Goal: Task Accomplishment & Management: Use online tool/utility

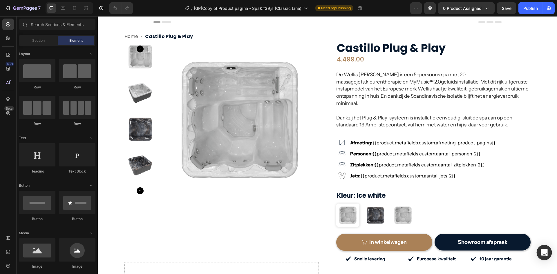
click at [542, 247] on div "Open Intercom Messenger" at bounding box center [544, 252] width 15 height 15
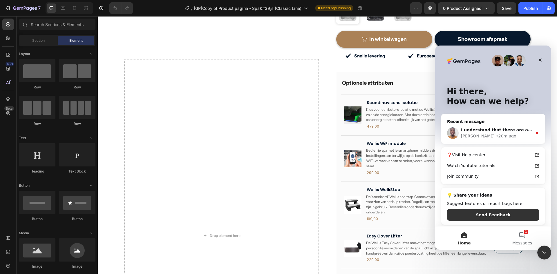
scroll to position [319, 0]
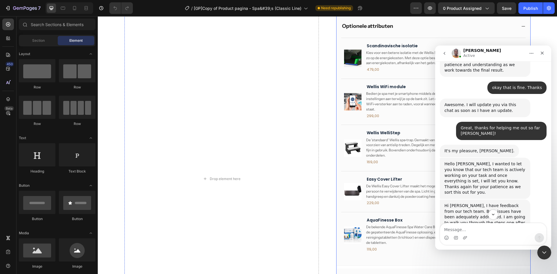
scroll to position [232, 0]
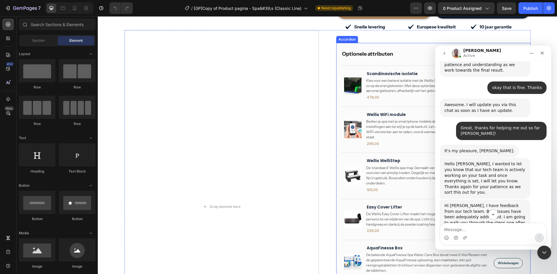
click at [399, 50] on div "Optionele attributen" at bounding box center [428, 54] width 175 height 8
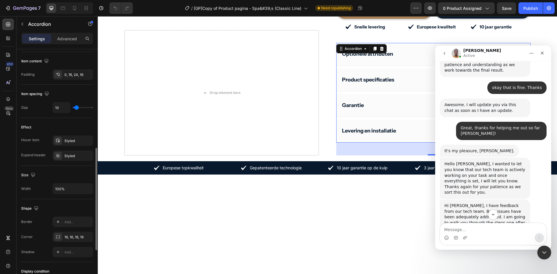
scroll to position [326, 0]
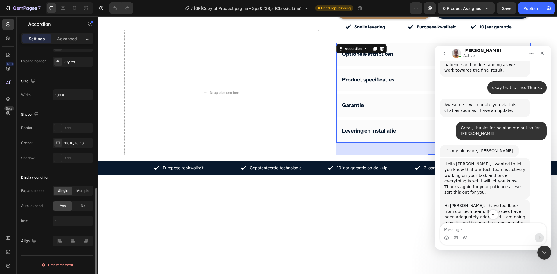
click at [78, 206] on div "No" at bounding box center [82, 205] width 19 height 9
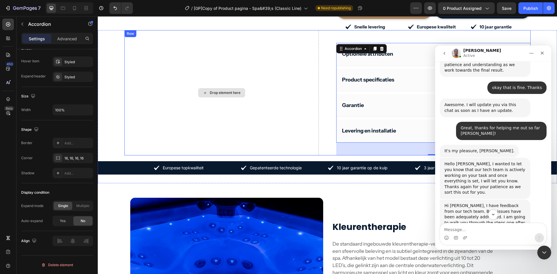
scroll to position [145, 0]
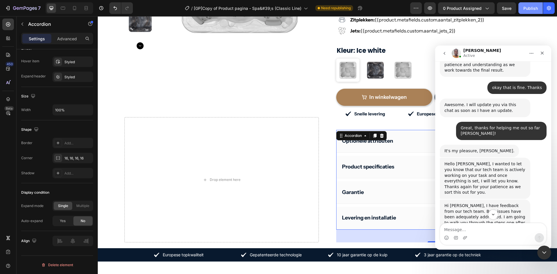
click at [536, 9] on div "Publish" at bounding box center [530, 8] width 15 height 6
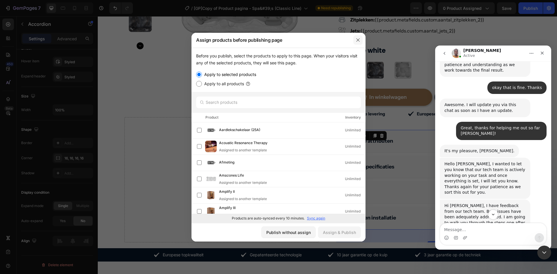
click at [356, 41] on icon "button" at bounding box center [358, 40] width 5 height 5
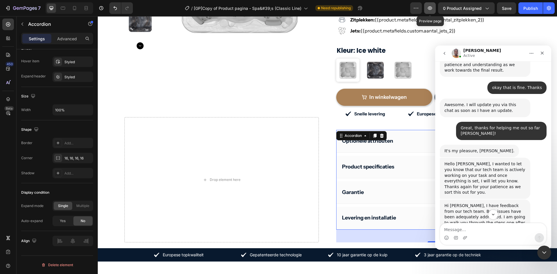
click at [428, 7] on icon "button" at bounding box center [430, 8] width 6 height 6
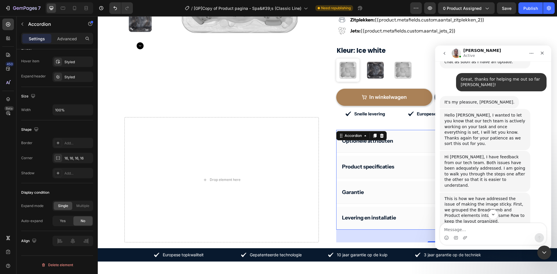
scroll to position [869, 0]
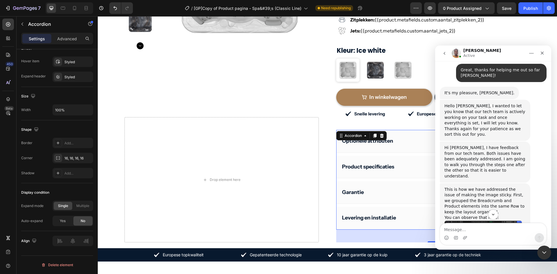
click at [487, 221] on img "Brian says…" at bounding box center [483, 236] width 78 height 31
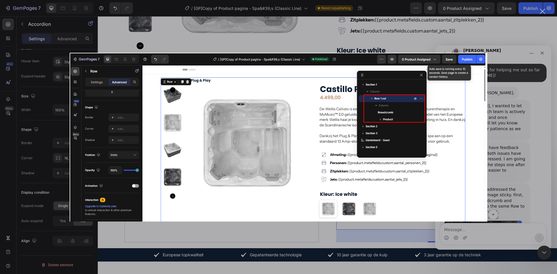
click at [513, 124] on div "Intercom messenger" at bounding box center [278, 137] width 557 height 274
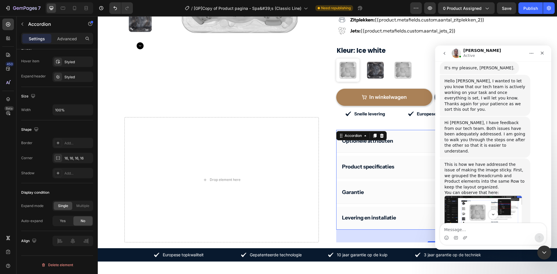
scroll to position [927, 0]
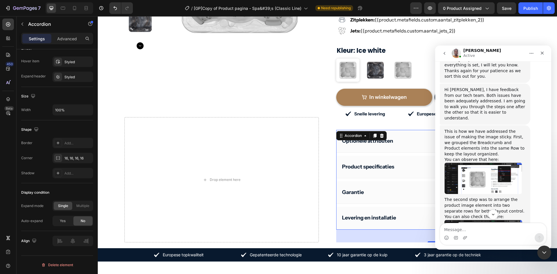
click at [494, 220] on img "Brian says…" at bounding box center [483, 240] width 78 height 40
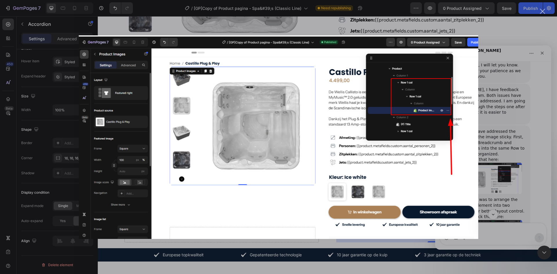
click at [487, 144] on div "Intercom messenger" at bounding box center [278, 137] width 557 height 274
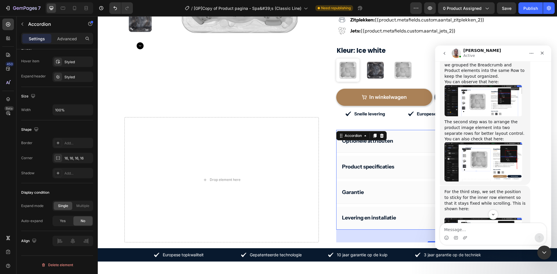
scroll to position [1014, 0]
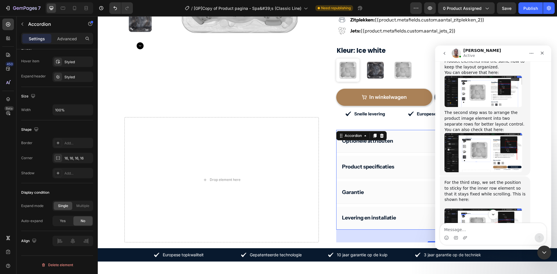
click at [483, 208] on img "Brian says…" at bounding box center [483, 227] width 78 height 38
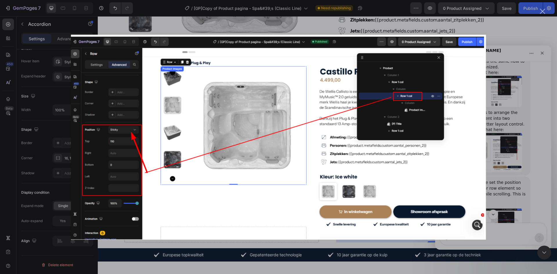
scroll to position [0, 0]
click at [498, 140] on div "Intercom messenger" at bounding box center [278, 137] width 557 height 274
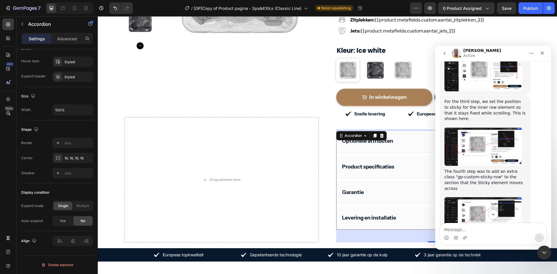
scroll to position [1101, 0]
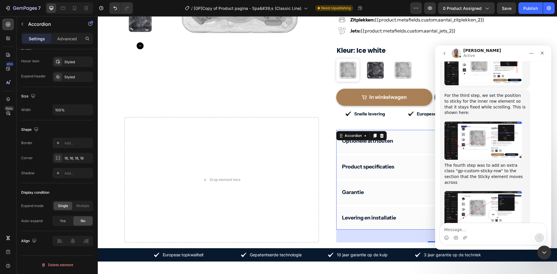
click at [484, 191] on img "Brian says…" at bounding box center [483, 210] width 78 height 39
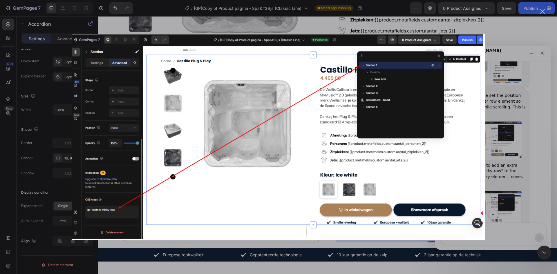
click at [504, 136] on div "Intercom messenger" at bounding box center [278, 137] width 557 height 274
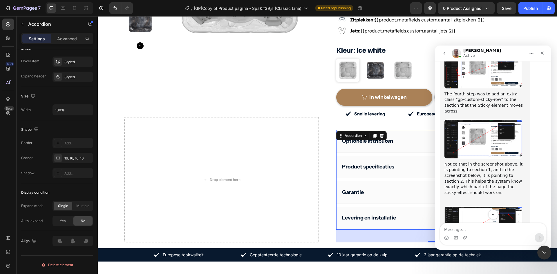
scroll to position [1188, 0]
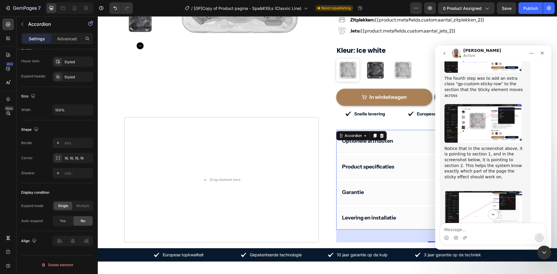
click at [478, 191] on img "Brian says…" at bounding box center [483, 210] width 78 height 39
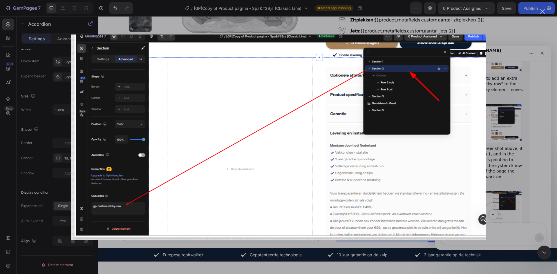
scroll to position [0, 0]
click at [497, 140] on div "Intercom messenger" at bounding box center [278, 137] width 557 height 274
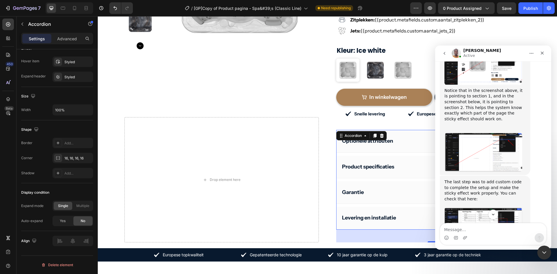
scroll to position [1275, 0]
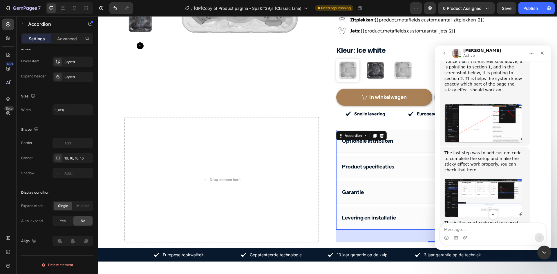
click at [486, 232] on img "Brian says…" at bounding box center [483, 268] width 78 height 73
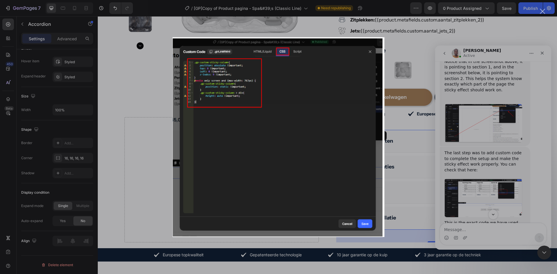
scroll to position [0, 0]
click at [484, 138] on div "Intercom messenger" at bounding box center [278, 137] width 557 height 274
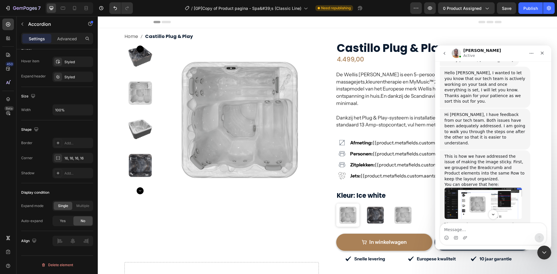
scroll to position [920, 0]
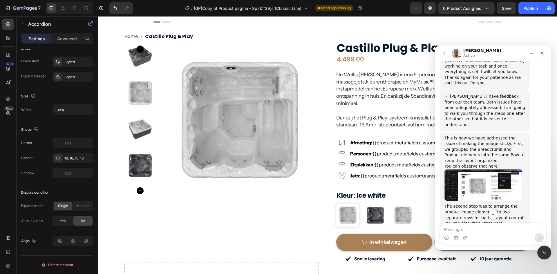
click at [480, 169] on img "Brian says…" at bounding box center [483, 184] width 78 height 31
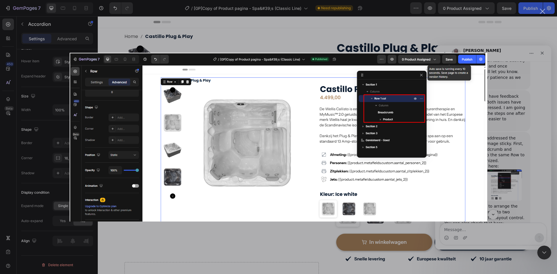
click at [499, 123] on div "Intercom messenger" at bounding box center [278, 137] width 557 height 274
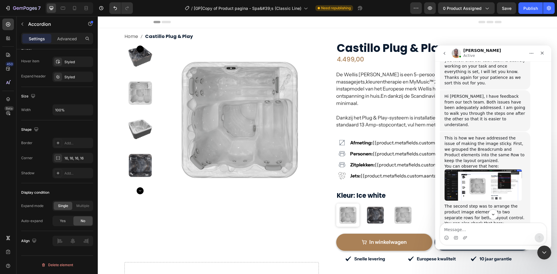
click at [479, 169] on img "Brian says…" at bounding box center [483, 184] width 78 height 31
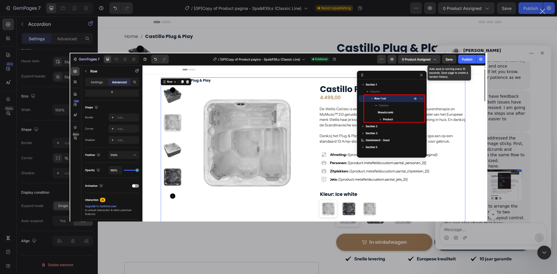
click at [515, 87] on div "Intercom messenger" at bounding box center [278, 137] width 557 height 274
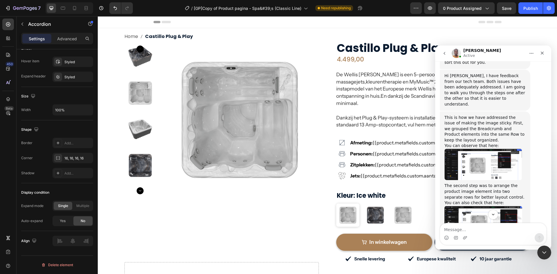
scroll to position [950, 0]
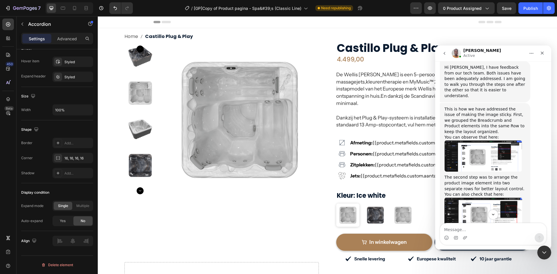
click at [472, 198] on img "Brian says…" at bounding box center [483, 218] width 78 height 40
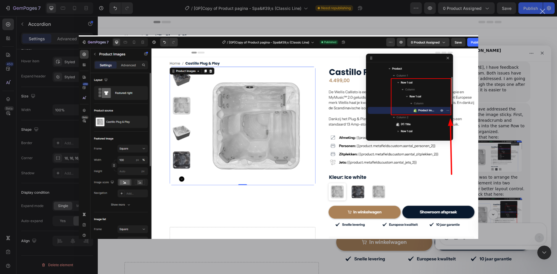
scroll to position [0, 0]
click at [506, 137] on div "Intercom messenger" at bounding box center [278, 137] width 557 height 274
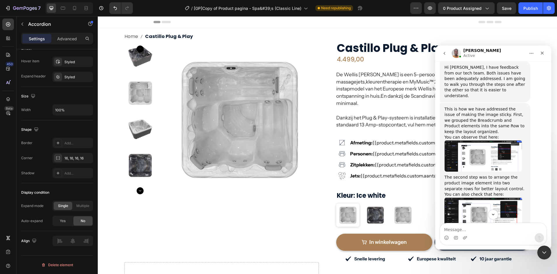
click at [478, 198] on img "Brian says…" at bounding box center [483, 218] width 78 height 40
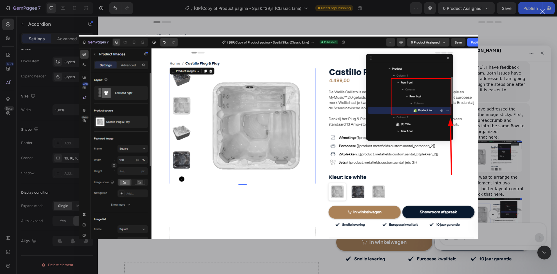
click at [474, 97] on img "Close" at bounding box center [278, 137] width 399 height 204
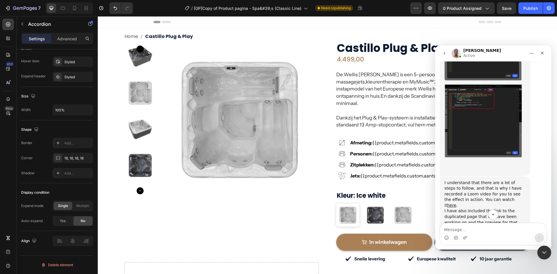
scroll to position [1501, 0]
click at [456, 202] on link "here" at bounding box center [451, 204] width 9 height 5
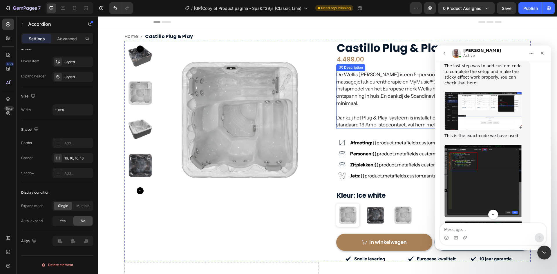
scroll to position [1478, 0]
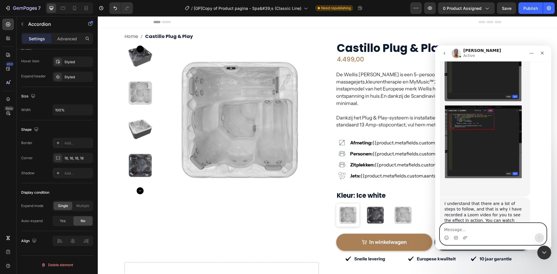
click at [477, 232] on textarea "Message…" at bounding box center [493, 228] width 106 height 10
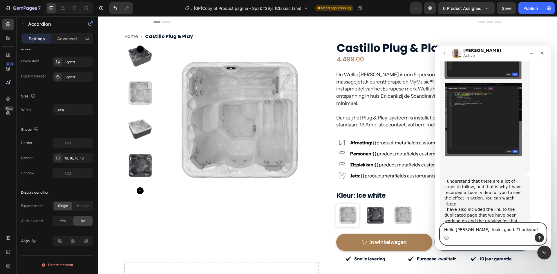
type textarea "Hello Brian, looks good. Thankyou!"
click at [536, 238] on button "Send a message…" at bounding box center [539, 237] width 9 height 9
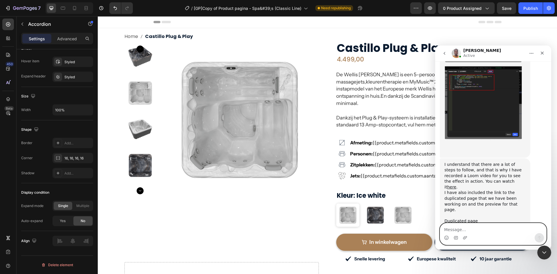
scroll to position [1518, 0]
type textarea "Very good work"
click at [539, 239] on icon "Send a message…" at bounding box center [539, 238] width 3 height 4
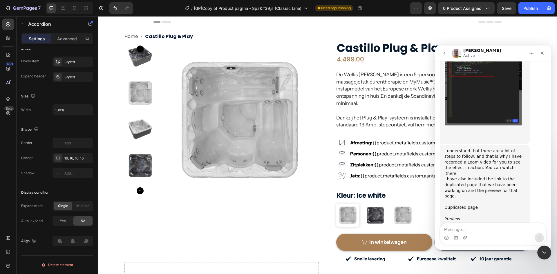
click at [456, 171] on link "here" at bounding box center [451, 173] width 9 height 5
drag, startPoint x: 474, startPoint y: 101, endPoint x: 488, endPoint y: 106, distance: 14.6
click at [488, 148] on div "I understand that there are a lot of steps to follow, and that is why I have re…" at bounding box center [484, 196] width 81 height 97
click at [495, 148] on div "I understand that there are a lot of steps to follow, and that is why I have re…" at bounding box center [484, 196] width 81 height 97
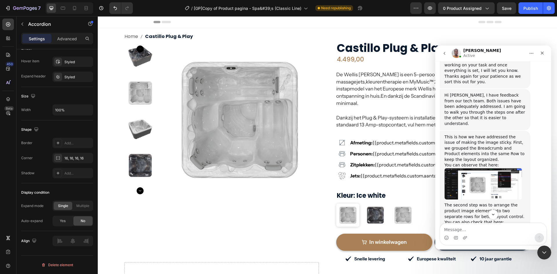
scroll to position [922, 0]
click at [484, 168] on img "Brian says…" at bounding box center [483, 183] width 78 height 31
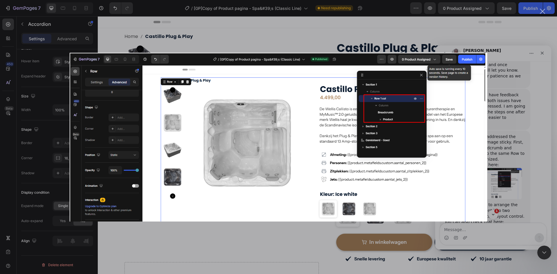
click at [498, 129] on div "Intercom messenger" at bounding box center [278, 137] width 557 height 274
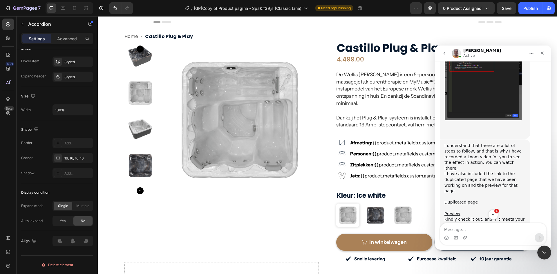
scroll to position [1581, 0]
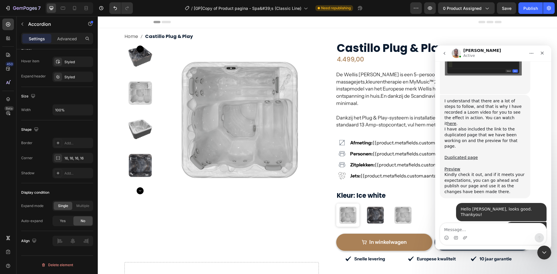
click at [479, 236] on div "Intercom messenger" at bounding box center [493, 237] width 106 height 9
click at [478, 232] on textarea "Message…" at bounding box center [493, 228] width 106 height 10
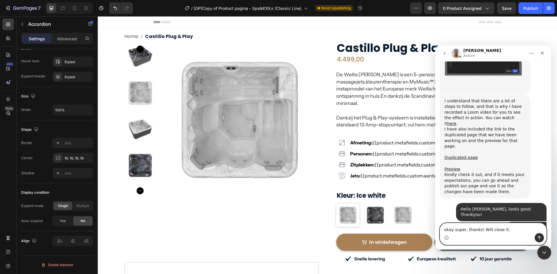
type textarea "okay super, thanks! Will close it."
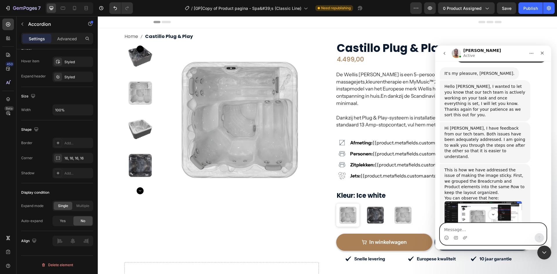
scroll to position [879, 0]
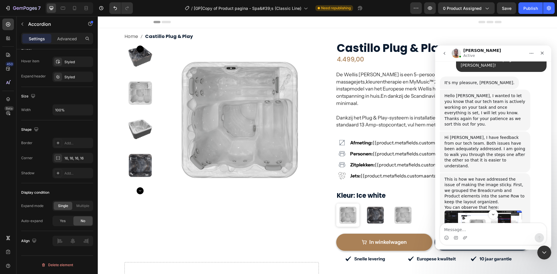
click at [479, 211] on img "Brian says…" at bounding box center [483, 226] width 78 height 31
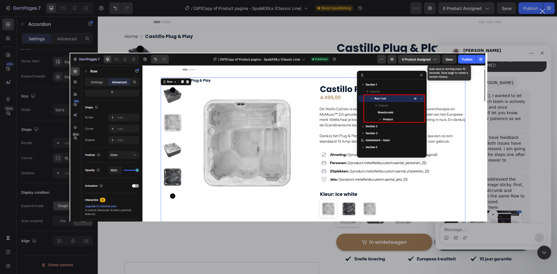
click at [514, 117] on div "Intercom messenger" at bounding box center [278, 137] width 557 height 274
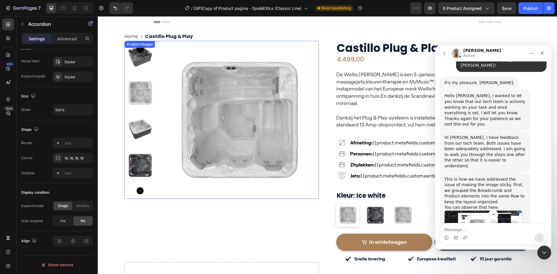
drag, startPoint x: 221, startPoint y: 66, endPoint x: 199, endPoint y: 63, distance: 22.8
click at [221, 66] on img at bounding box center [240, 120] width 158 height 158
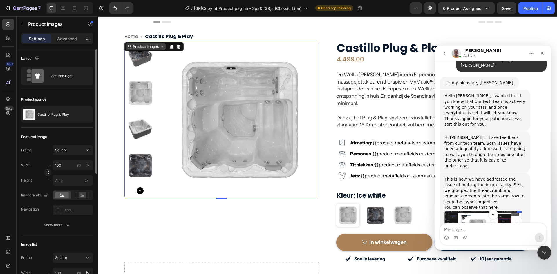
click at [141, 47] on div "Product Images" at bounding box center [146, 46] width 28 height 5
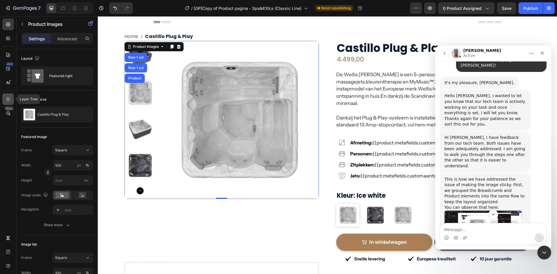
click at [6, 101] on icon at bounding box center [8, 99] width 6 height 6
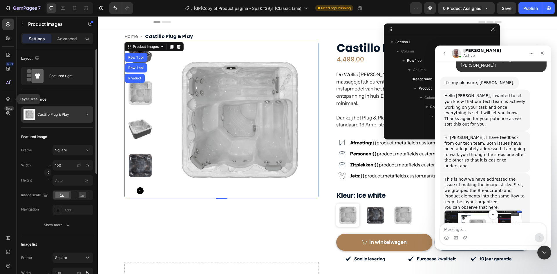
scroll to position [64, 0]
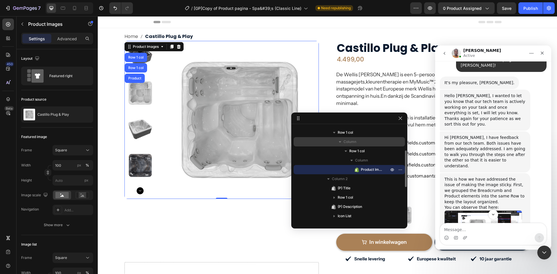
drag, startPoint x: 427, startPoint y: 30, endPoint x: 333, endPoint y: 141, distance: 144.9
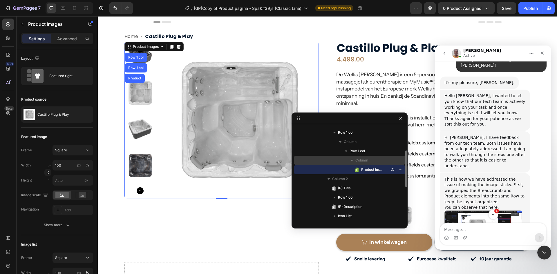
click at [360, 163] on div "Column" at bounding box center [349, 160] width 107 height 9
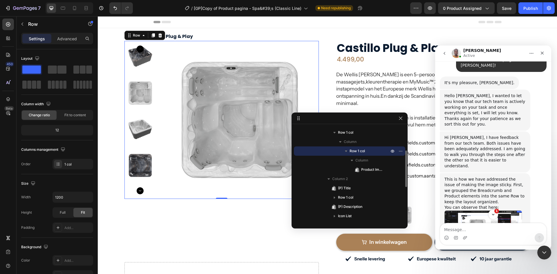
click at [357, 152] on span "Row 1 col" at bounding box center [357, 151] width 15 height 6
click at [346, 153] on icon "button" at bounding box center [346, 151] width 6 height 6
click at [350, 160] on icon "button" at bounding box center [352, 161] width 6 height 6
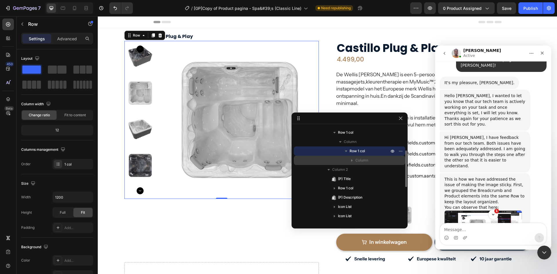
click at [350, 160] on icon "button" at bounding box center [352, 161] width 6 height 6
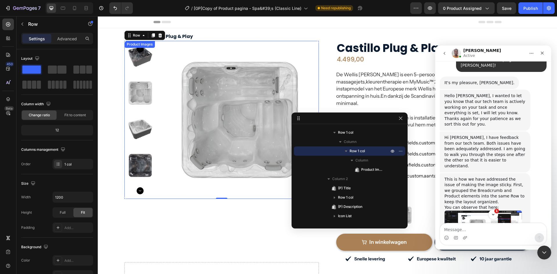
click at [211, 36] on nav "Home Castillo Plug & Play" at bounding box center [327, 36] width 406 height 8
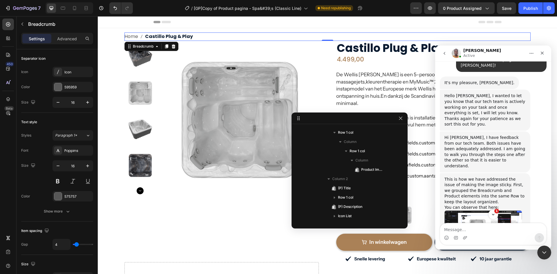
scroll to position [0, 0]
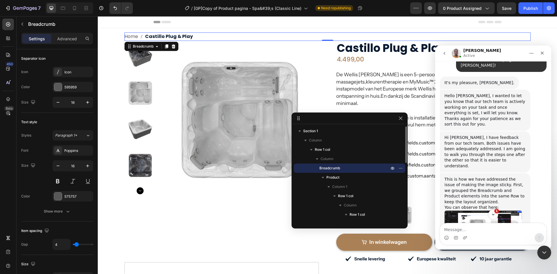
click at [318, 167] on div "Breadcrumb" at bounding box center [349, 168] width 107 height 9
click at [317, 161] on icon "button" at bounding box center [317, 159] width 6 height 6
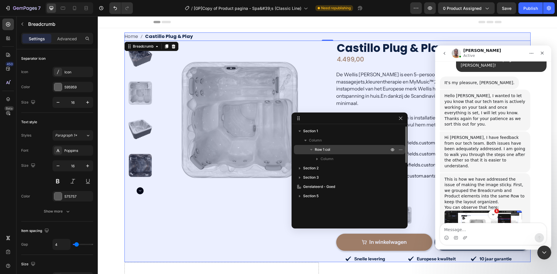
click at [314, 150] on icon "button" at bounding box center [311, 150] width 6 height 6
click at [312, 150] on icon "button" at bounding box center [311, 150] width 6 height 6
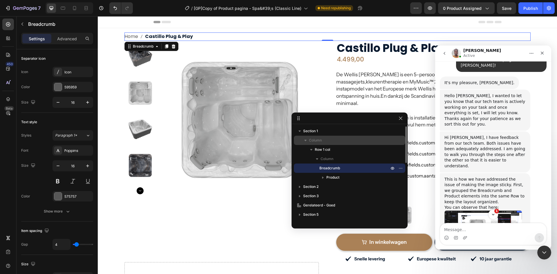
click at [306, 139] on icon "button" at bounding box center [306, 141] width 6 height 6
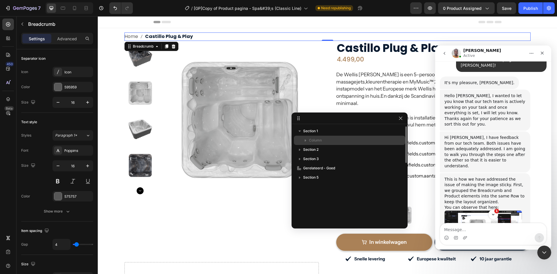
click at [306, 141] on icon "button" at bounding box center [306, 141] width 6 height 6
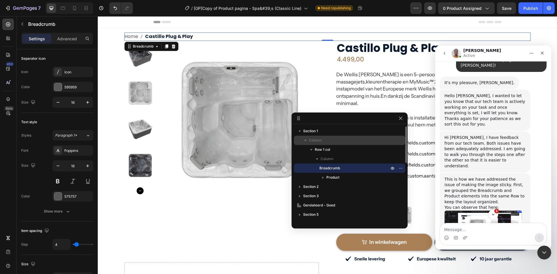
click at [312, 140] on span "Column" at bounding box center [315, 141] width 13 height 6
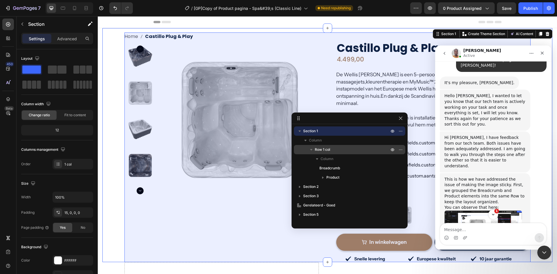
click at [330, 149] on span "Row 1 col" at bounding box center [322, 150] width 15 height 6
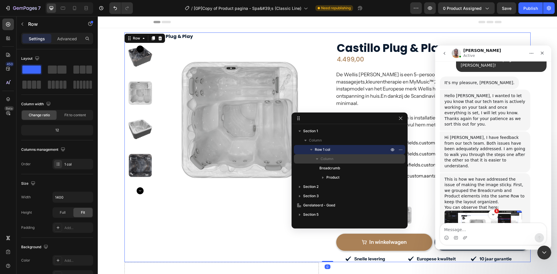
click at [326, 158] on span "Column" at bounding box center [327, 159] width 13 height 6
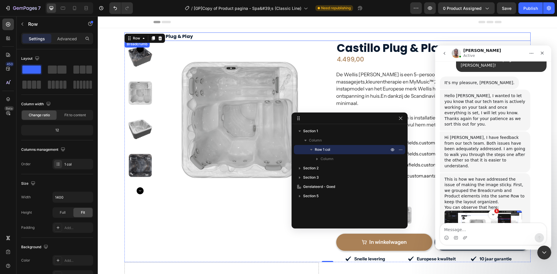
click at [266, 39] on nav "Home Castillo Plug & Play" at bounding box center [327, 36] width 406 height 8
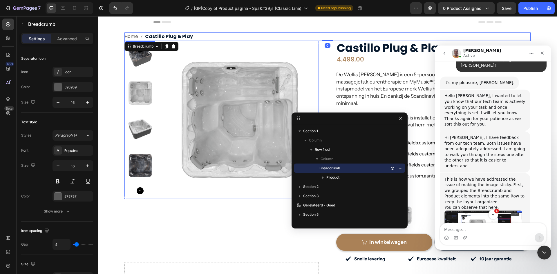
click at [253, 52] on img at bounding box center [240, 120] width 158 height 158
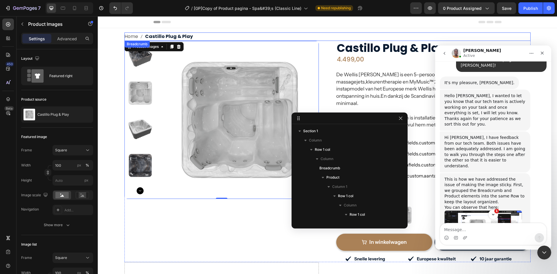
click at [275, 35] on nav "Home Castillo Plug & Play" at bounding box center [327, 36] width 406 height 8
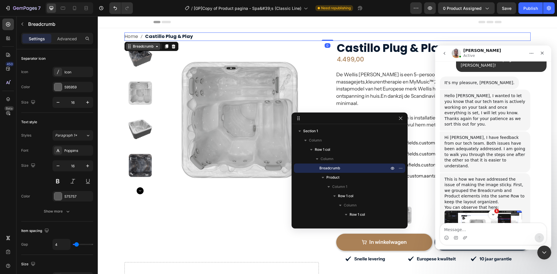
click at [142, 46] on div "Breadcrumb" at bounding box center [143, 46] width 23 height 5
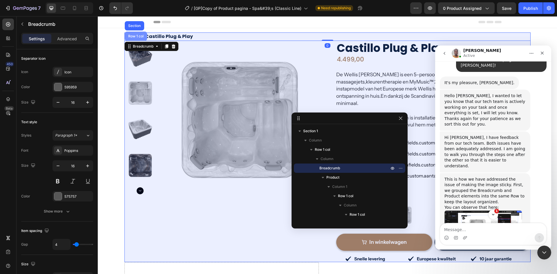
click at [138, 39] on div "Row 1 col" at bounding box center [136, 36] width 22 height 9
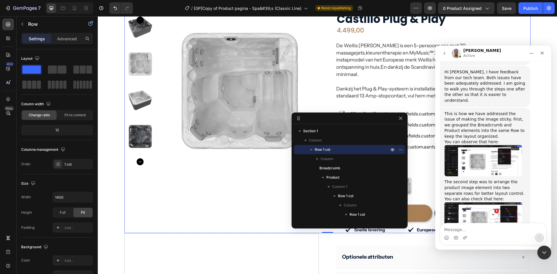
scroll to position [966, 0]
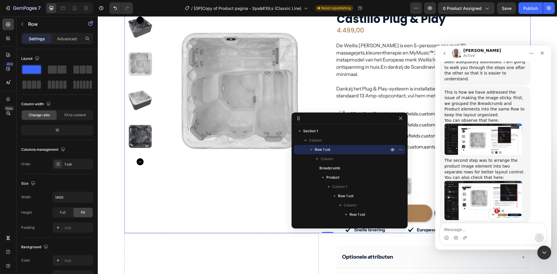
click at [476, 181] on img "Brian says…" at bounding box center [483, 201] width 78 height 40
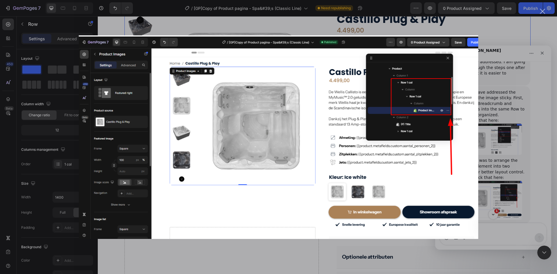
click at [513, 101] on div "Intercom messenger" at bounding box center [278, 137] width 557 height 274
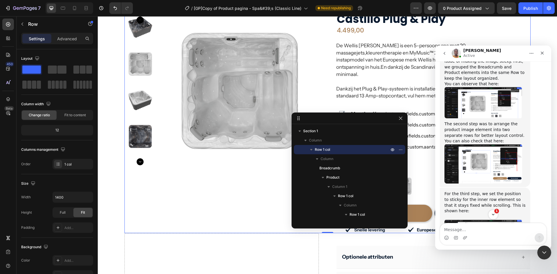
scroll to position [1053, 0]
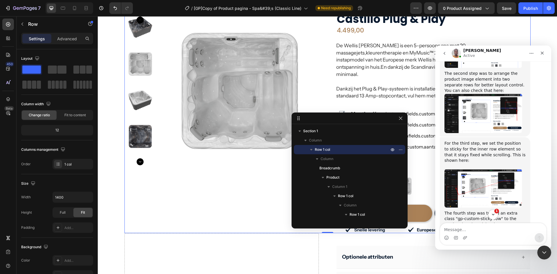
click at [481, 169] on img "Brian says…" at bounding box center [483, 188] width 78 height 38
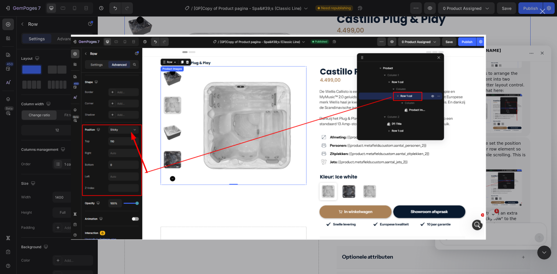
click at [495, 127] on div "Intercom messenger" at bounding box center [278, 137] width 557 height 274
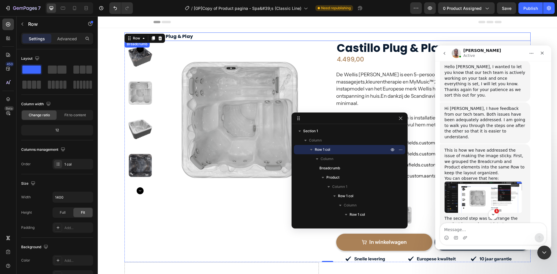
click at [229, 36] on nav "Home Castillo Plug & Play" at bounding box center [327, 36] width 406 height 8
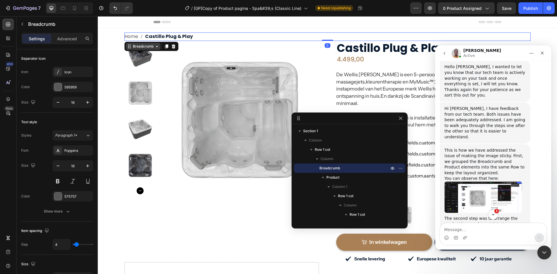
click at [137, 47] on div "Breadcrumb" at bounding box center [143, 46] width 23 height 5
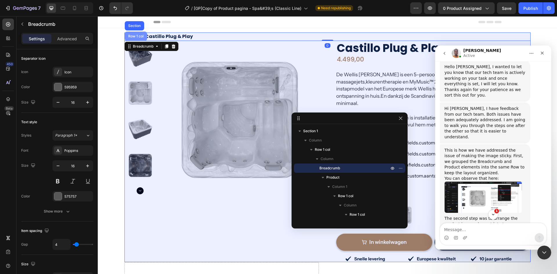
click at [138, 36] on div "Row 1 col" at bounding box center [136, 36] width 18 height 3
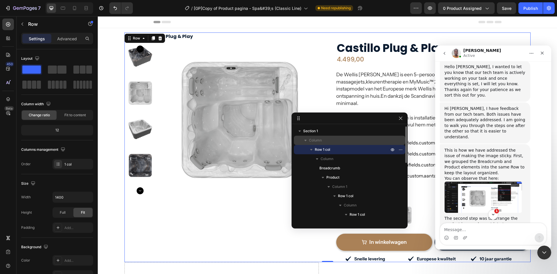
click at [321, 137] on div "Column" at bounding box center [349, 140] width 107 height 9
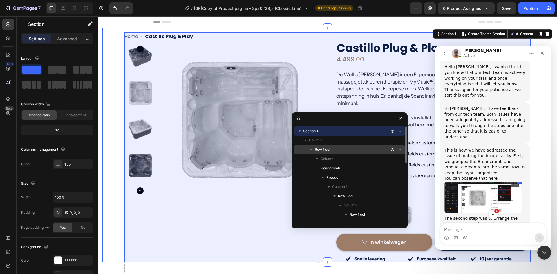
click at [321, 148] on span "Row 1 col" at bounding box center [322, 150] width 15 height 6
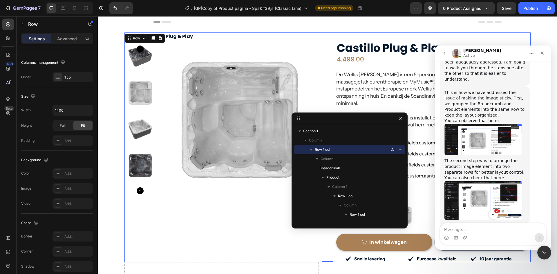
scroll to position [966, 0]
click at [478, 181] on img "Brian says…" at bounding box center [483, 201] width 78 height 40
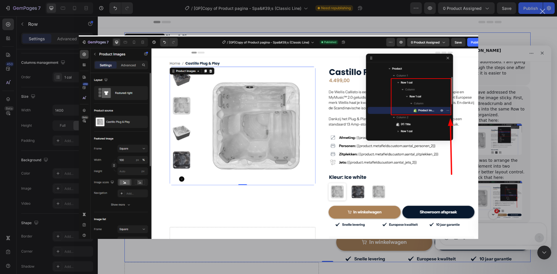
click at [505, 66] on div "Intercom messenger" at bounding box center [278, 137] width 557 height 274
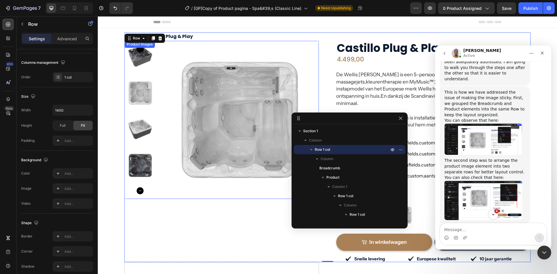
click at [189, 91] on img at bounding box center [240, 120] width 158 height 158
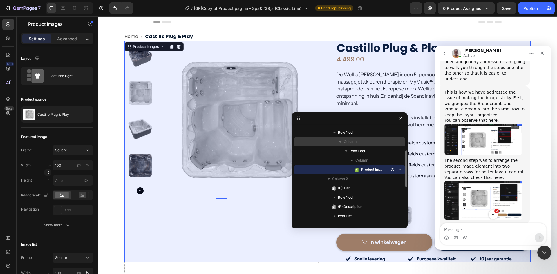
scroll to position [35, 0]
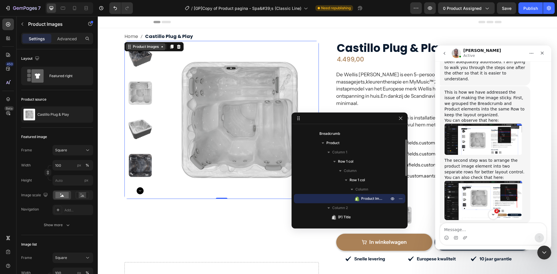
click at [148, 45] on div "Product Images" at bounding box center [146, 46] width 28 height 5
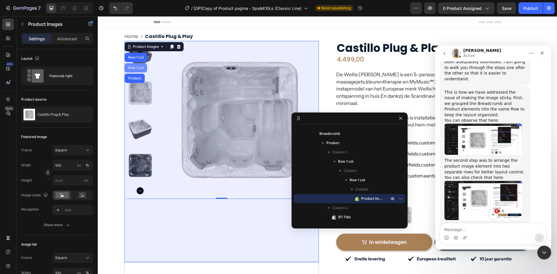
click at [136, 68] on div "Row 1 col" at bounding box center [136, 67] width 18 height 3
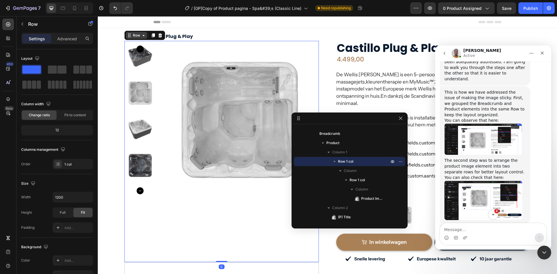
click at [138, 38] on div "Row" at bounding box center [137, 35] width 10 height 5
click at [472, 181] on img "Brian says…" at bounding box center [483, 201] width 78 height 40
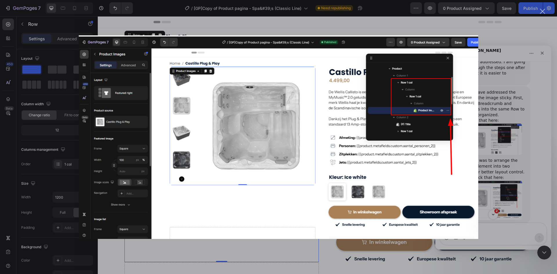
scroll to position [0, 0]
click at [491, 74] on div "Intercom messenger" at bounding box center [278, 137] width 557 height 274
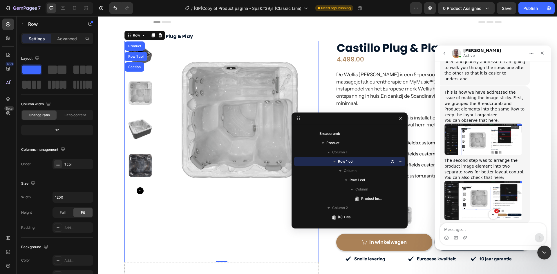
click at [485, 256] on img "Brian says…" at bounding box center [483, 275] width 78 height 38
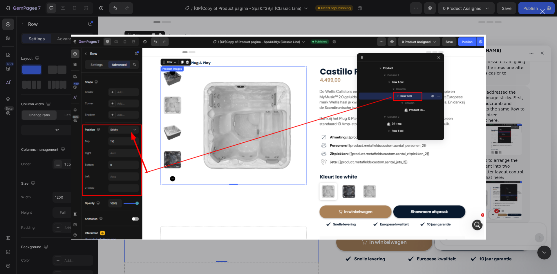
click at [508, 131] on div "Intercom messenger" at bounding box center [278, 137] width 557 height 274
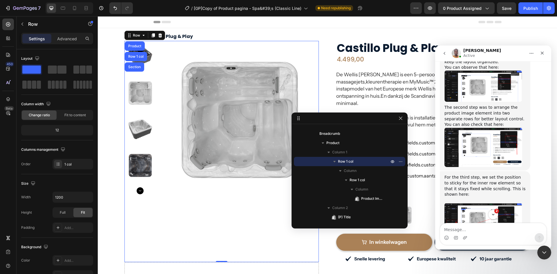
scroll to position [1024, 0]
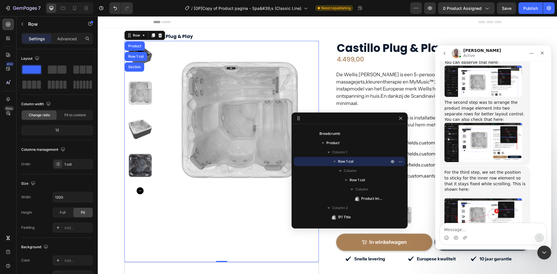
click at [481, 198] on img "Brian says…" at bounding box center [483, 217] width 78 height 38
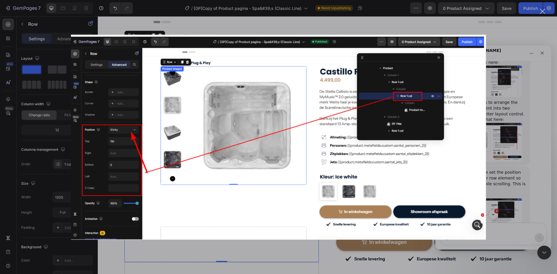
scroll to position [0, 0]
click at [511, 144] on div "Intercom messenger" at bounding box center [278, 137] width 557 height 274
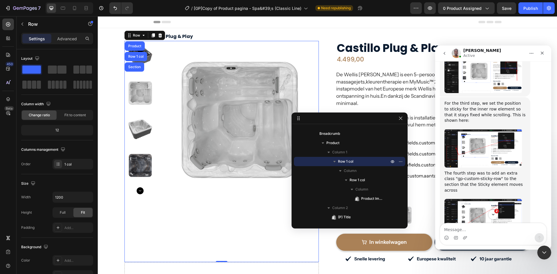
scroll to position [1111, 0]
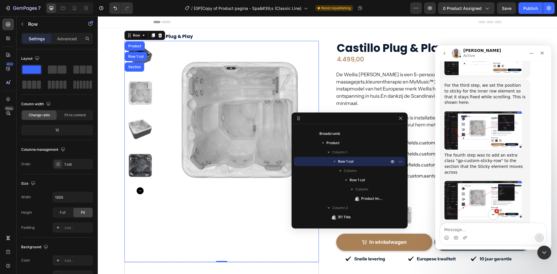
click at [486, 181] on img "Brian says…" at bounding box center [483, 200] width 78 height 39
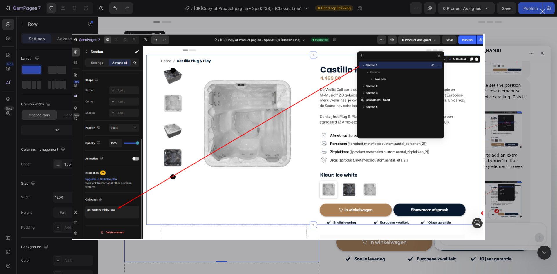
scroll to position [0, 0]
click at [513, 179] on div "Intercom messenger" at bounding box center [278, 137] width 557 height 274
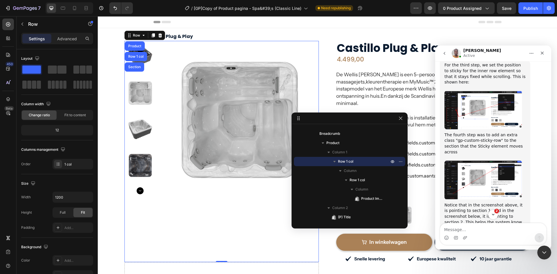
scroll to position [1140, 0]
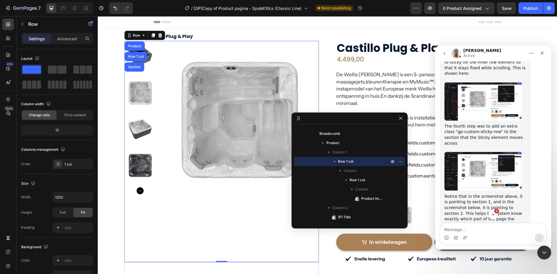
click at [472, 239] on img "Brian says…" at bounding box center [483, 258] width 78 height 39
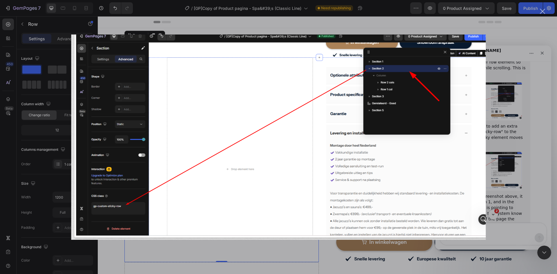
click at [513, 126] on div "Intercom messenger" at bounding box center [278, 137] width 557 height 274
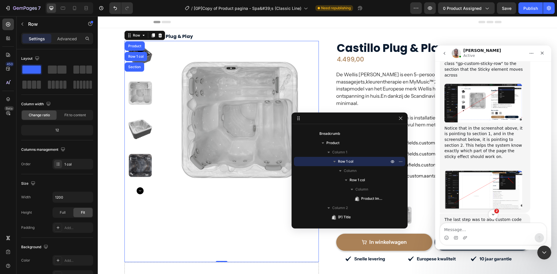
scroll to position [1227, 0]
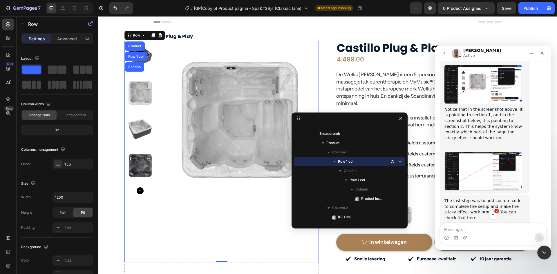
click at [489, 227] on img "Brian says…" at bounding box center [483, 246] width 78 height 38
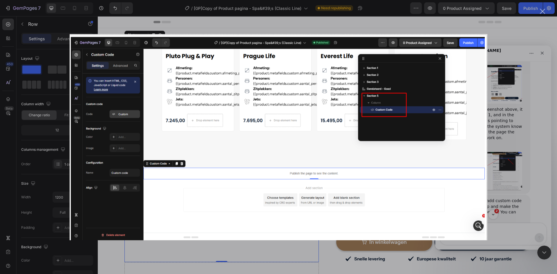
click at [531, 141] on div "Intercom messenger" at bounding box center [278, 137] width 557 height 274
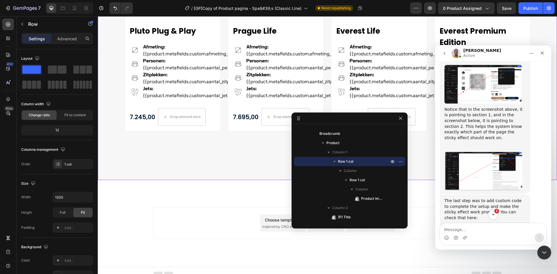
scroll to position [1085, 0]
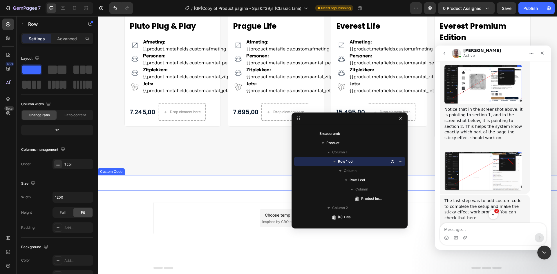
click at [221, 187] on div "Publish the page to see the content." at bounding box center [327, 182] width 459 height 15
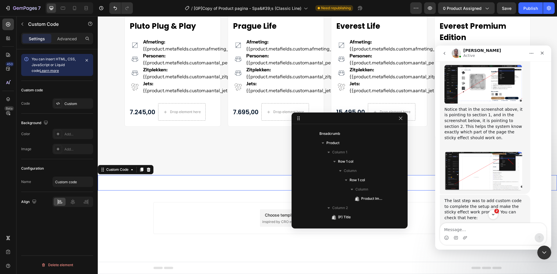
scroll to position [173, 0]
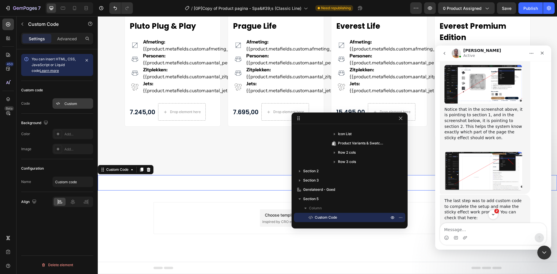
click at [62, 102] on div at bounding box center [58, 104] width 8 height 8
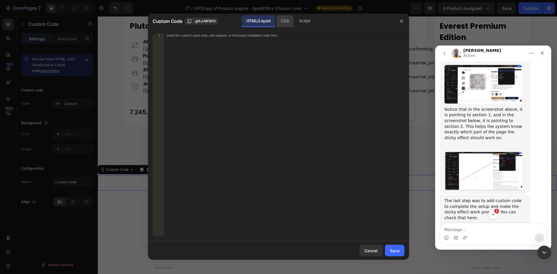
click at [294, 23] on div "CSS" at bounding box center [304, 21] width 20 height 12
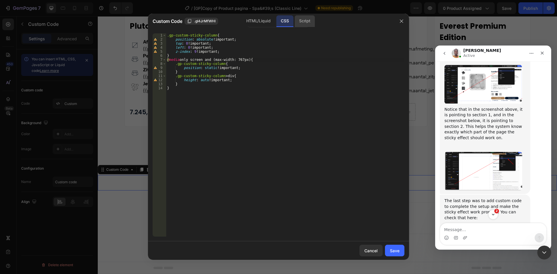
click at [304, 21] on div "Script" at bounding box center [304, 21] width 20 height 12
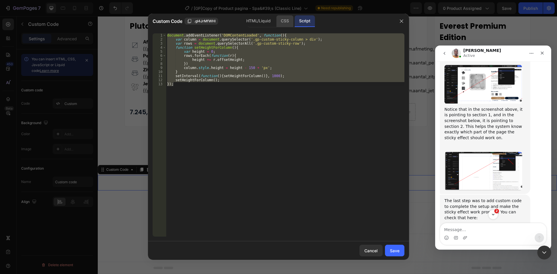
click at [283, 23] on div "CSS" at bounding box center [284, 21] width 17 height 12
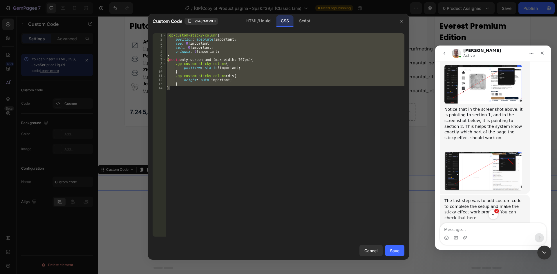
click at [180, 83] on div ".gp-custom-sticky-column { position : absolute !important ; top : 0 !important …" at bounding box center [285, 134] width 238 height 203
drag, startPoint x: 173, startPoint y: 88, endPoint x: 164, endPoint y: 36, distance: 52.6
click at [164, 36] on div "} 1 2 3 4 5 6 7 8 9 10 11 12 13 14 .gp-custom-sticky-column { position : absolu…" at bounding box center [279, 134] width 252 height 203
click at [303, 26] on div "Script" at bounding box center [304, 21] width 20 height 12
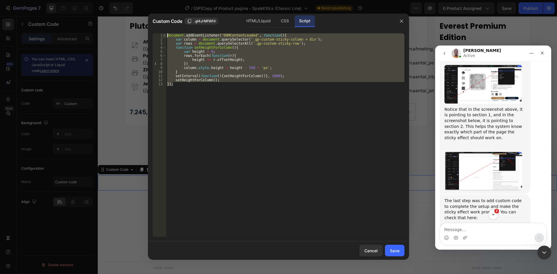
drag, startPoint x: 173, startPoint y: 84, endPoint x: 165, endPoint y: 34, distance: 50.3
click at [165, 34] on div "}); 1 2 3 4 5 6 7 8 9 10 11 12 13 document . addEventListener ( 'DOMContentLoad…" at bounding box center [279, 134] width 252 height 203
type textarea "document.addEventListener('DOMContentLoaded', function(){ var column = document…"
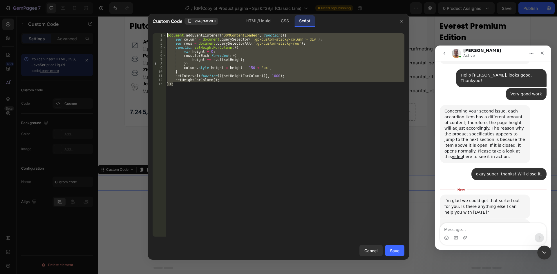
scroll to position [1727, 0]
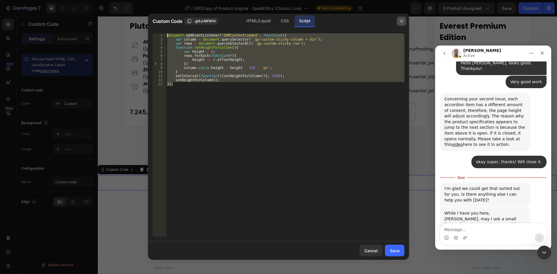
click at [399, 21] on icon "button" at bounding box center [401, 21] width 5 height 5
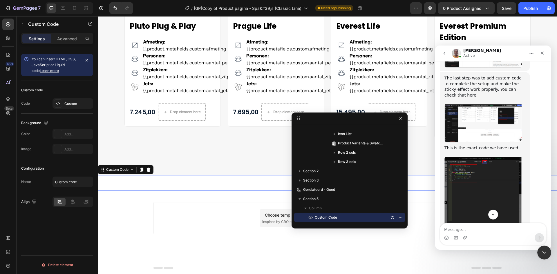
scroll to position [1263, 0]
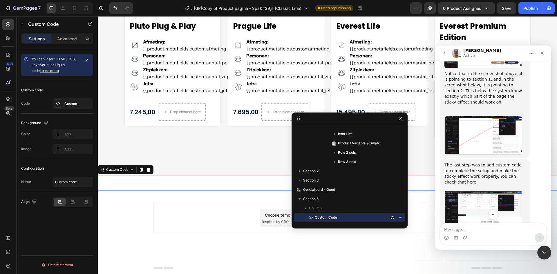
click at [480, 191] on img "Brian says…" at bounding box center [483, 210] width 78 height 38
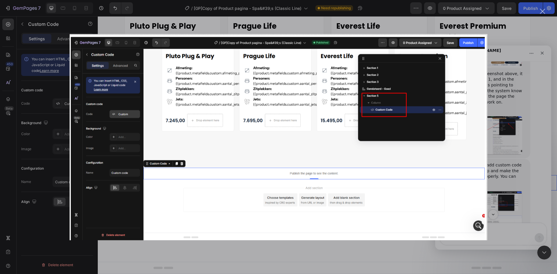
click at [512, 151] on div "Intercom messenger" at bounding box center [278, 137] width 557 height 274
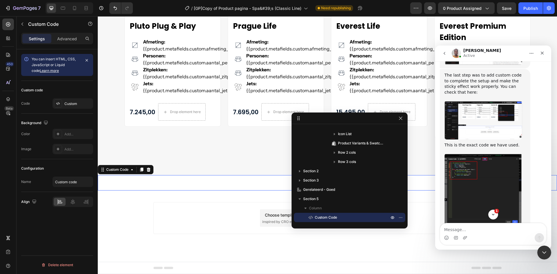
scroll to position [1379, 0]
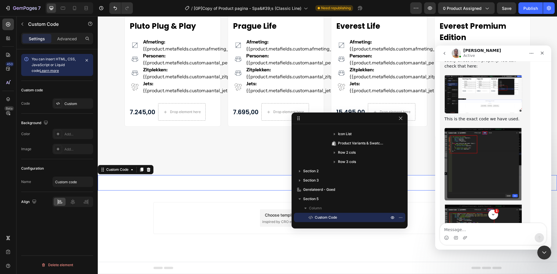
click at [489, 204] on img "Brian says…" at bounding box center [483, 241] width 78 height 75
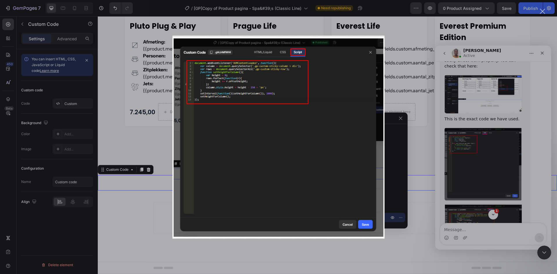
scroll to position [0, 0]
click at [491, 148] on div "Intercom messenger" at bounding box center [278, 137] width 557 height 274
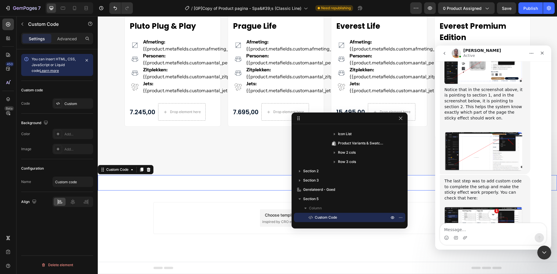
scroll to position [1234, 0]
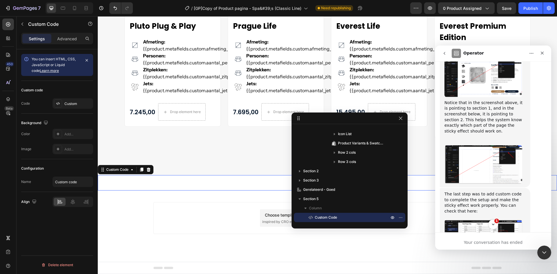
click at [483, 220] on img "Brian says…" at bounding box center [483, 239] width 78 height 38
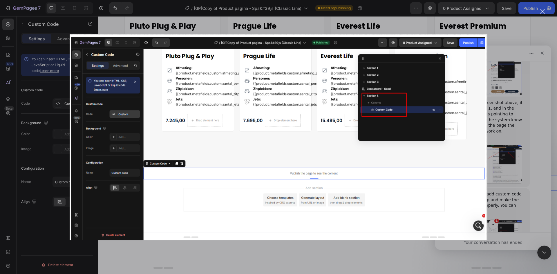
click at [497, 140] on div "Intercom messenger" at bounding box center [278, 137] width 557 height 274
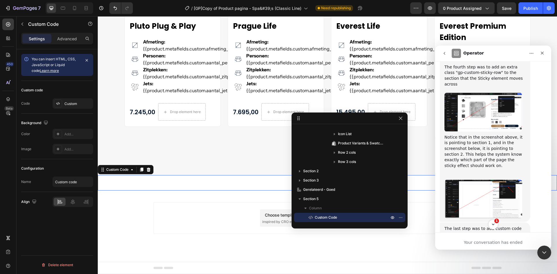
scroll to position [1176, 0]
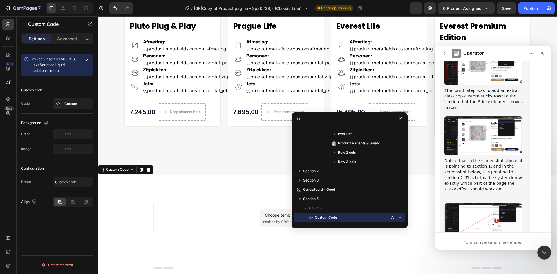
click at [485, 203] on img "Brian says…" at bounding box center [483, 222] width 78 height 39
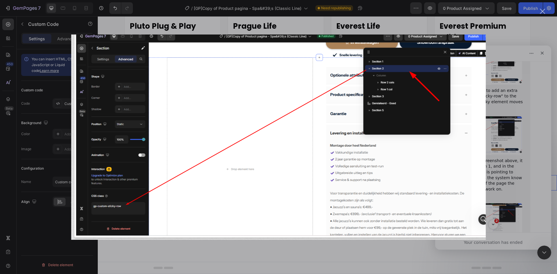
click at [503, 126] on div "Intercom messenger" at bounding box center [278, 137] width 557 height 274
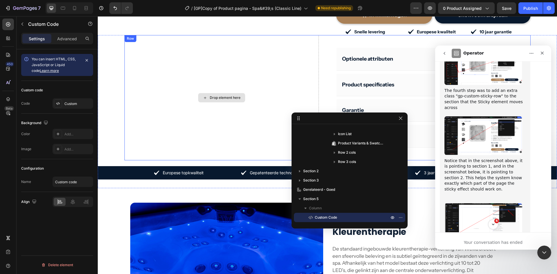
scroll to position [175, 0]
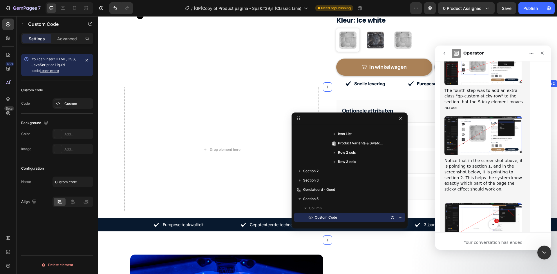
click at [118, 103] on div "Drop element here Optionele attributen Product specificaties Garantie Levering …" at bounding box center [327, 163] width 459 height 153
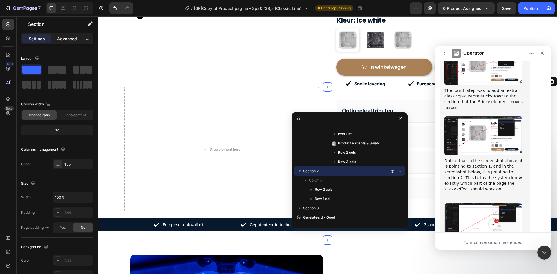
click at [72, 40] on p "Advanced" at bounding box center [67, 39] width 20 height 6
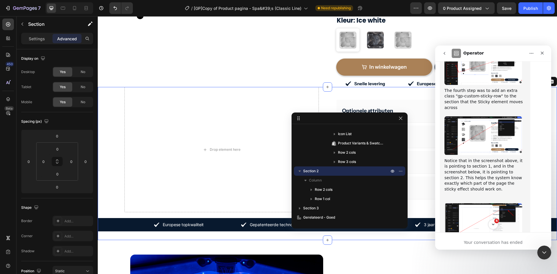
scroll to position [146, 0]
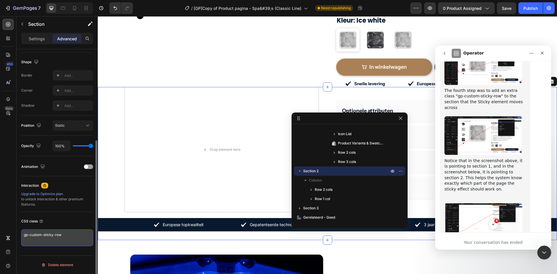
click at [62, 236] on textarea "gp-custom-sticky-row" at bounding box center [57, 237] width 72 height 17
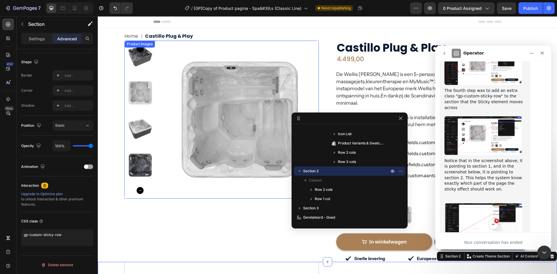
scroll to position [0, 0]
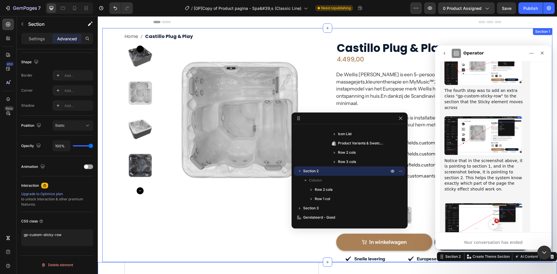
click at [156, 30] on div "Home Castillo Plug & Play Breadcrumb Product Images Row Row Castillo Plug & Pla…" at bounding box center [327, 145] width 450 height 234
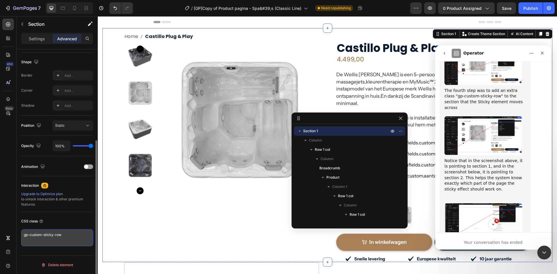
click at [39, 234] on textarea "gp-custom-sticky-row" at bounding box center [57, 237] width 72 height 17
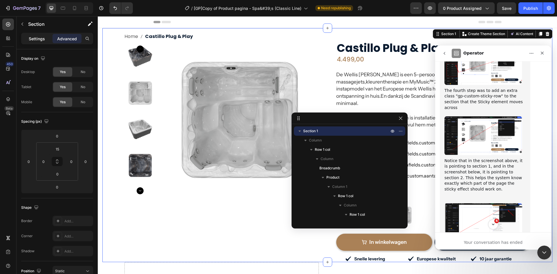
click at [40, 38] on p "Settings" at bounding box center [37, 39] width 16 height 6
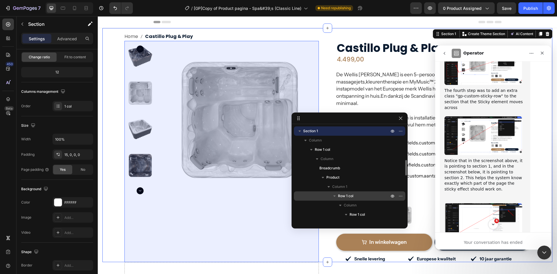
scroll to position [29, 0]
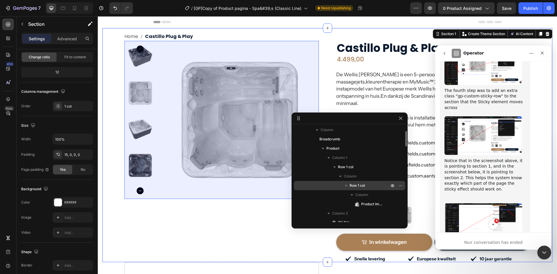
click at [363, 188] on span "Row 1 col" at bounding box center [357, 186] width 15 height 6
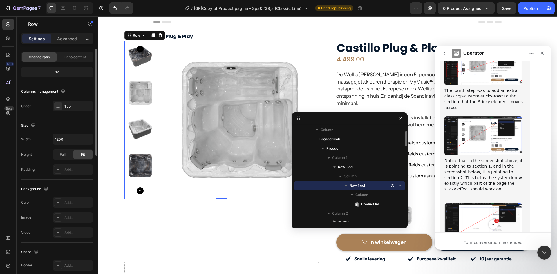
scroll to position [0, 0]
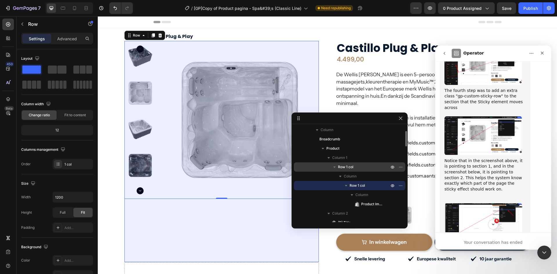
click at [357, 166] on p "Row 1 col" at bounding box center [364, 167] width 52 height 6
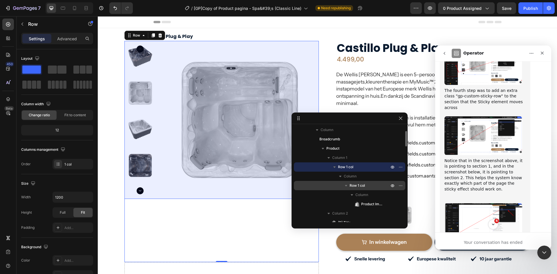
click at [358, 186] on span "Row 1 col" at bounding box center [357, 186] width 15 height 6
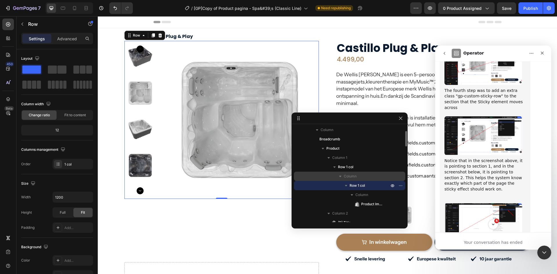
click at [363, 178] on p "Column" at bounding box center [367, 176] width 46 height 6
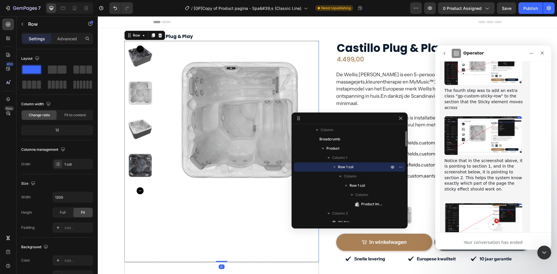
click at [348, 169] on span "Row 1 col" at bounding box center [345, 167] width 15 height 6
click at [348, 168] on span "Row 1 col" at bounding box center [345, 167] width 15 height 6
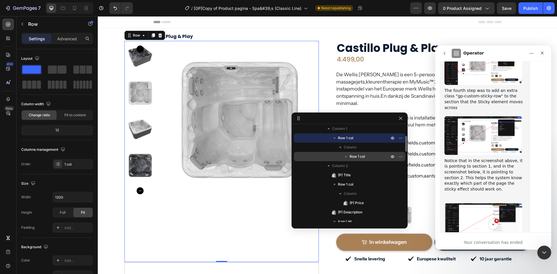
click at [346, 158] on icon "button" at bounding box center [346, 157] width 6 height 6
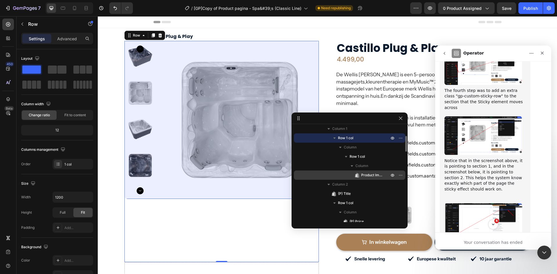
click at [363, 173] on span "Product Images" at bounding box center [372, 175] width 22 height 6
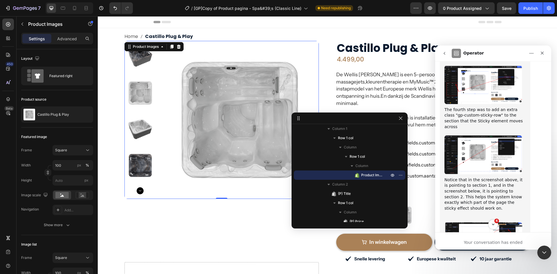
scroll to position [1147, 0]
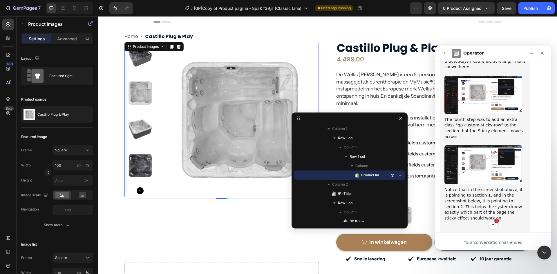
click at [485, 145] on img "Brian says…" at bounding box center [483, 164] width 78 height 39
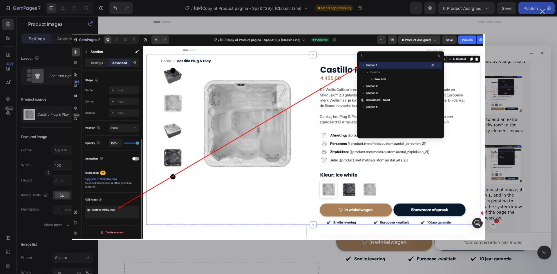
scroll to position [0, 0]
click at [510, 57] on div "Intercom messenger" at bounding box center [278, 137] width 557 height 274
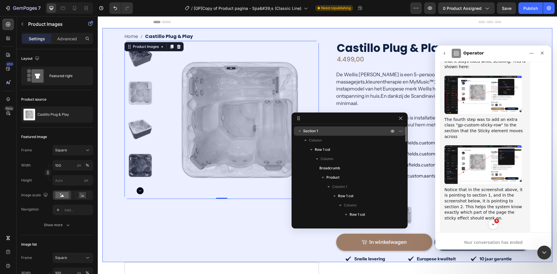
click at [345, 133] on p "Section 1" at bounding box center [346, 131] width 87 height 6
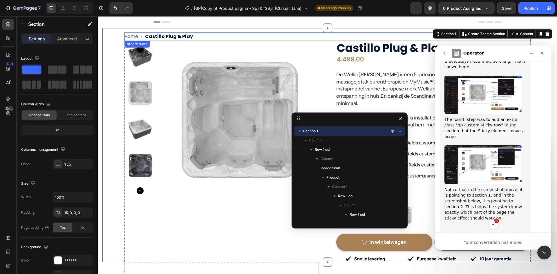
click at [222, 36] on nav "Home Castillo Plug & Play" at bounding box center [327, 36] width 406 height 8
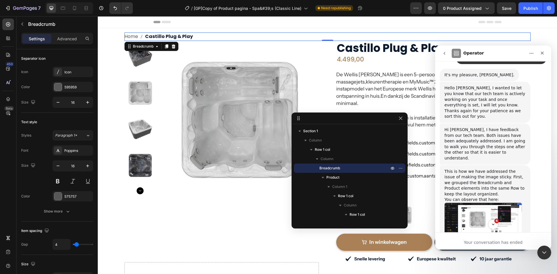
scroll to position [886, 0]
click at [489, 204] on img "Brian says…" at bounding box center [483, 219] width 78 height 31
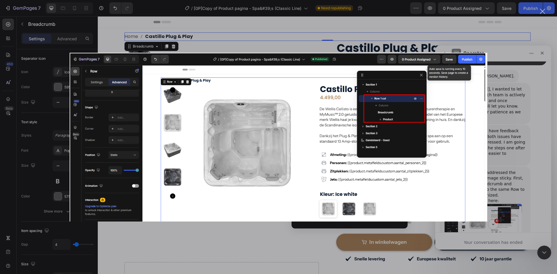
click at [513, 134] on div "Intercom messenger" at bounding box center [278, 137] width 557 height 274
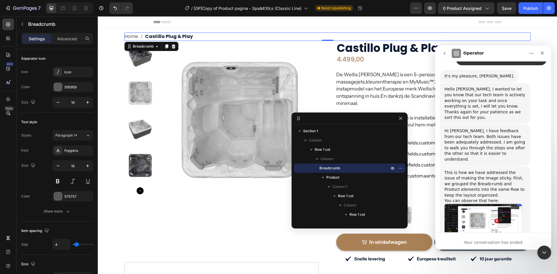
scroll to position [915, 0]
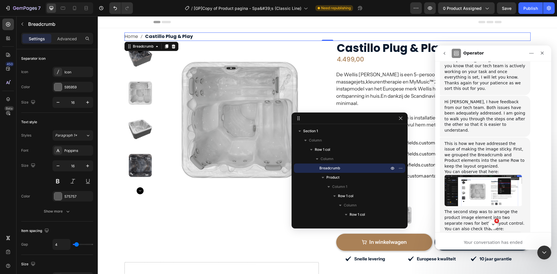
click at [489, 232] on img "Brian says…" at bounding box center [483, 252] width 78 height 40
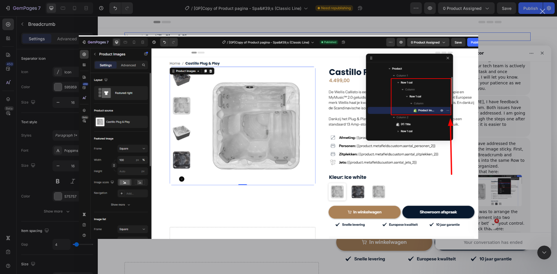
click at [498, 137] on div "Intercom messenger" at bounding box center [278, 137] width 557 height 274
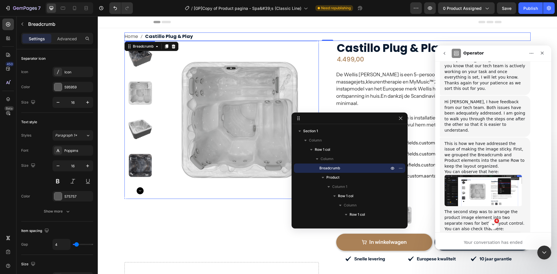
click at [173, 189] on img at bounding box center [240, 120] width 158 height 158
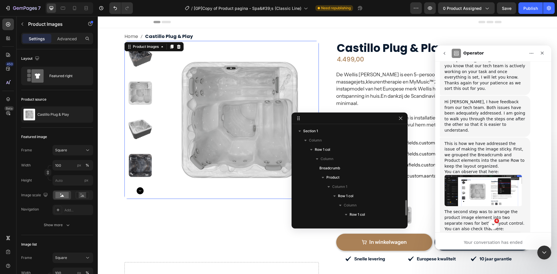
scroll to position [64, 0]
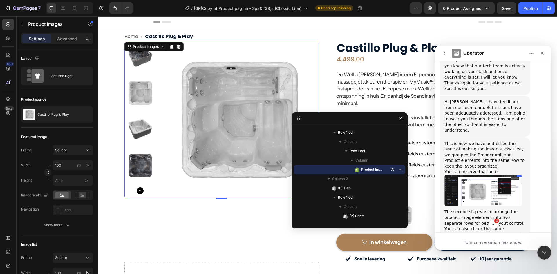
drag, startPoint x: 73, startPoint y: 39, endPoint x: 69, endPoint y: 48, distance: 9.8
click at [73, 39] on p "Advanced" at bounding box center [67, 39] width 20 height 6
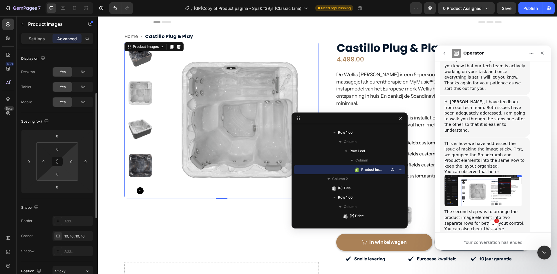
scroll to position [145, 0]
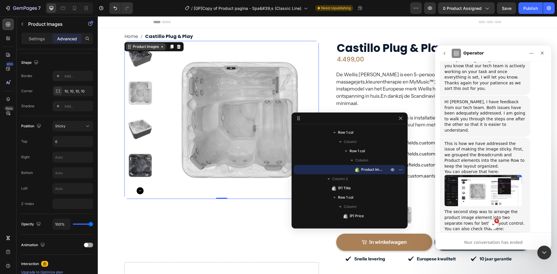
click at [140, 48] on div "Product Images" at bounding box center [146, 46] width 28 height 5
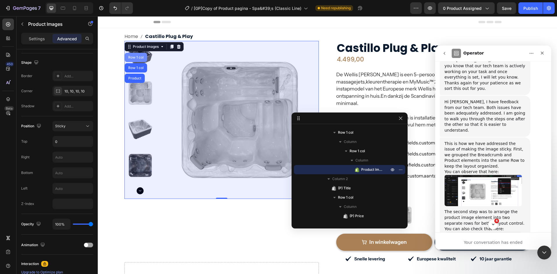
click at [138, 60] on div "Row 1 col" at bounding box center [136, 57] width 22 height 9
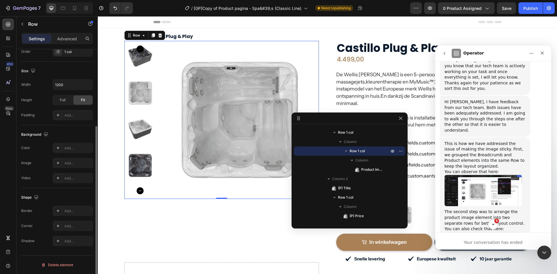
scroll to position [0, 0]
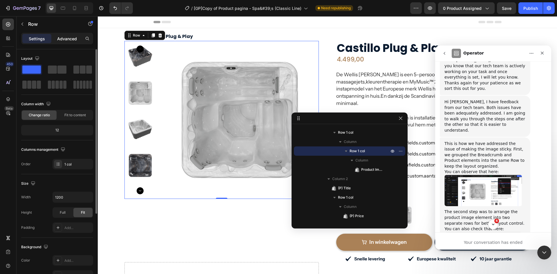
click at [72, 39] on p "Advanced" at bounding box center [67, 39] width 20 height 6
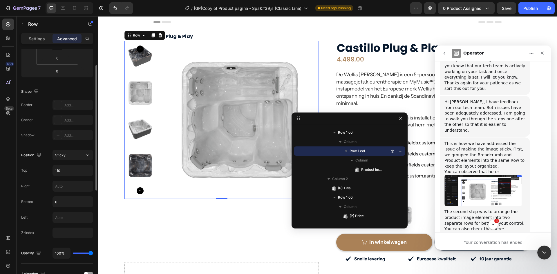
scroll to position [174, 0]
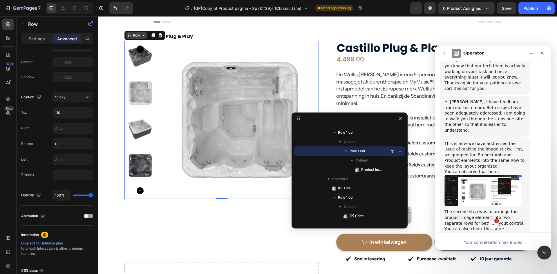
click at [136, 37] on div "Row" at bounding box center [137, 35] width 10 height 5
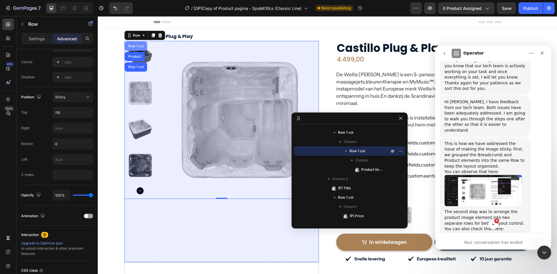
click at [136, 47] on div "Row 1 col" at bounding box center [136, 45] width 18 height 3
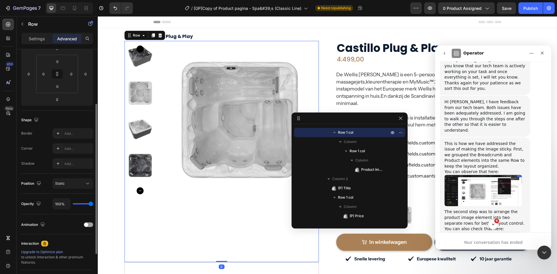
scroll to position [146, 0]
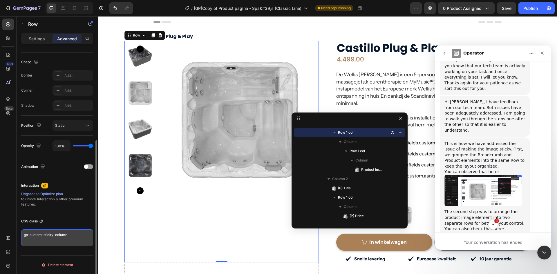
click at [68, 234] on textarea "gp-custom-sticky-column" at bounding box center [57, 237] width 72 height 17
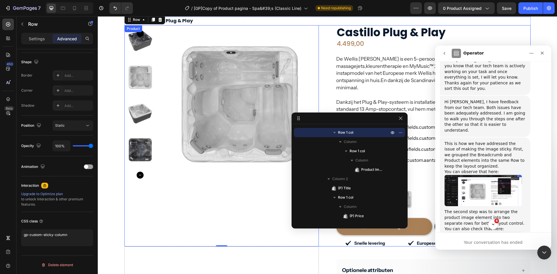
scroll to position [29, 0]
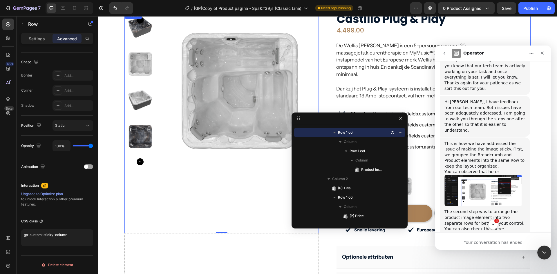
drag, startPoint x: 404, startPoint y: 185, endPoint x: 207, endPoint y: 201, distance: 197.0
click at [196, 205] on div "Product Images Row Row 0" at bounding box center [221, 122] width 194 height 221
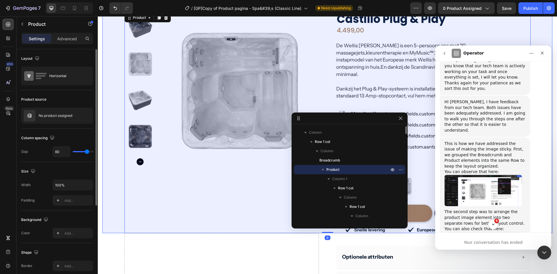
scroll to position [0, 0]
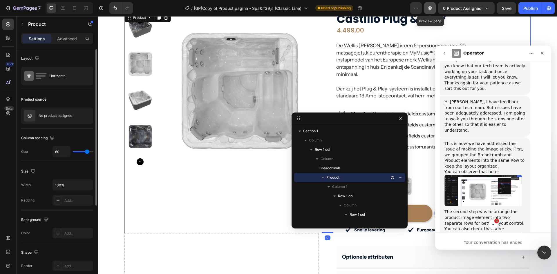
click at [433, 8] on icon "button" at bounding box center [430, 8] width 6 height 6
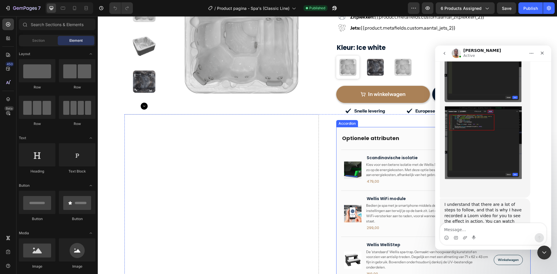
scroll to position [203, 0]
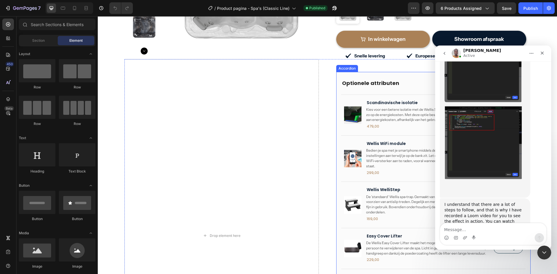
click at [410, 79] on div "Optionele attributen" at bounding box center [428, 83] width 175 height 8
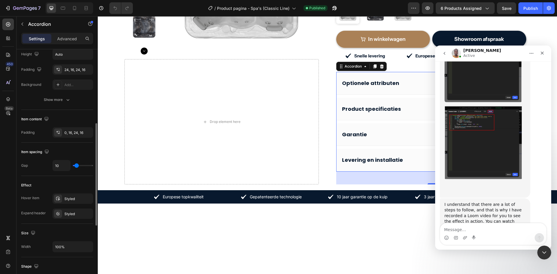
scroll to position [261, 0]
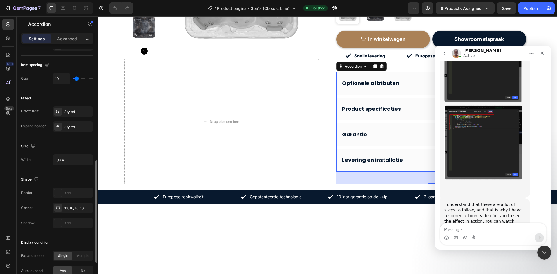
drag, startPoint x: 76, startPoint y: 269, endPoint x: 45, endPoint y: 217, distance: 60.3
click at [76, 269] on div "No" at bounding box center [82, 270] width 19 height 9
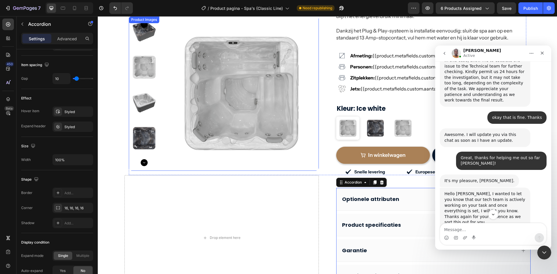
scroll to position [0, 0]
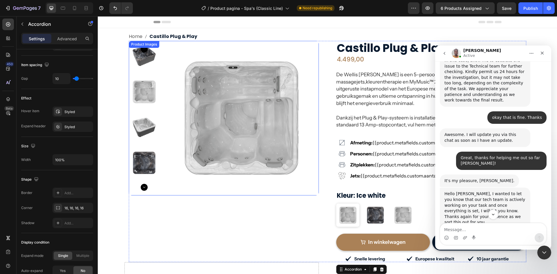
click at [191, 52] on img at bounding box center [241, 118] width 155 height 155
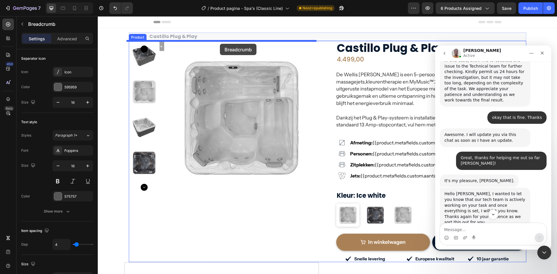
drag, startPoint x: 228, startPoint y: 38, endPoint x: 220, endPoint y: 44, distance: 10.2
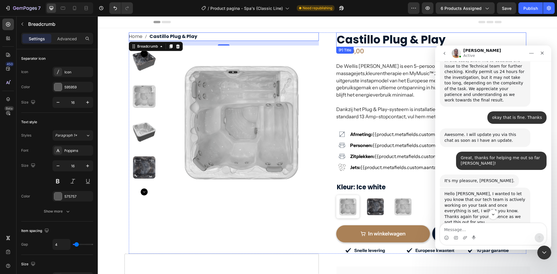
click at [500, 38] on h2 "Castillo Plug & Play" at bounding box center [431, 39] width 190 height 15
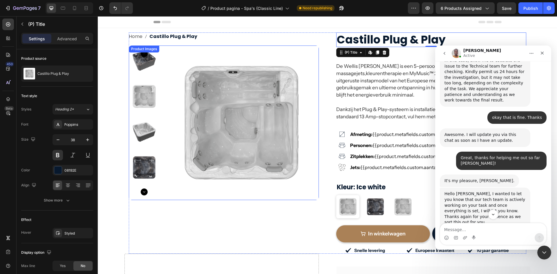
click at [192, 58] on img at bounding box center [241, 123] width 155 height 155
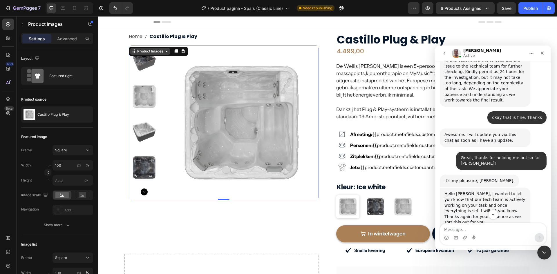
click at [156, 49] on div "Product Images" at bounding box center [150, 51] width 28 height 5
click at [195, 36] on nav "Home Castillo Plug & Play" at bounding box center [224, 36] width 190 height 8
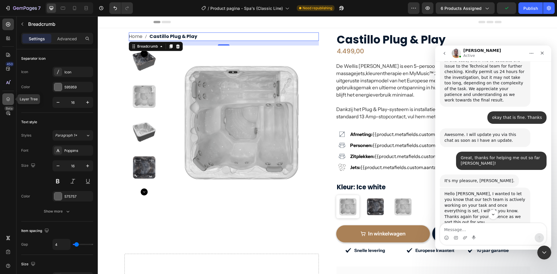
click at [6, 99] on icon at bounding box center [8, 99] width 6 height 6
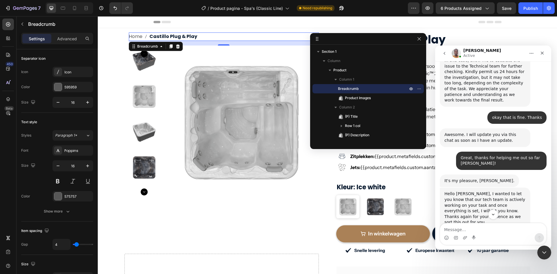
drag, startPoint x: 420, startPoint y: 33, endPoint x: 345, endPoint y: 43, distance: 76.4
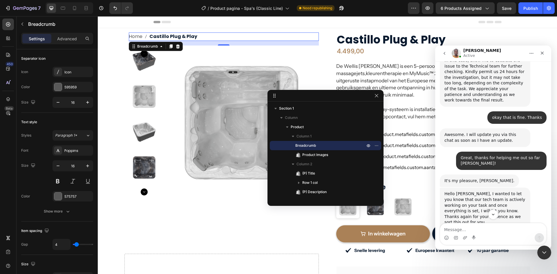
drag, startPoint x: 338, startPoint y: 40, endPoint x: 274, endPoint y: 106, distance: 92.1
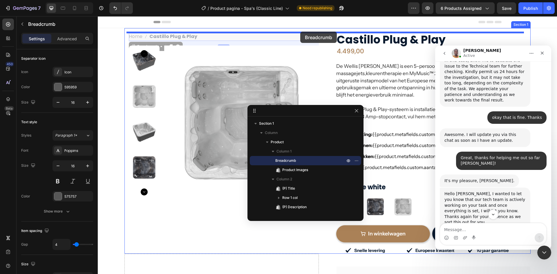
drag, startPoint x: 276, startPoint y: 35, endPoint x: 300, endPoint y: 32, distance: 24.7
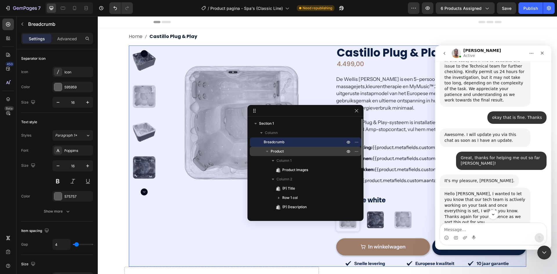
click at [269, 151] on icon "button" at bounding box center [267, 152] width 6 height 6
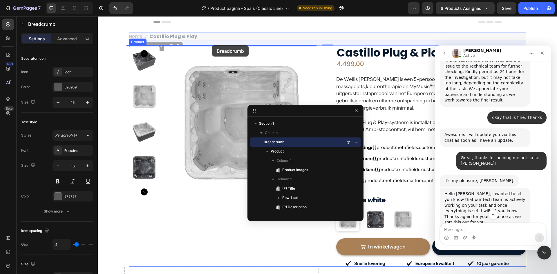
drag, startPoint x: 217, startPoint y: 35, endPoint x: 212, endPoint y: 45, distance: 10.9
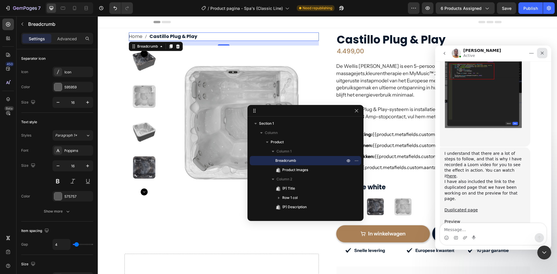
scroll to position [1531, 0]
click at [542, 55] on icon "Close" at bounding box center [542, 53] width 5 height 5
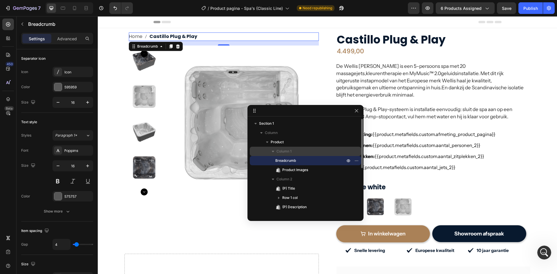
scroll to position [1509, 0]
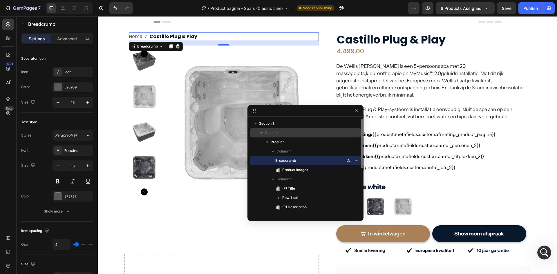
click at [265, 132] on span "Column" at bounding box center [271, 133] width 13 height 6
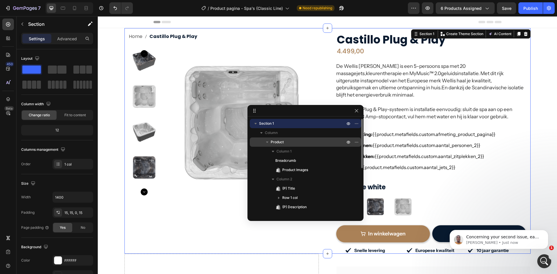
scroll to position [1571, 0]
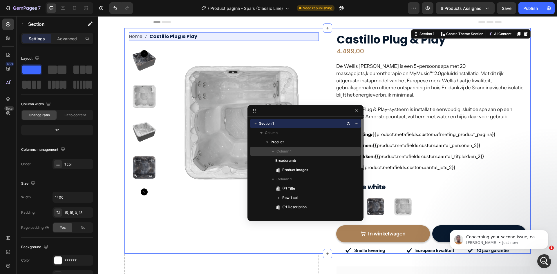
drag, startPoint x: 287, startPoint y: 159, endPoint x: 287, endPoint y: 153, distance: 5.8
click at [287, 159] on span "Breadcrumb" at bounding box center [285, 161] width 21 height 6
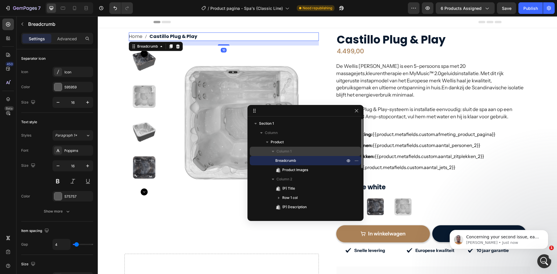
click at [287, 152] on span "Column 1" at bounding box center [283, 152] width 15 height 6
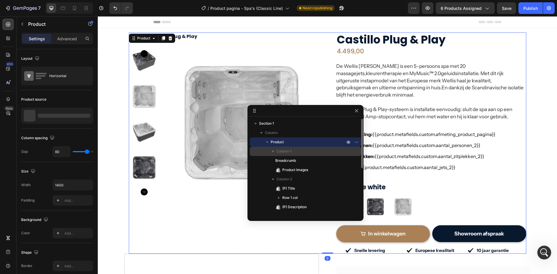
scroll to position [1589, 0]
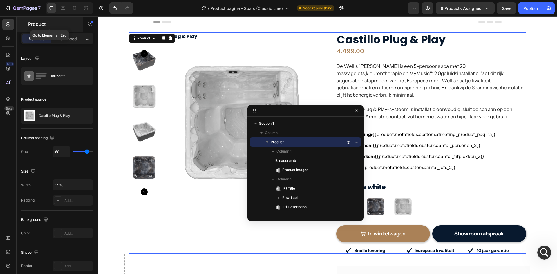
click at [21, 23] on icon "button" at bounding box center [22, 24] width 5 height 5
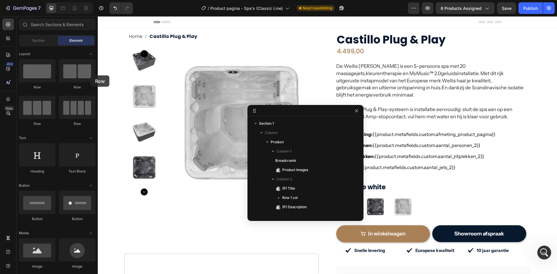
scroll to position [1611, 0]
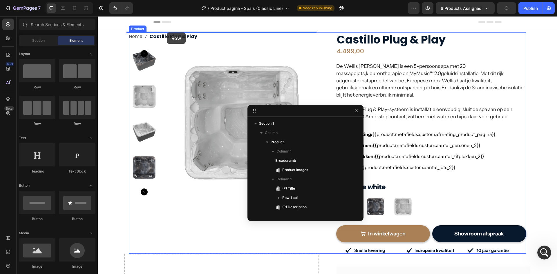
drag, startPoint x: 155, startPoint y: 92, endPoint x: 167, endPoint y: 32, distance: 60.6
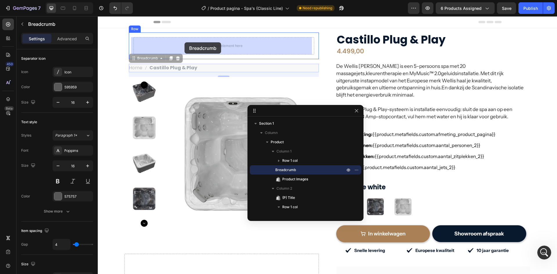
drag, startPoint x: 189, startPoint y: 68, endPoint x: 185, endPoint y: 42, distance: 26.1
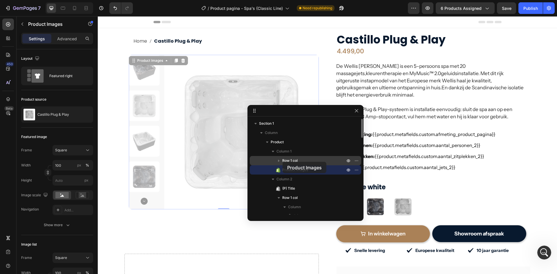
click at [281, 162] on icon "button" at bounding box center [279, 161] width 6 height 6
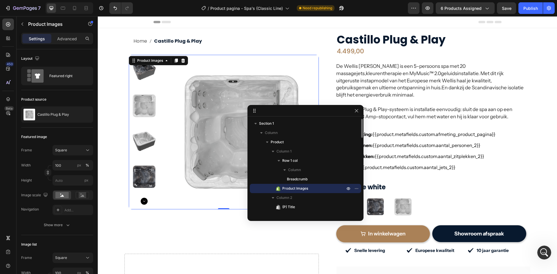
drag, startPoint x: 282, startPoint y: 189, endPoint x: 300, endPoint y: 184, distance: 18.2
click at [300, 184] on div "Product Images" at bounding box center [305, 188] width 107 height 9
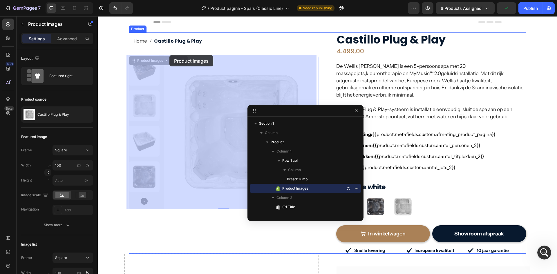
drag, startPoint x: 135, startPoint y: 62, endPoint x: 169, endPoint y: 55, distance: 34.9
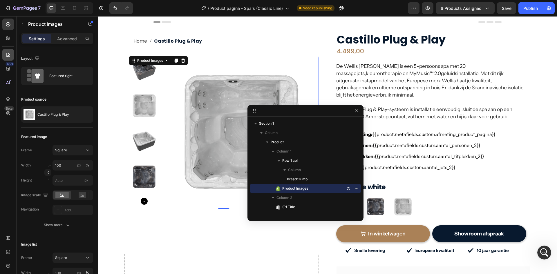
scroll to position [1618, 0]
click at [283, 189] on span "Product Images" at bounding box center [295, 189] width 26 height 6
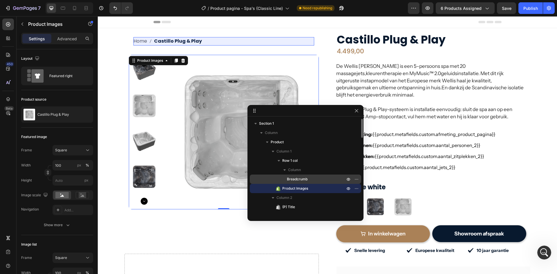
drag, startPoint x: 292, startPoint y: 187, endPoint x: 296, endPoint y: 178, distance: 10.0
click at [296, 178] on div "Row 1 col Column Breadcrumb Product Images" at bounding box center [305, 174] width 111 height 37
click at [288, 179] on span "Breadcrumb" at bounding box center [297, 179] width 21 height 6
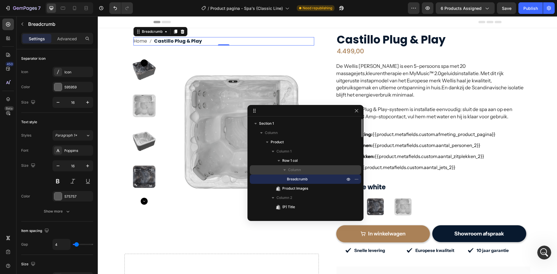
click at [290, 169] on span "Column" at bounding box center [294, 170] width 13 height 6
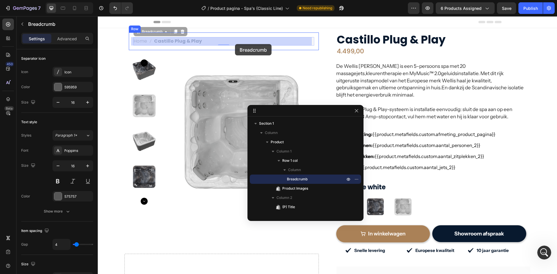
drag, startPoint x: 231, startPoint y: 41, endPoint x: 235, endPoint y: 44, distance: 5.6
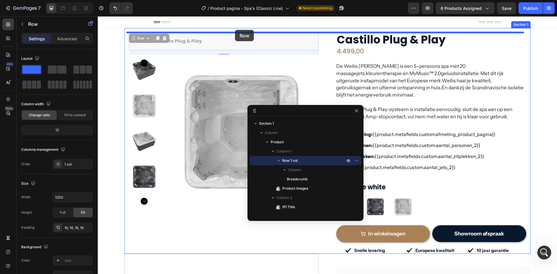
drag, startPoint x: 207, startPoint y: 34, endPoint x: 235, endPoint y: 30, distance: 28.8
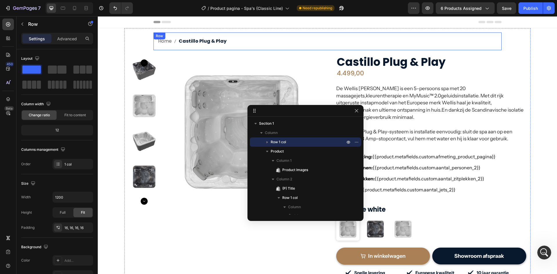
click at [154, 42] on div "Home Castillo Plug & Play Breadcrumb Row 0" at bounding box center [327, 41] width 348 height 18
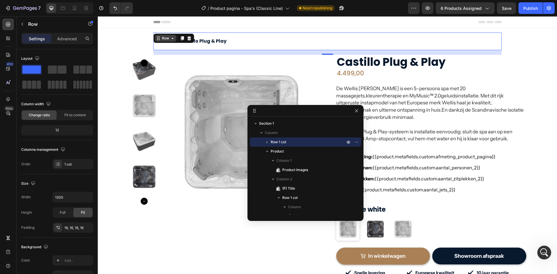
click at [170, 39] on icon at bounding box center [172, 38] width 5 height 5
click at [162, 39] on div "Row" at bounding box center [166, 38] width 10 height 5
click at [163, 39] on div "Row" at bounding box center [166, 38] width 10 height 5
click at [229, 41] on nav "Home Castillo Plug & Play" at bounding box center [327, 41] width 339 height 8
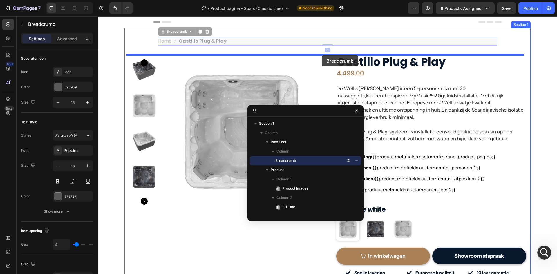
drag, startPoint x: 232, startPoint y: 40, endPoint x: 322, endPoint y: 55, distance: 91.0
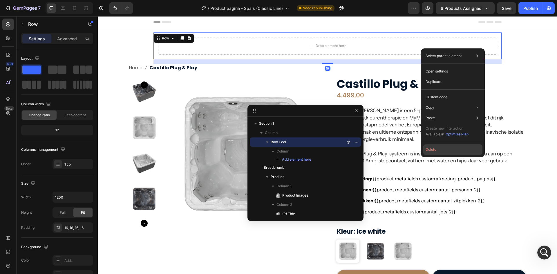
click at [439, 151] on button "Delete" at bounding box center [452, 149] width 59 height 10
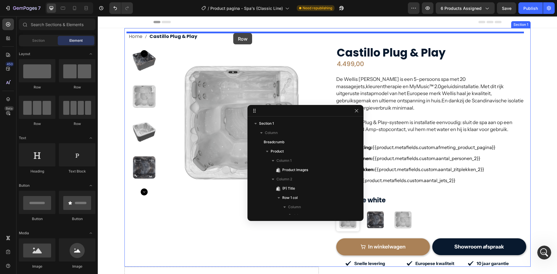
drag, startPoint x: 174, startPoint y: 91, endPoint x: 233, endPoint y: 33, distance: 82.7
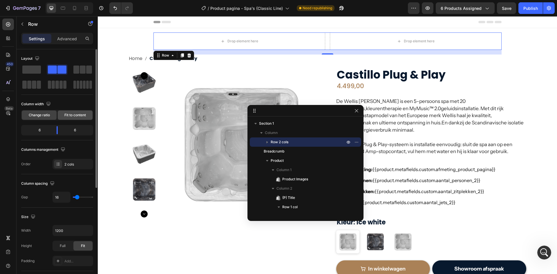
click at [75, 115] on span "Fit to content" at bounding box center [74, 115] width 21 height 5
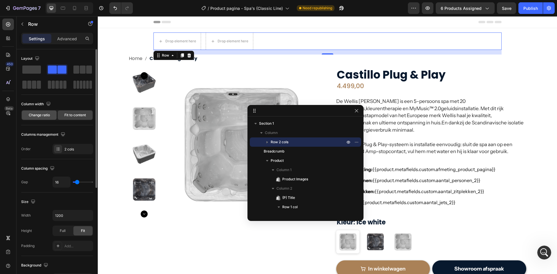
click at [49, 117] on span "Change ratio" at bounding box center [39, 115] width 21 height 5
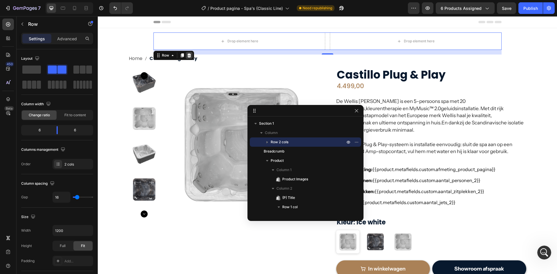
click at [188, 57] on icon at bounding box center [189, 55] width 5 height 5
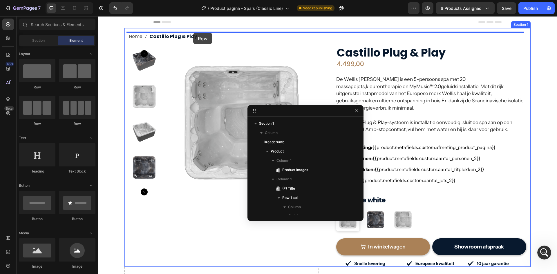
drag, startPoint x: 127, startPoint y: 88, endPoint x: 193, endPoint y: 33, distance: 85.7
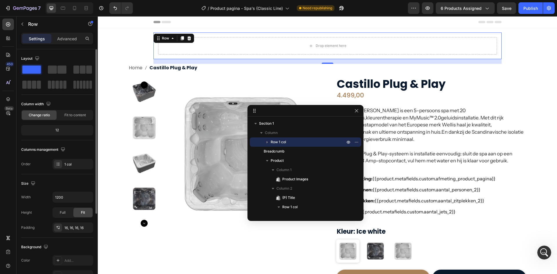
scroll to position [29, 0]
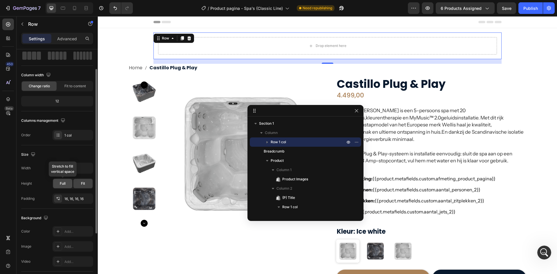
click at [58, 181] on div "Full" at bounding box center [62, 183] width 19 height 9
click at [80, 170] on input "1200" at bounding box center [73, 168] width 40 height 10
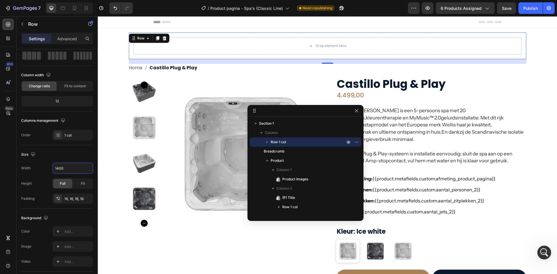
type input "1400"
click at [78, 182] on div "Fit" at bounding box center [82, 183] width 19 height 9
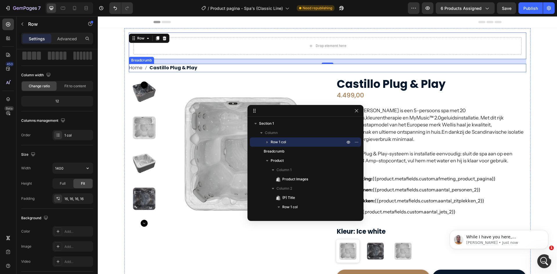
scroll to position [1665, 0]
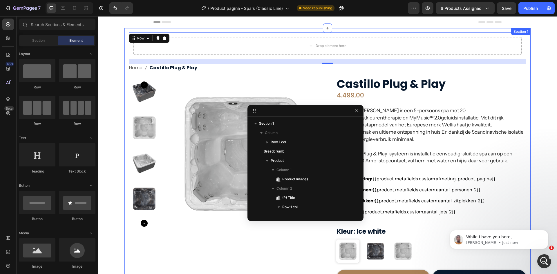
click at [122, 56] on section "Drop element here Row 16 Home Castillo Plug & Play Breadcrumb Product Images Ca…" at bounding box center [327, 163] width 415 height 270
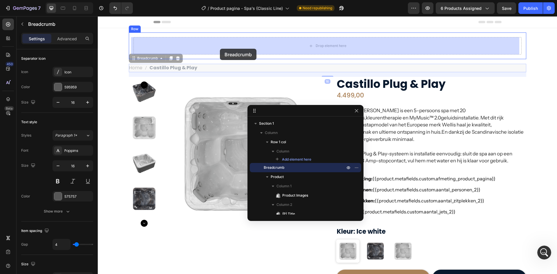
drag, startPoint x: 202, startPoint y: 68, endPoint x: 220, endPoint y: 49, distance: 26.1
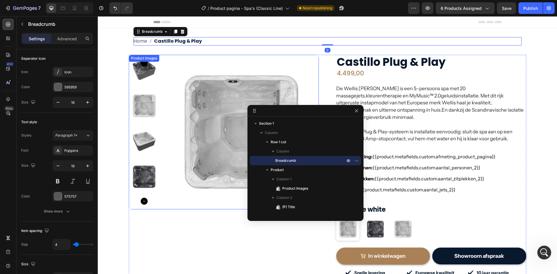
click at [256, 65] on img at bounding box center [241, 132] width 155 height 155
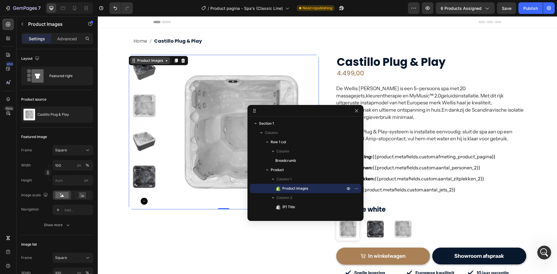
click at [144, 58] on div "Product Images" at bounding box center [150, 60] width 28 height 5
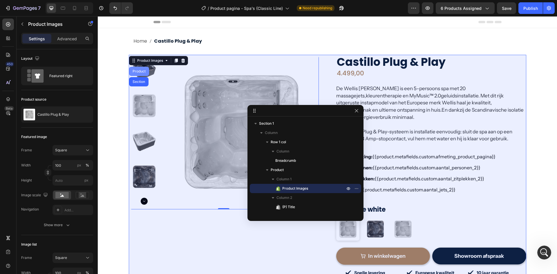
click at [137, 74] on div "Product" at bounding box center [139, 71] width 20 height 9
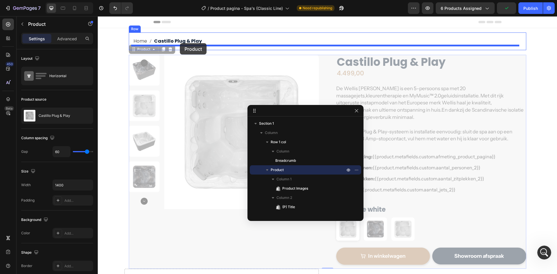
drag, startPoint x: 142, startPoint y: 50, endPoint x: 180, endPoint y: 43, distance: 38.0
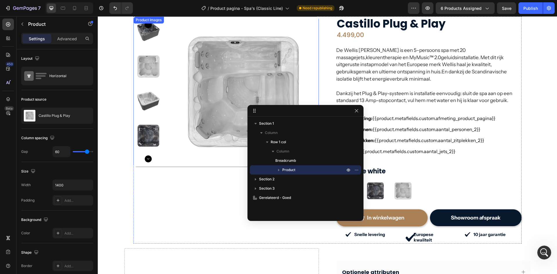
scroll to position [0, 0]
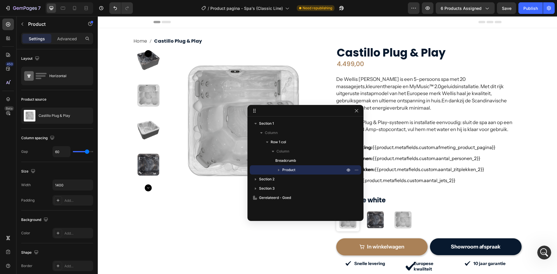
click at [278, 169] on icon "button" at bounding box center [279, 170] width 6 height 6
click at [279, 170] on icon "button" at bounding box center [279, 169] width 2 height 1
click at [24, 26] on icon "button" at bounding box center [22, 24] width 5 height 5
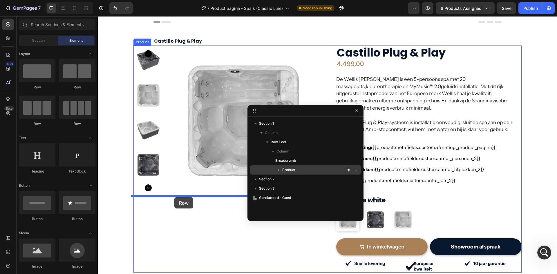
drag, startPoint x: 130, startPoint y: 97, endPoint x: 174, endPoint y: 197, distance: 109.5
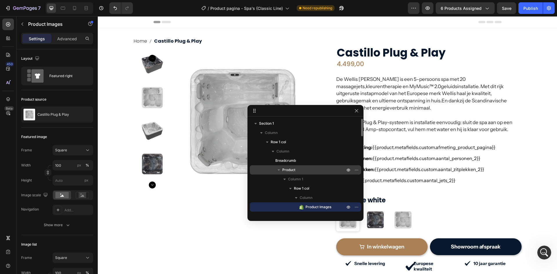
click at [230, 55] on img at bounding box center [242, 121] width 143 height 143
click at [171, 108] on img at bounding box center [242, 121] width 143 height 143
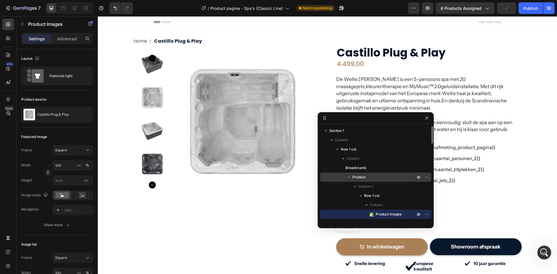
drag, startPoint x: 307, startPoint y: 110, endPoint x: 382, endPoint y: 117, distance: 74.9
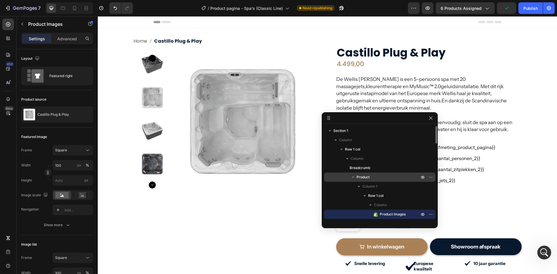
click at [182, 86] on img at bounding box center [242, 121] width 143 height 143
click at [64, 38] on p "Advanced" at bounding box center [67, 39] width 20 height 6
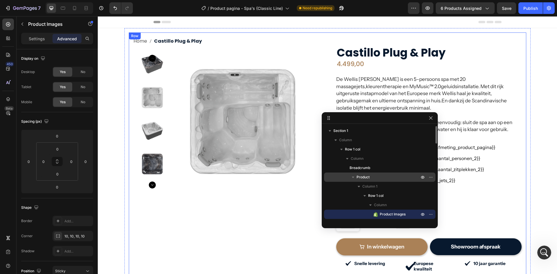
click at [129, 100] on div "Home Castillo Plug & Play Breadcrumb Product Images 0 Row Castillo Plug & Play …" at bounding box center [327, 154] width 397 height 245
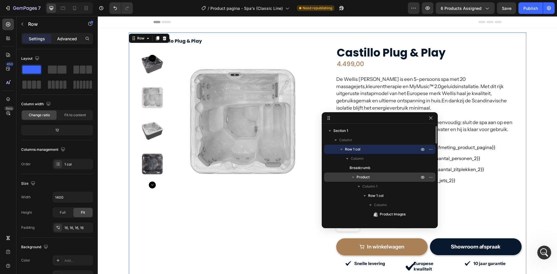
click at [71, 37] on p "Advanced" at bounding box center [67, 39] width 20 height 6
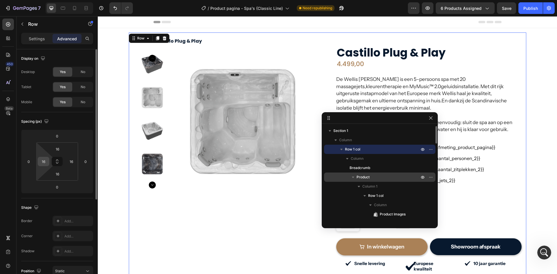
click at [44, 162] on input "16" at bounding box center [43, 161] width 9 height 9
type input "0"
click at [68, 161] on input "16" at bounding box center [71, 161] width 9 height 9
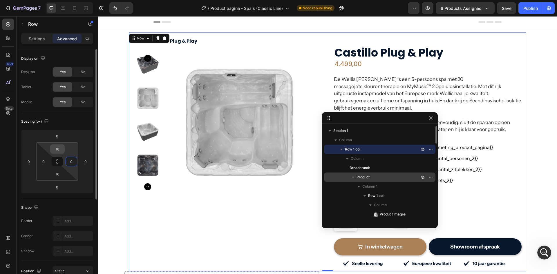
type input "0"
click at [58, 150] on input "16" at bounding box center [58, 149] width 12 height 9
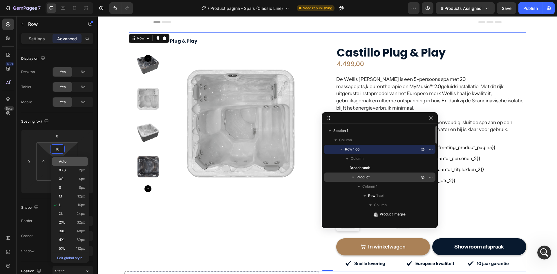
type input "0"
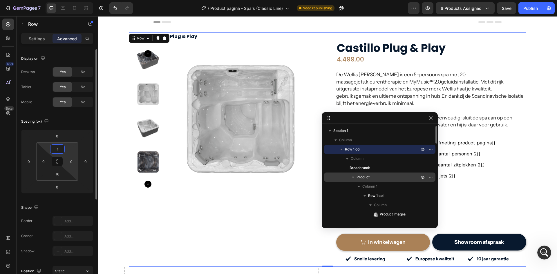
type input "16"
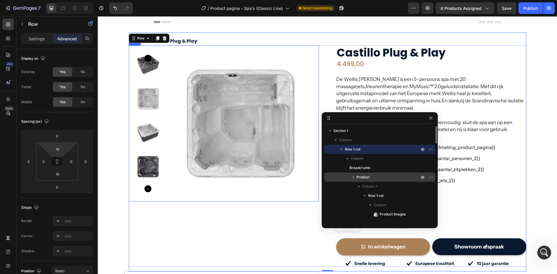
click at [164, 48] on div "Product Images Row" at bounding box center [224, 124] width 190 height 156
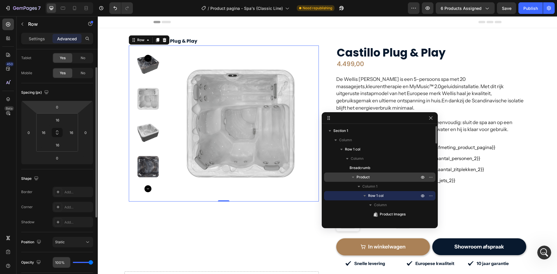
scroll to position [145, 0]
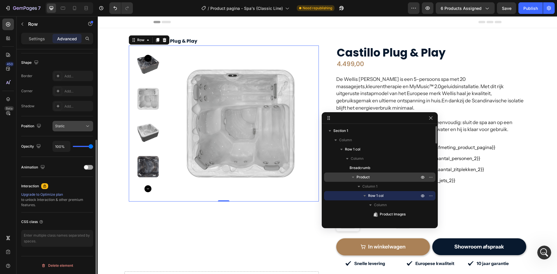
click at [63, 129] on span "Static" at bounding box center [60, 126] width 10 height 5
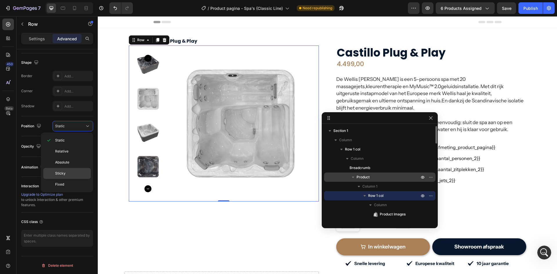
click at [61, 179] on div "Sticky" at bounding box center [67, 184] width 48 height 11
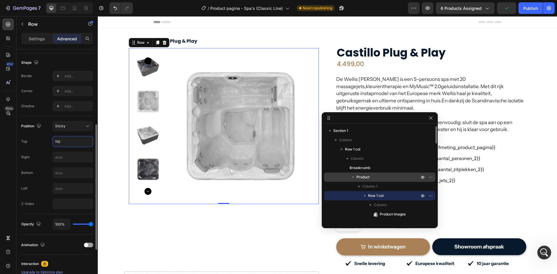
type input "110"
click at [41, 137] on div "Top 110" at bounding box center [57, 141] width 72 height 11
click at [202, 95] on img at bounding box center [240, 126] width 147 height 147
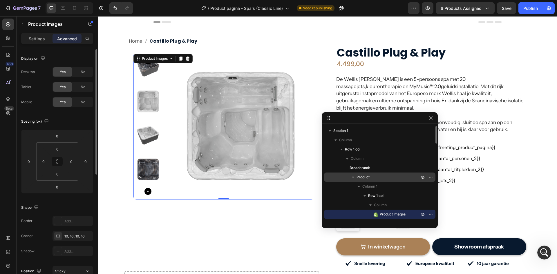
scroll to position [87, 0]
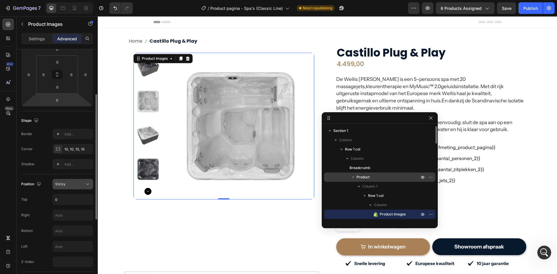
click at [68, 187] on div "Sticky" at bounding box center [70, 184] width 30 height 5
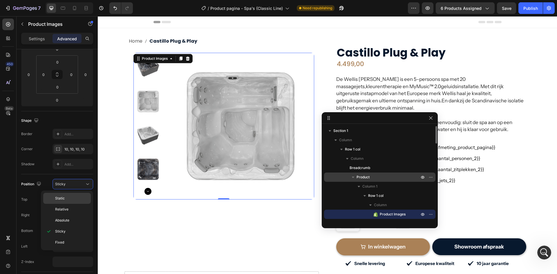
click at [66, 196] on p "Static" at bounding box center [71, 198] width 33 height 5
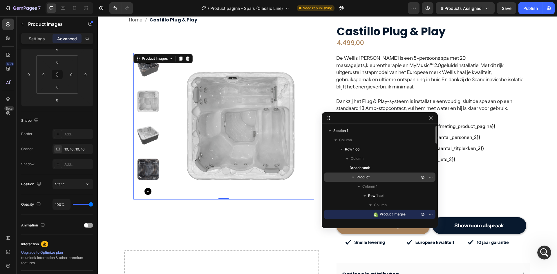
scroll to position [0, 0]
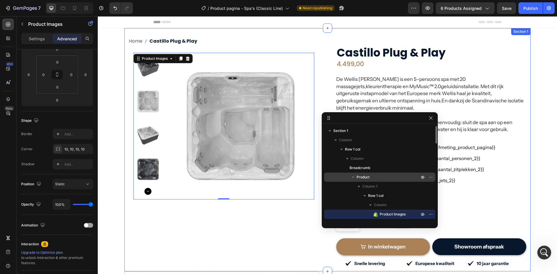
click at [186, 29] on div "Home Castillo Plug & Play Breadcrumb Product Images 0 Row Castillo Plug & Play …" at bounding box center [327, 149] width 406 height 243
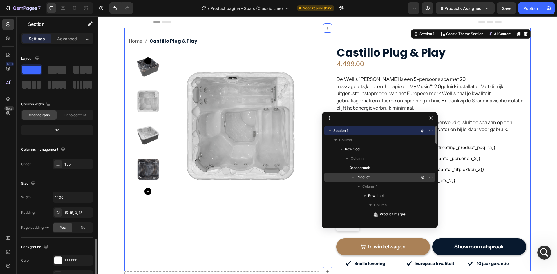
scroll to position [113, 0]
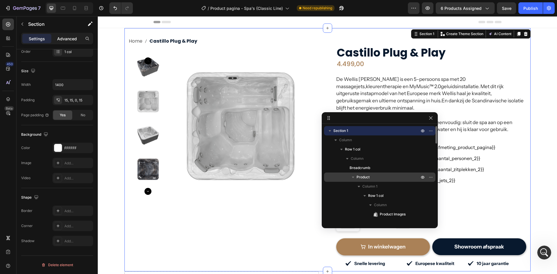
click at [69, 40] on p "Advanced" at bounding box center [67, 39] width 20 height 6
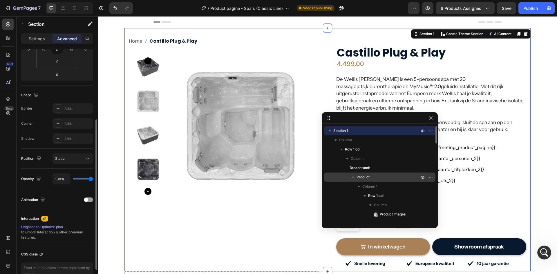
scroll to position [146, 0]
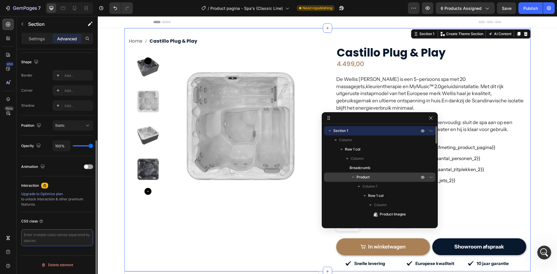
click at [41, 234] on textarea at bounding box center [57, 237] width 72 height 17
type textarea "gp-custom-sticky-row"
click at [234, 31] on div "Home Castillo Plug & Play Breadcrumb Product Images Row Castillo Plug & Play (P…" at bounding box center [327, 149] width 406 height 243
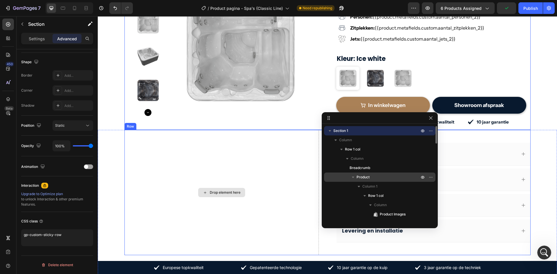
scroll to position [145, 0]
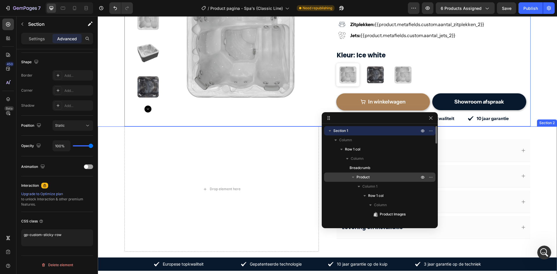
click at [114, 156] on div "Drop element here Optionele attributen Product specificaties Garantie Levering …" at bounding box center [327, 202] width 459 height 153
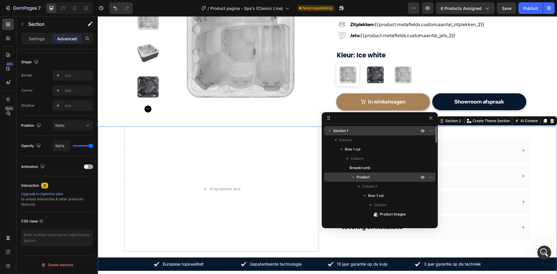
click at [340, 132] on span "Section 1" at bounding box center [340, 131] width 15 height 6
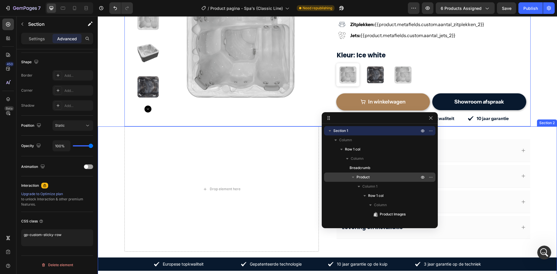
click at [542, 120] on div "Section 2" at bounding box center [547, 122] width 18 height 5
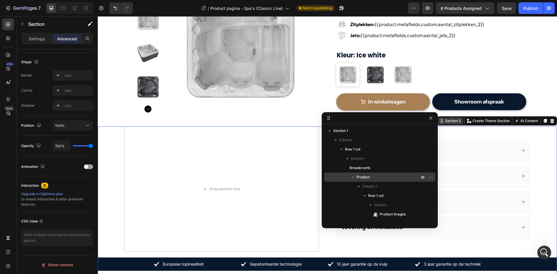
scroll to position [509, 0]
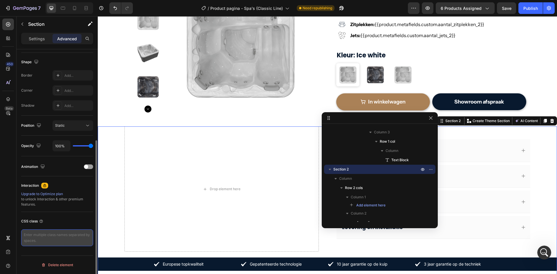
click at [32, 234] on textarea at bounding box center [57, 237] width 72 height 17
type textarea "gp-custom-sticky-row"
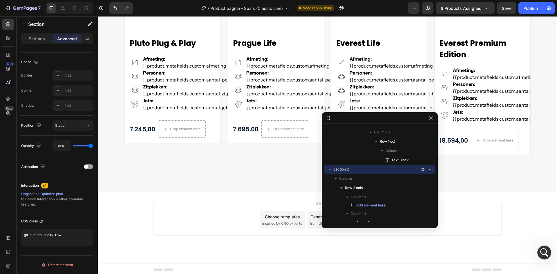
scroll to position [1079, 0]
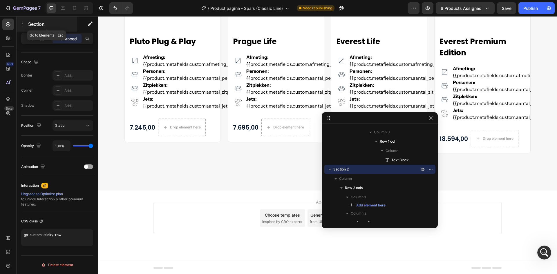
click at [26, 24] on button "button" at bounding box center [22, 23] width 9 height 9
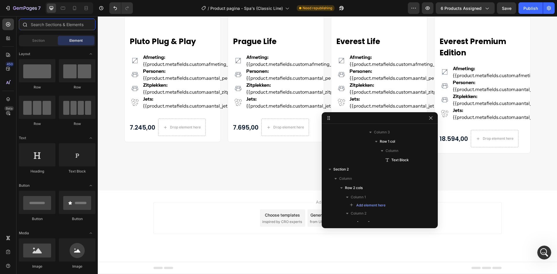
click at [47, 26] on input "text" at bounding box center [57, 25] width 77 height 12
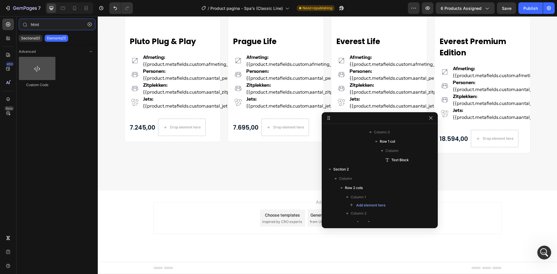
type input "html"
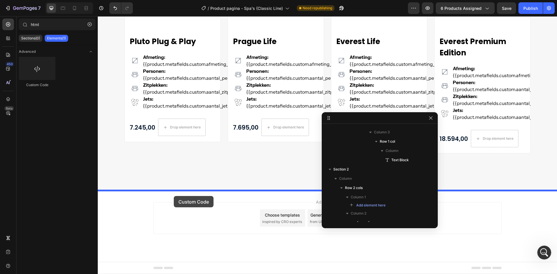
drag, startPoint x: 136, startPoint y: 82, endPoint x: 174, endPoint y: 196, distance: 120.6
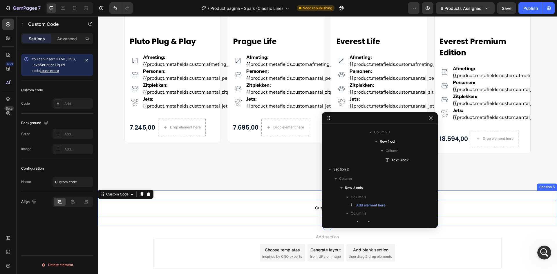
scroll to position [589, 0]
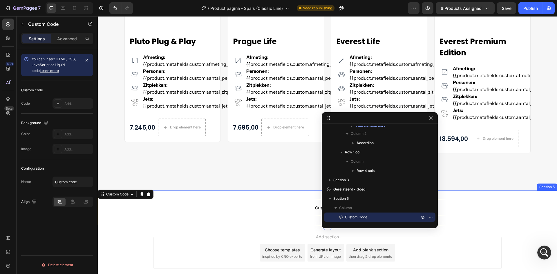
click at [237, 196] on div "Custom code Custom Code 0 Section 5" at bounding box center [327, 208] width 459 height 35
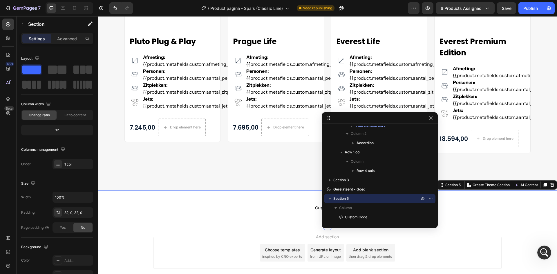
click at [64, 44] on div "Settings Advanced" at bounding box center [57, 39] width 72 height 12
click at [66, 39] on p "Advanced" at bounding box center [67, 39] width 20 height 6
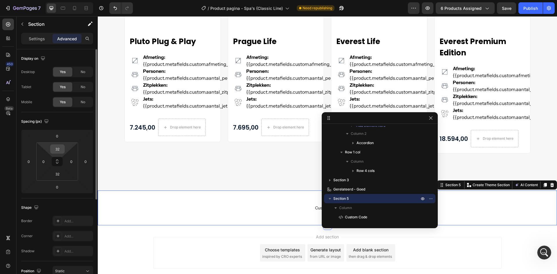
click at [53, 149] on input "32" at bounding box center [58, 149] width 12 height 9
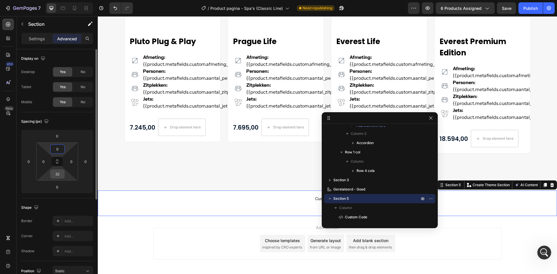
type input "0"
click at [57, 174] on input "32" at bounding box center [58, 174] width 12 height 9
type input "0"
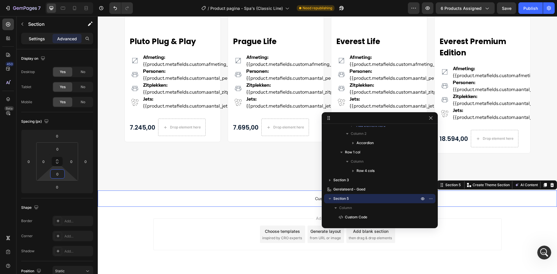
click at [43, 41] on p "Settings" at bounding box center [37, 39] width 16 height 6
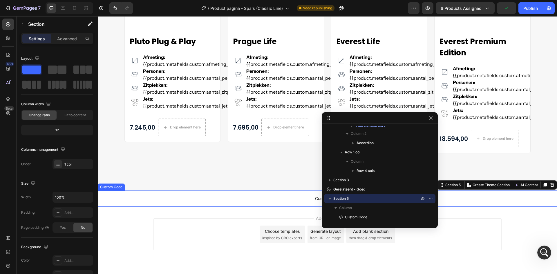
click at [305, 199] on span "Custom code" at bounding box center [327, 198] width 459 height 7
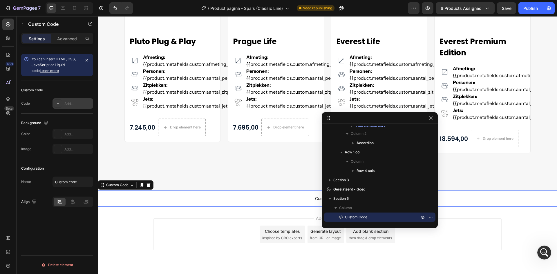
click at [60, 102] on icon at bounding box center [58, 103] width 5 height 5
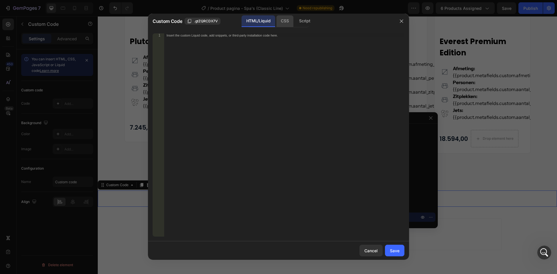
click at [294, 22] on div "CSS" at bounding box center [304, 21] width 20 height 12
click at [219, 38] on div "Insert the CSS code to style your content here." at bounding box center [284, 138] width 240 height 211
paste textarea "}"
type textarea "}"
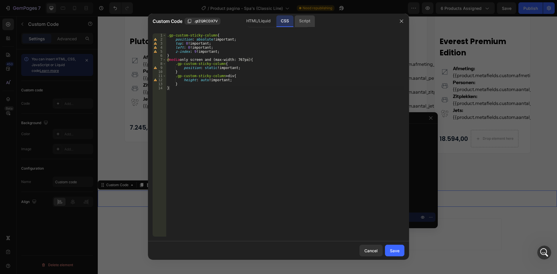
click at [299, 21] on div "Script" at bounding box center [304, 21] width 20 height 12
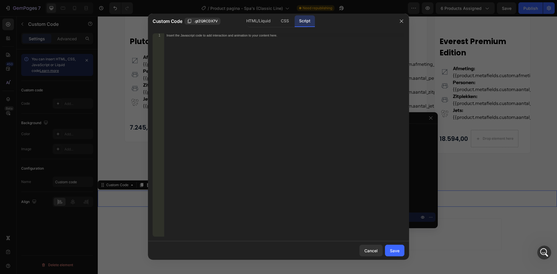
click at [215, 38] on div "Insert the Javascript code to add interaction and animation to your content her…" at bounding box center [284, 138] width 240 height 211
paste textarea "});"
type textarea "});"
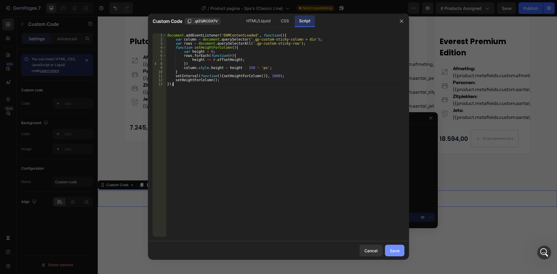
click at [395, 254] on div "Save" at bounding box center [395, 251] width 10 height 6
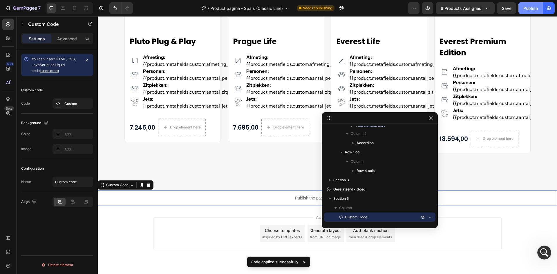
click at [523, 11] on button "Publish" at bounding box center [530, 8] width 24 height 12
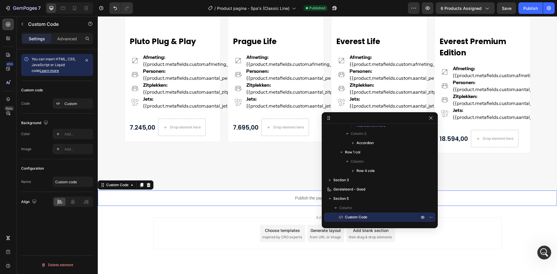
scroll to position [1695, 0]
click at [430, 8] on icon "button" at bounding box center [428, 8] width 6 height 6
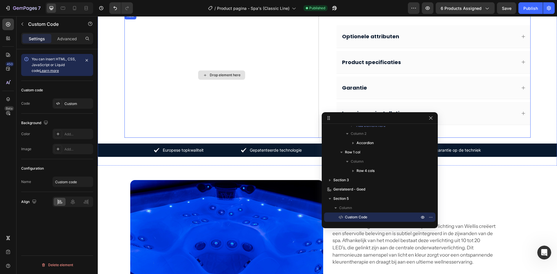
scroll to position [172, 0]
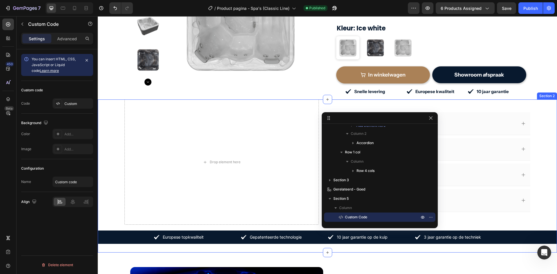
drag, startPoint x: 108, startPoint y: 104, endPoint x: 276, endPoint y: 103, distance: 168.0
click at [108, 104] on div "Drop element here Optionele attributen Product specificaties Garantie Levering …" at bounding box center [327, 176] width 459 height 153
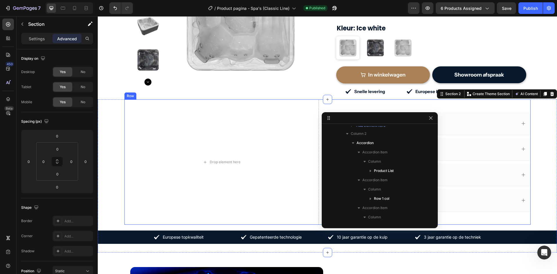
scroll to position [509, 0]
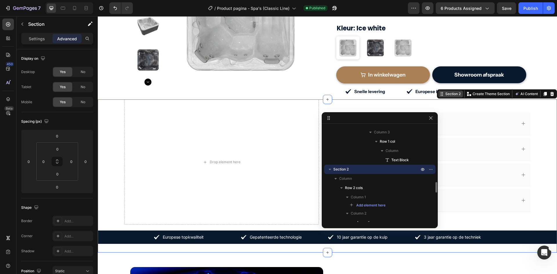
click at [447, 91] on div "Section 2" at bounding box center [453, 93] width 18 height 5
click at [42, 40] on p "Settings" at bounding box center [37, 39] width 16 height 6
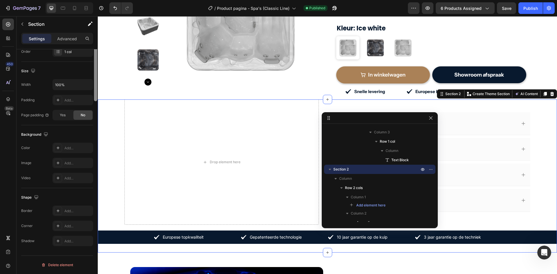
scroll to position [0, 0]
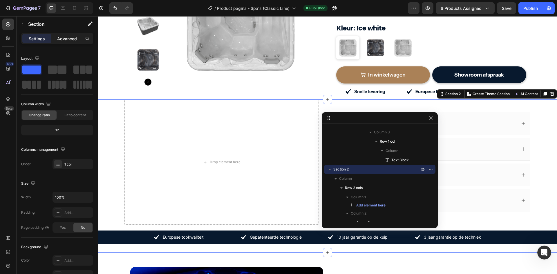
click at [68, 36] on p "Advanced" at bounding box center [67, 39] width 20 height 6
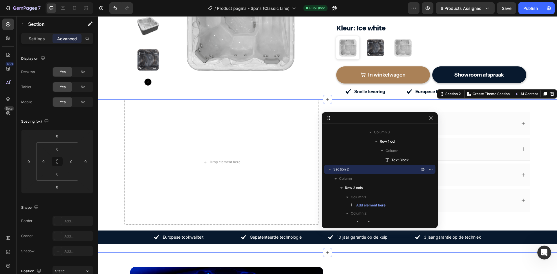
scroll to position [145, 0]
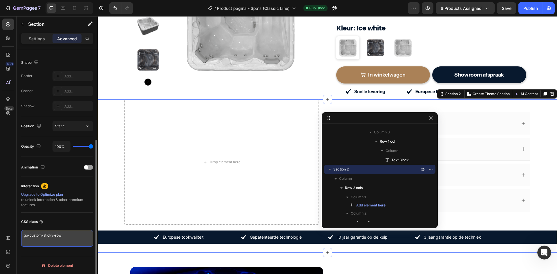
click at [83, 237] on textarea "gp-custom-sticky-row" at bounding box center [57, 238] width 72 height 17
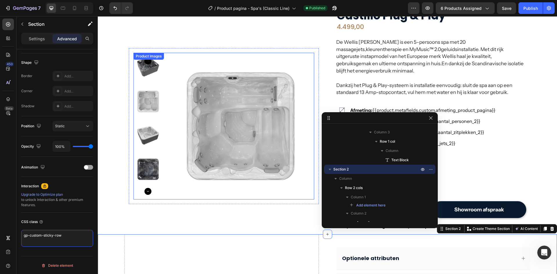
scroll to position [0, 0]
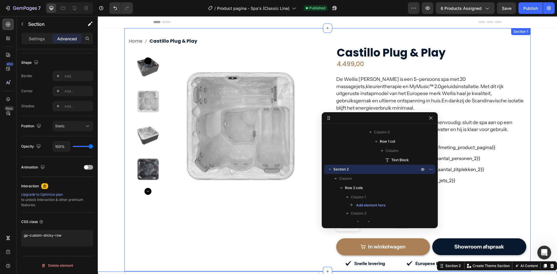
click at [127, 32] on div "Home Castillo Plug & Play Breadcrumb Product Images Row Castillo Plug & Play (P…" at bounding box center [327, 149] width 406 height 243
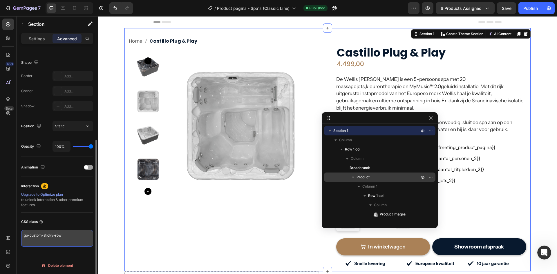
click at [59, 233] on textarea "gp-custom-sticky-row" at bounding box center [57, 238] width 72 height 17
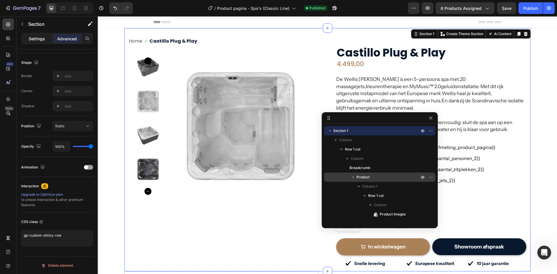
click at [36, 41] on p "Settings" at bounding box center [37, 39] width 16 height 6
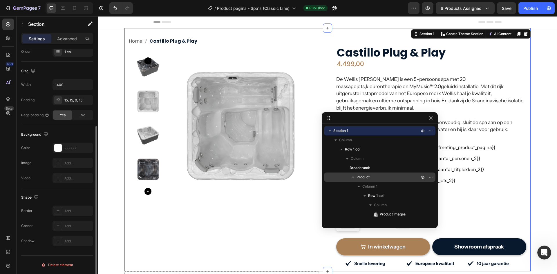
scroll to position [113, 0]
click at [80, 86] on input "1400" at bounding box center [73, 84] width 40 height 10
click at [87, 84] on icon "button" at bounding box center [87, 84] width 2 height 1
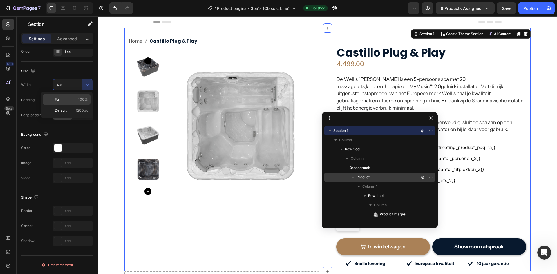
click at [77, 98] on p "Full 100%" at bounding box center [71, 99] width 33 height 5
type input "100%"
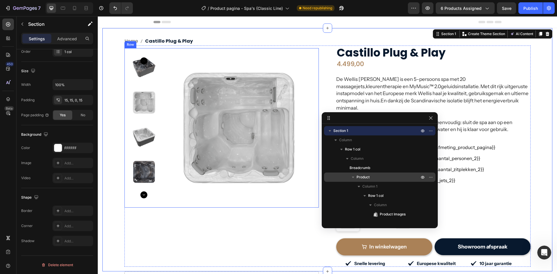
click at [225, 206] on div "Product Images Row" at bounding box center [221, 128] width 194 height 160
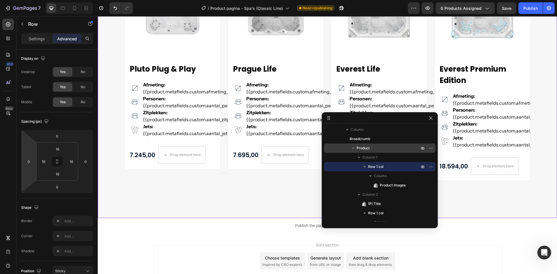
scroll to position [1080, 0]
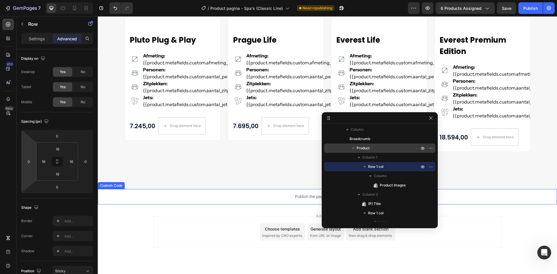
click at [178, 198] on p "Publish the page to see the content." at bounding box center [327, 197] width 459 height 6
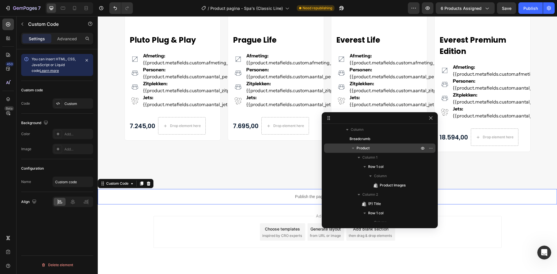
scroll to position [775, 0]
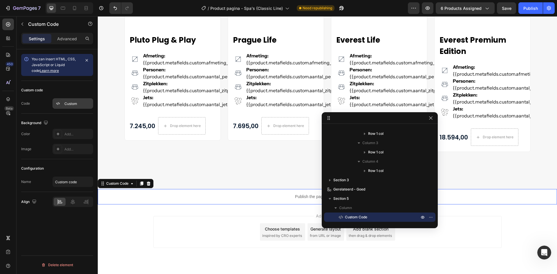
click at [63, 101] on div "Custom" at bounding box center [73, 103] width 41 height 10
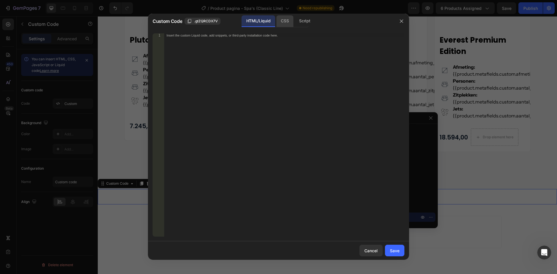
click at [294, 22] on div "CSS" at bounding box center [304, 21] width 20 height 12
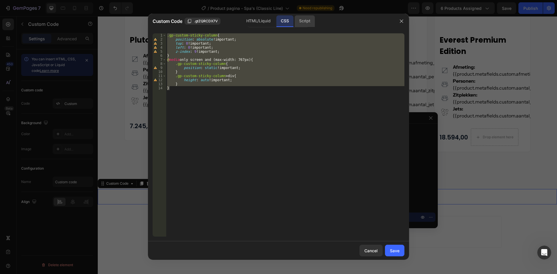
click at [299, 23] on div "Script" at bounding box center [304, 21] width 20 height 12
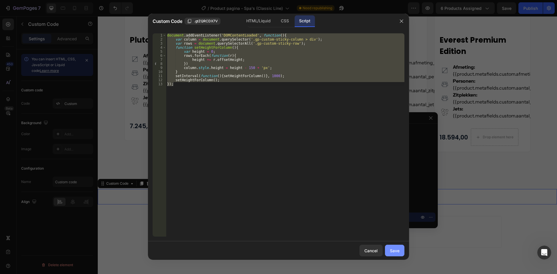
click at [390, 249] on button "Save" at bounding box center [394, 251] width 19 height 12
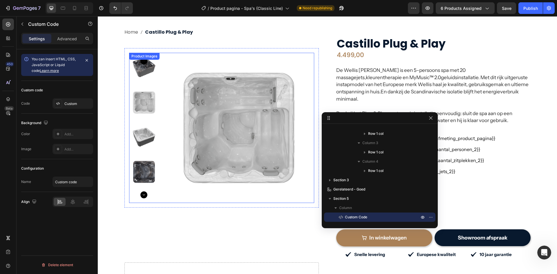
scroll to position [0, 0]
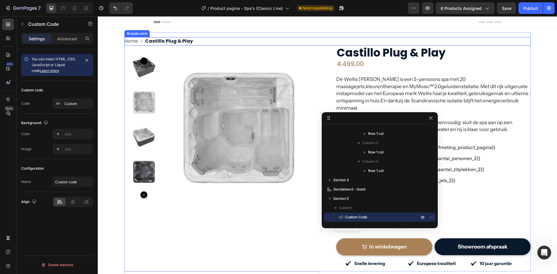
click at [211, 41] on nav "Home Castillo Plug & Play" at bounding box center [327, 41] width 406 height 8
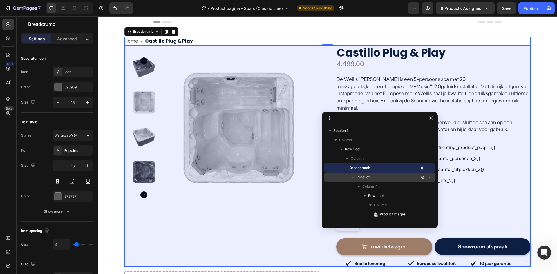
click at [354, 178] on icon "button" at bounding box center [353, 177] width 6 height 6
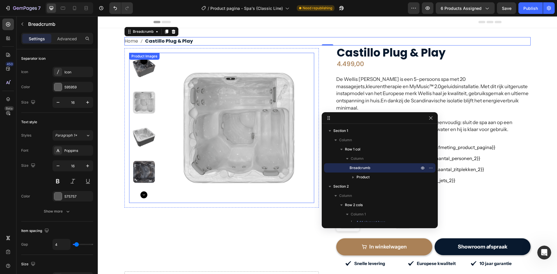
drag, startPoint x: 213, startPoint y: 143, endPoint x: 186, endPoint y: 150, distance: 27.6
click at [213, 143] on img at bounding box center [239, 128] width 150 height 150
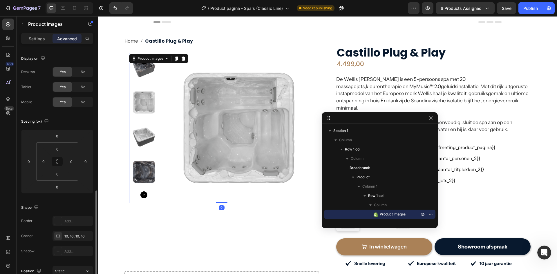
scroll to position [145, 0]
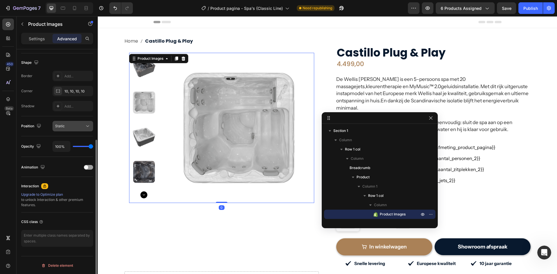
click at [69, 129] on div "Static" at bounding box center [72, 126] width 35 height 6
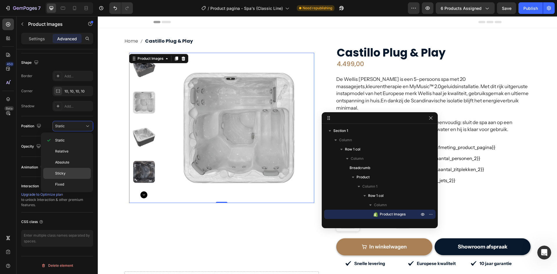
click at [64, 179] on div "Sticky" at bounding box center [67, 184] width 48 height 11
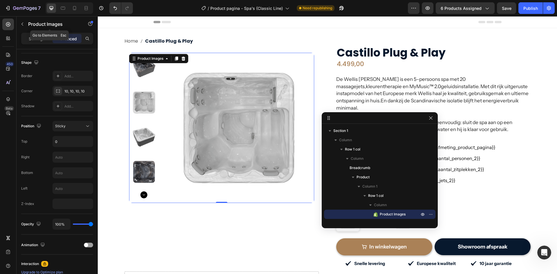
click at [26, 26] on button "button" at bounding box center [22, 23] width 9 height 9
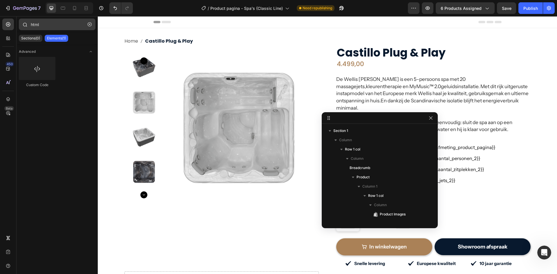
click at [87, 26] on button "button" at bounding box center [89, 24] width 9 height 9
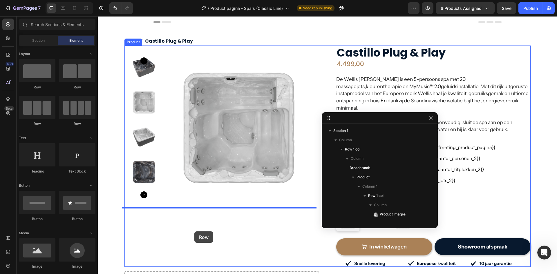
drag, startPoint x: 138, startPoint y: 95, endPoint x: 193, endPoint y: 225, distance: 142.0
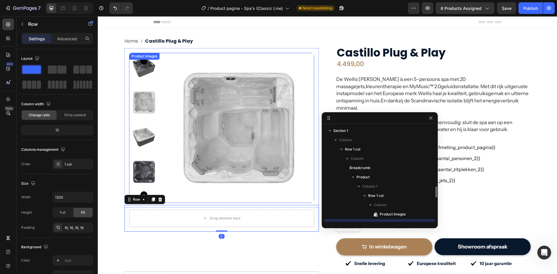
scroll to position [54, 0]
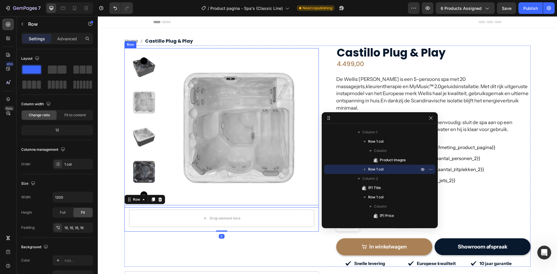
click at [160, 52] on div "Product Images Row" at bounding box center [221, 128] width 194 height 160
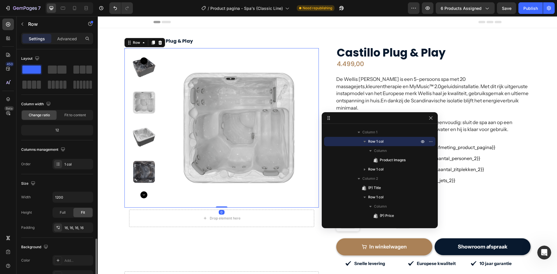
scroll to position [113, 0]
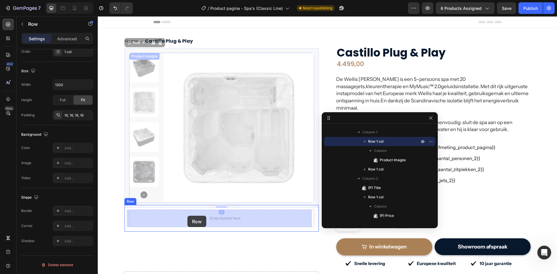
drag, startPoint x: 138, startPoint y: 45, endPoint x: 187, endPoint y: 216, distance: 178.3
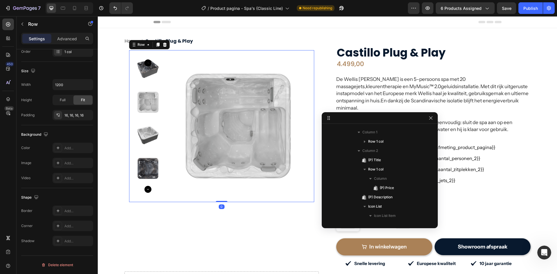
click at [129, 55] on div "Product Images Row 0" at bounding box center [221, 126] width 185 height 152
click at [136, 47] on div "Row" at bounding box center [141, 44] width 21 height 7
click at [202, 107] on img at bounding box center [238, 126] width 143 height 143
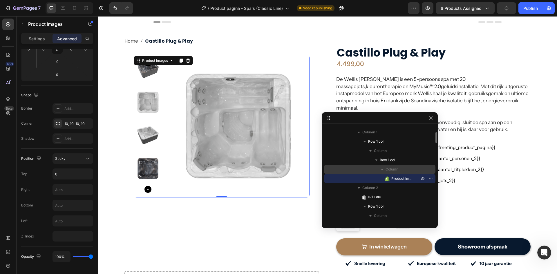
scroll to position [0, 0]
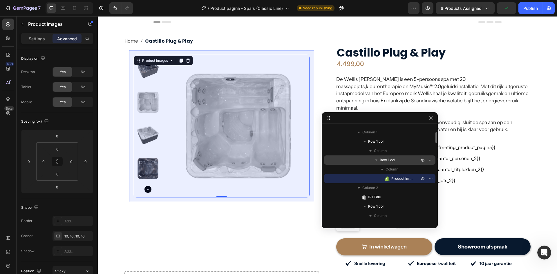
click at [384, 160] on span "Row 1 col" at bounding box center [387, 160] width 15 height 6
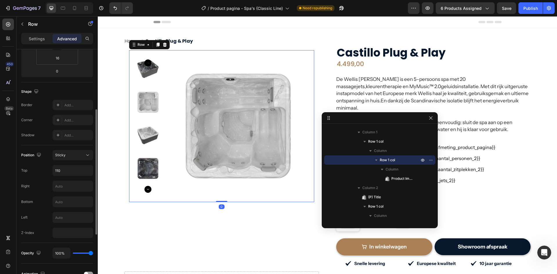
scroll to position [145, 0]
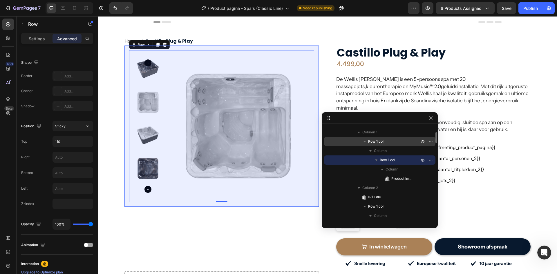
click at [378, 142] on span "Row 1 col" at bounding box center [375, 142] width 15 height 6
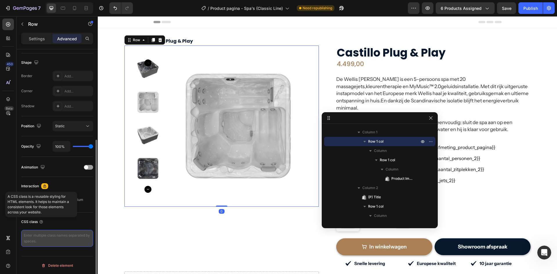
click at [43, 238] on textarea at bounding box center [57, 238] width 72 height 17
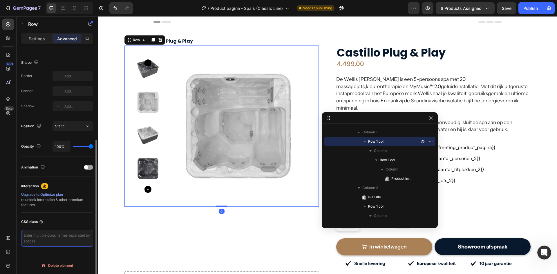
paste textarea "gp-custom-sticky-column"
type textarea "gp-custom-sticky-column"
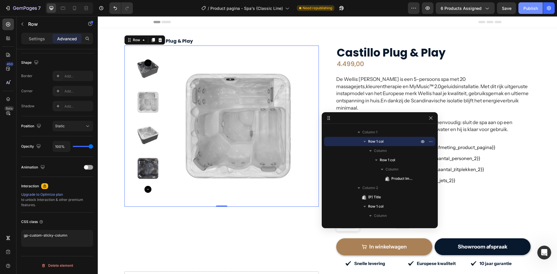
click at [525, 11] on div "Publish" at bounding box center [530, 8] width 15 height 6
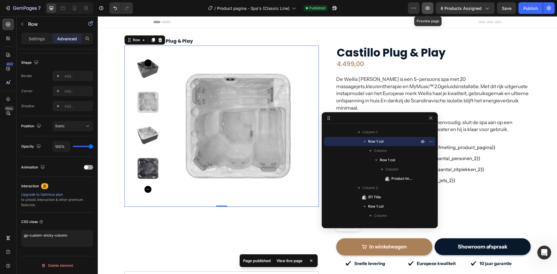
click at [432, 8] on button "button" at bounding box center [428, 8] width 12 height 12
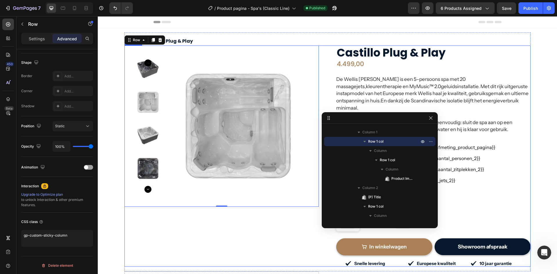
click at [508, 66] on div "4.499,00 (P) Price (P) Price Row" at bounding box center [433, 64] width 194 height 9
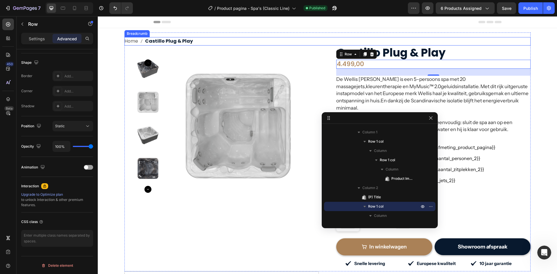
click at [212, 42] on nav "Home Castillo Plug & Play" at bounding box center [327, 41] width 406 height 8
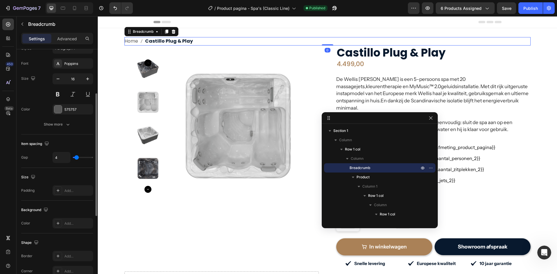
scroll to position [116, 0]
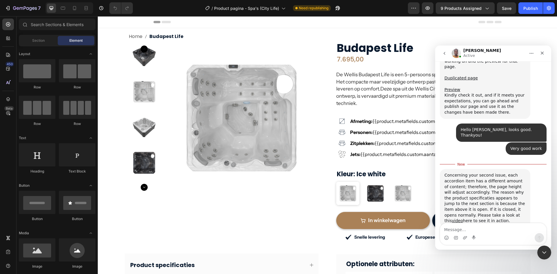
scroll to position [1674, 0]
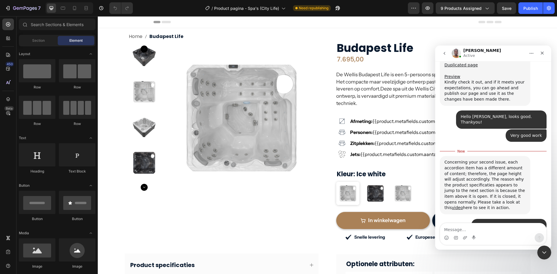
click at [483, 231] on textarea "Message…" at bounding box center [493, 228] width 106 height 10
type textarea "Yes i will do that!"
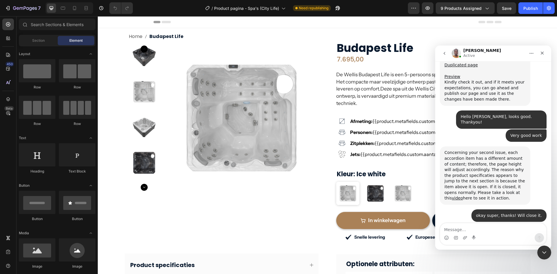
scroll to position [1682, 0]
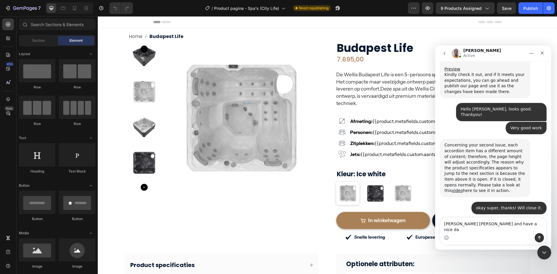
type textarea "Thankyou [PERSON_NAME] and have a nice day"
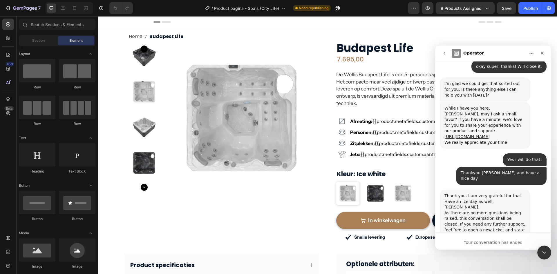
scroll to position [1767, 0]
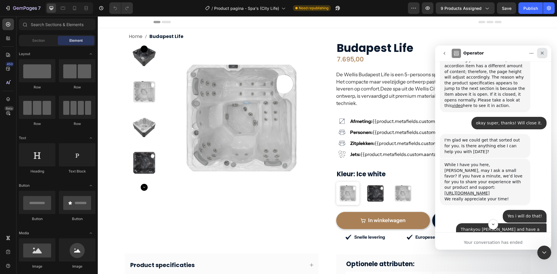
click at [542, 50] on div "Close" at bounding box center [542, 53] width 10 height 10
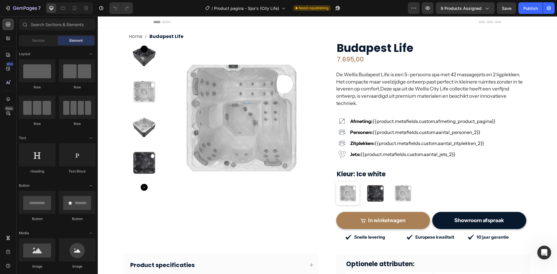
scroll to position [1854, 0]
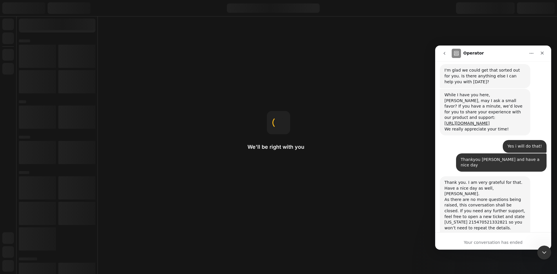
scroll to position [1854, 0]
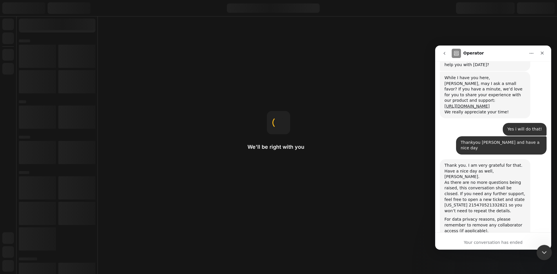
click at [541, 249] on icon "Close Intercom Messenger" at bounding box center [543, 251] width 7 height 7
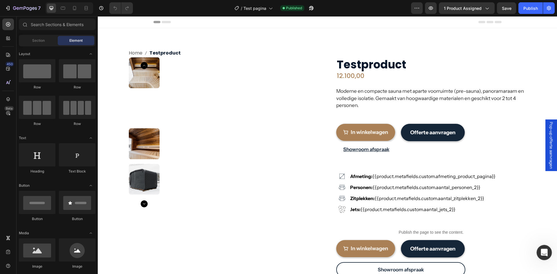
scroll to position [0, 0]
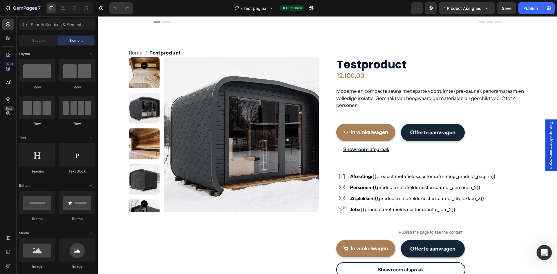
click at [549, 253] on div "Open Intercom Messenger" at bounding box center [543, 251] width 19 height 19
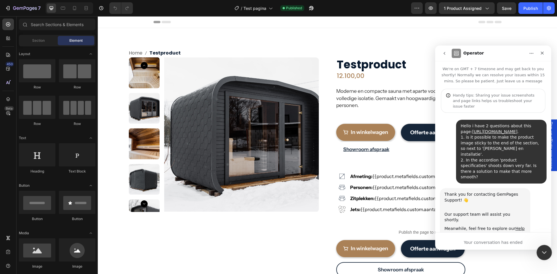
click at [540, 253] on icon "Close Intercom Messenger" at bounding box center [543, 251] width 7 height 7
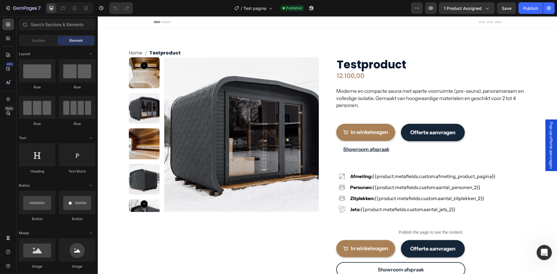
click at [540, 253] on icon "Open Intercom Messenger" at bounding box center [544, 252] width 10 height 10
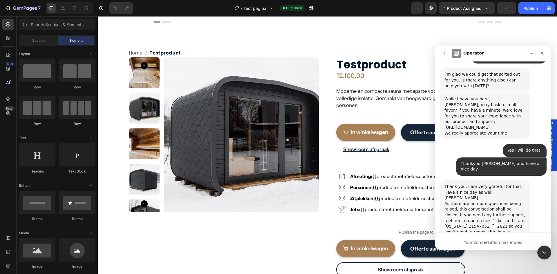
scroll to position [1854, 0]
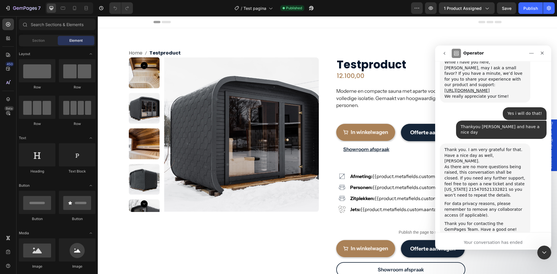
type textarea "great help"
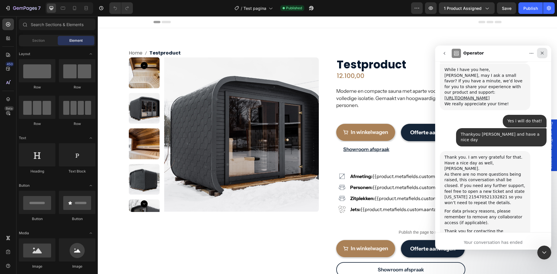
click at [542, 56] on div "Close" at bounding box center [542, 53] width 10 height 10
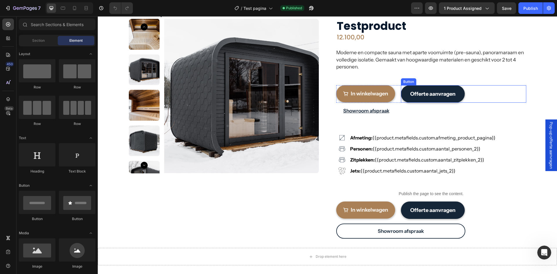
scroll to position [58, 0]
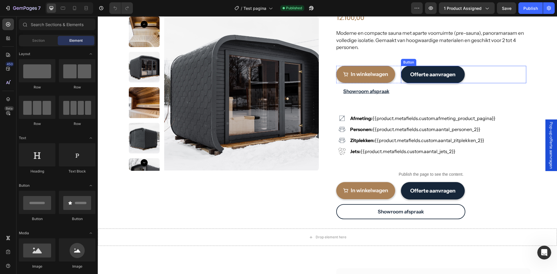
drag, startPoint x: 475, startPoint y: 74, endPoint x: 474, endPoint y: 112, distance: 37.8
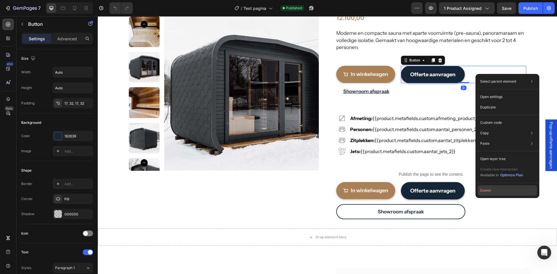
click at [500, 187] on button "Delete" at bounding box center [507, 190] width 59 height 10
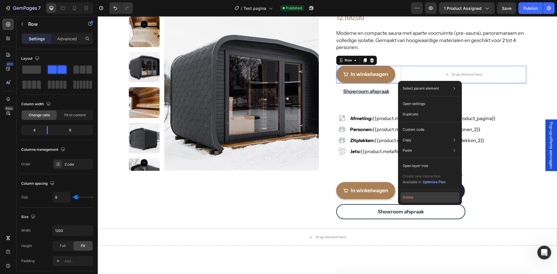
drag, startPoint x: 417, startPoint y: 199, endPoint x: 307, endPoint y: 97, distance: 149.8
click at [417, 199] on button "Delete" at bounding box center [429, 197] width 59 height 10
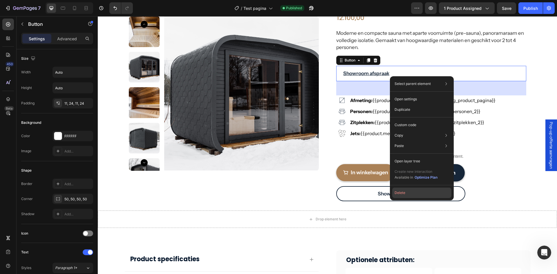
click at [418, 195] on button "Delete" at bounding box center [421, 193] width 59 height 10
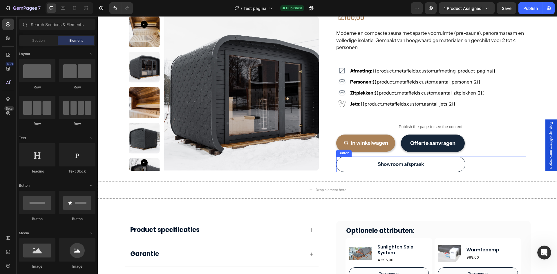
click at [364, 161] on link "Showroom afspraak" at bounding box center [400, 164] width 129 height 15
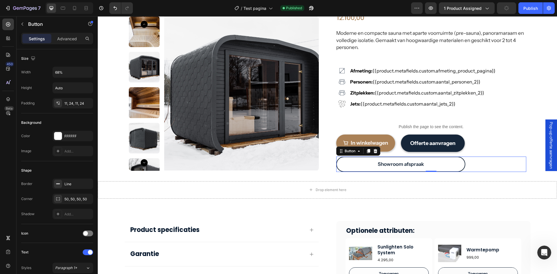
click at [545, 147] on div "Pop-up offerte aanvragen" at bounding box center [551, 146] width 12 height 52
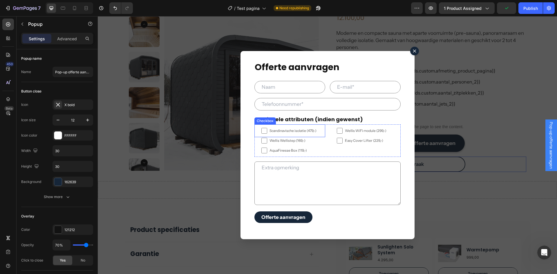
click at [283, 131] on span "Scandinavische isolatie (479,-)" at bounding box center [292, 130] width 51 height 5
click at [267, 131] on input "Scandinavische isolatie (479,-)" at bounding box center [264, 131] width 6 height 6
checkbox input "false"
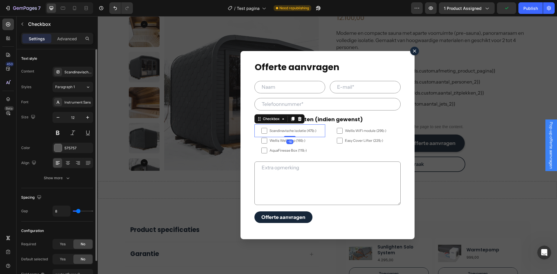
scroll to position [33, 0]
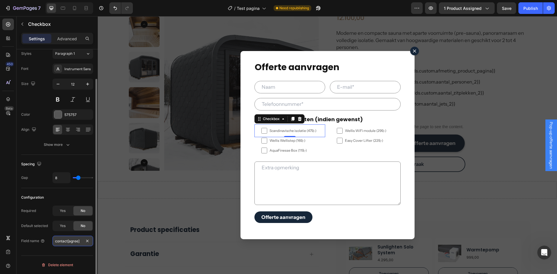
click at [67, 242] on input "contact[agree]" at bounding box center [73, 241] width 41 height 10
click at [67, 241] on input "contact[agree]" at bounding box center [73, 241] width 41 height 10
click at [76, 240] on input "Scandinaviche isolatie [agree]" at bounding box center [73, 241] width 41 height 10
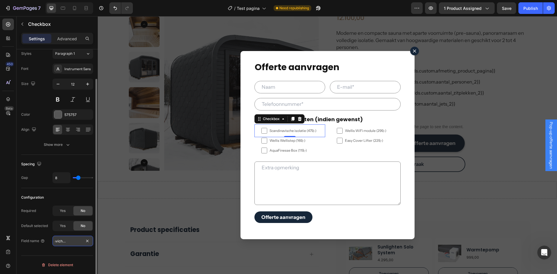
type input "Scandinaviche isolatie [Ja]"
drag, startPoint x: 59, startPoint y: 240, endPoint x: 71, endPoint y: 243, distance: 11.6
click at [89, 242] on div "Scandinaviche isolatie [Ja]" at bounding box center [73, 241] width 41 height 10
click at [71, 243] on input "Scandinaviche isolatie [Ja]" at bounding box center [73, 241] width 41 height 10
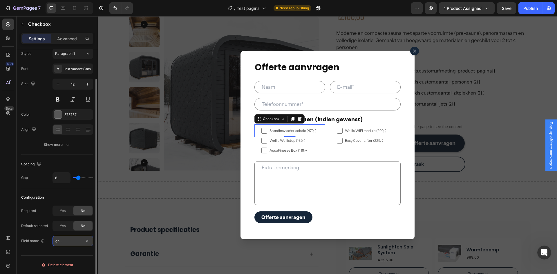
click at [71, 243] on input "Scandinaviche isolatie [Ja]" at bounding box center [73, 241] width 41 height 10
click at [73, 242] on input "Scandinaviche isolatie [Ja]" at bounding box center [73, 241] width 41 height 10
click at [59, 241] on input "Scandinaviche isolatie [Ja]" at bounding box center [73, 241] width 41 height 10
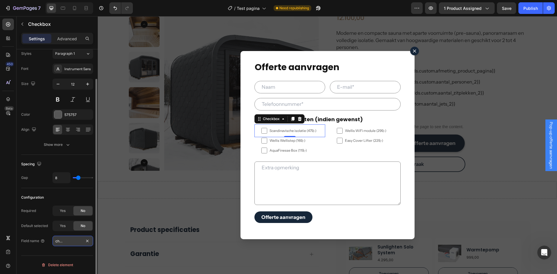
click at [59, 241] on input "Scandinaviche isolatie [Ja]" at bounding box center [73, 241] width 41 height 10
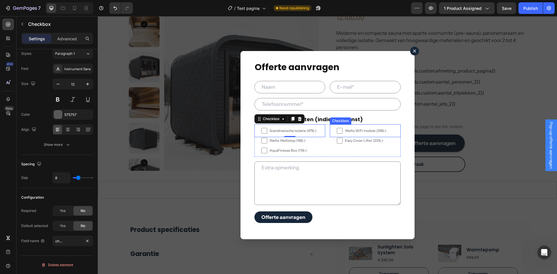
click at [355, 129] on span "Wellis WiFi module (299,-)" at bounding box center [368, 130] width 51 height 5
click at [343, 129] on input "Wellis WiFi module (299,-)" at bounding box center [340, 131] width 6 height 6
checkbox input "false"
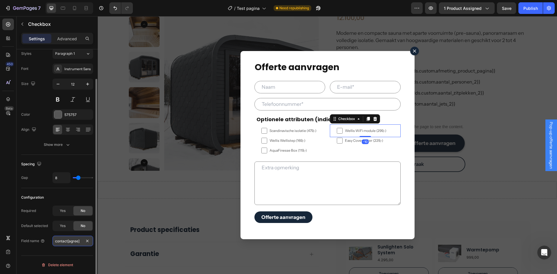
click at [62, 240] on input "contact[agree]" at bounding box center [73, 241] width 41 height 10
type input "Scandinaviche isolatie [Ja]"
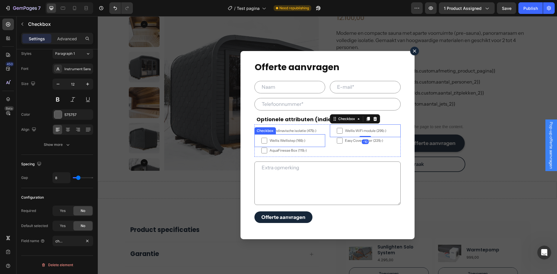
click at [297, 137] on label "Wellis Wellistep (169,-)" at bounding box center [289, 140] width 71 height 13
click at [267, 138] on input "Wellis Wellistep (169,-)" at bounding box center [264, 141] width 6 height 6
checkbox input "false"
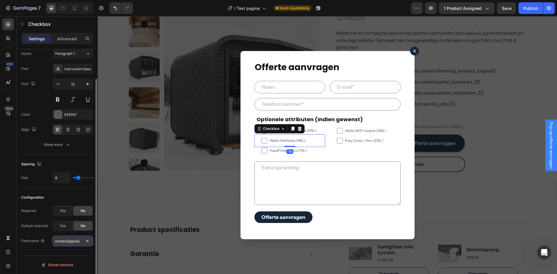
click at [58, 244] on input "contact[agree]" at bounding box center [73, 241] width 41 height 10
type input "Scandinaviche isolatie [Ja]"
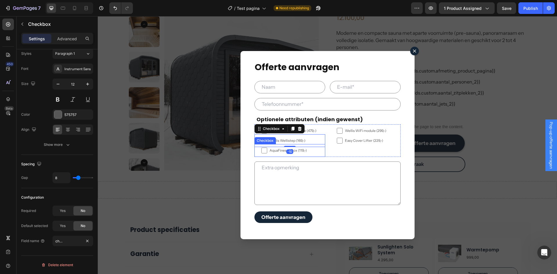
click at [299, 151] on span "AquaFinesse Box (119,-)" at bounding box center [292, 150] width 51 height 3
click at [267, 151] on input "AquaFinesse Box (119,-)" at bounding box center [264, 151] width 6 height 6
click at [299, 151] on span "AquaFinesse Box (119,-)" at bounding box center [292, 150] width 51 height 3
click at [267, 151] on input "AquaFinesse Box (119,-)" at bounding box center [264, 151] width 6 height 6
checkbox input "false"
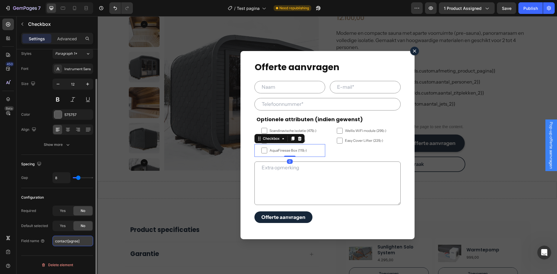
click at [70, 240] on input "contact[agree]" at bounding box center [73, 241] width 41 height 10
click at [70, 241] on input "contact[agree]" at bounding box center [73, 241] width 41 height 10
type input "Scandinaviche isolatie [Ja]"
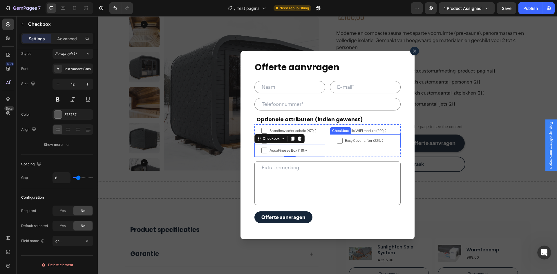
click at [360, 141] on span "Easy Cover Lifter (229,-)" at bounding box center [368, 140] width 51 height 5
click at [343, 141] on input "Easy Cover Lifter (229,-)" at bounding box center [340, 141] width 6 height 6
checkbox input "false"
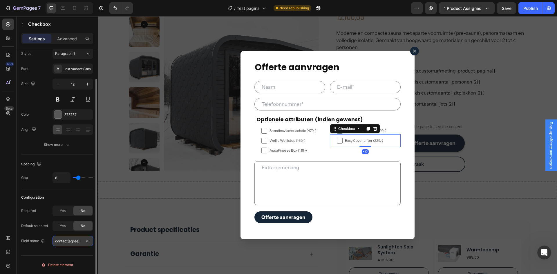
click at [77, 240] on input "contact[agree]" at bounding box center [73, 241] width 41 height 10
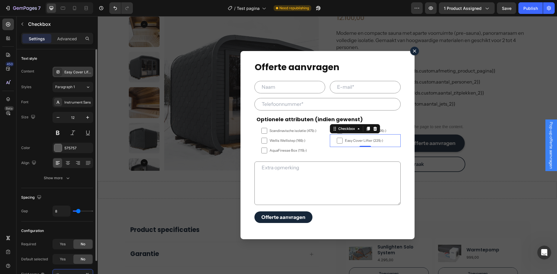
type input "Scandinaviche isolatie [Ja]"
click at [67, 72] on div "Easy Cover Lifter (229,-)" at bounding box center [77, 72] width 27 height 5
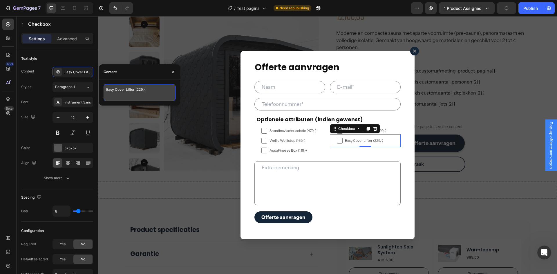
click at [118, 85] on textarea "Easy Cover Lifter (229,-)" at bounding box center [140, 92] width 72 height 17
click at [118, 87] on textarea "Easy Cover Lifter (229,-)" at bounding box center [140, 92] width 72 height 17
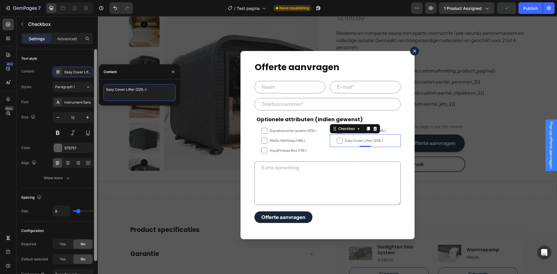
drag, startPoint x: 134, startPoint y: 89, endPoint x: 97, endPoint y: 89, distance: 37.4
click at [97, 89] on div "450 Beta Sections(18) Elements(84) Section Element Hero Section Product Detail …" at bounding box center [49, 145] width 98 height 258
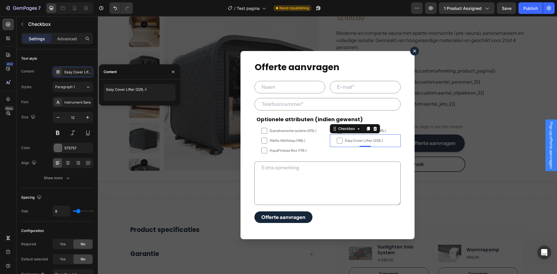
click at [349, 141] on span "Easy Cover Lifter (229,-)" at bounding box center [368, 140] width 51 height 5
click at [343, 141] on input "Easy Cover Lifter (229,-)" at bounding box center [340, 141] width 6 height 6
checkbox input "false"
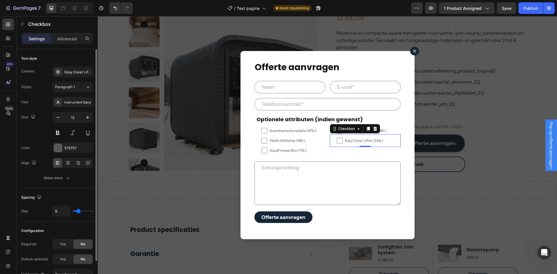
scroll to position [33, 0]
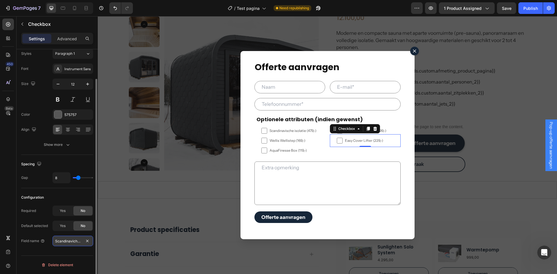
click at [57, 242] on input "Scandinaviche isolatie [Ja]" at bounding box center [73, 241] width 41 height 10
click at [56, 241] on input "Scandinaviche isolatie [Ja]" at bounding box center [73, 241] width 41 height 10
drag, startPoint x: 54, startPoint y: 241, endPoint x: 73, endPoint y: 242, distance: 18.9
click at [73, 242] on input "Scandinaviche isolatie [Ja]" at bounding box center [73, 241] width 41 height 10
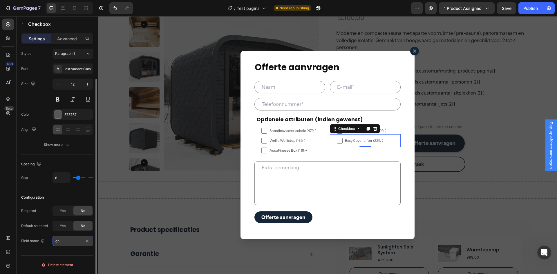
type input "Easy Cover Lifter [Ja]"
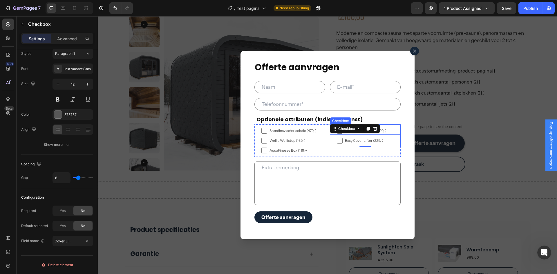
click at [387, 129] on span "Wellis WiFi module (299,-)" at bounding box center [368, 130] width 51 height 5
click at [343, 129] on input "Wellis WiFi module (299,-)" at bounding box center [340, 131] width 6 height 6
checkbox input "false"
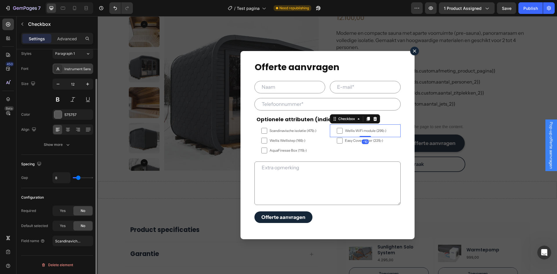
scroll to position [0, 0]
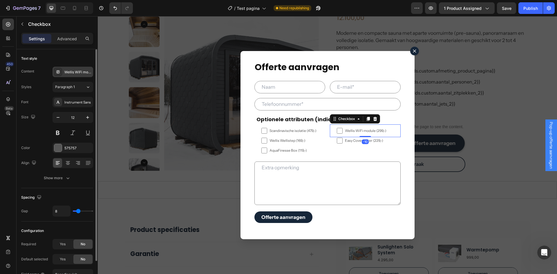
click at [75, 69] on div "Wellis WiFi module (299,-)" at bounding box center [73, 72] width 41 height 10
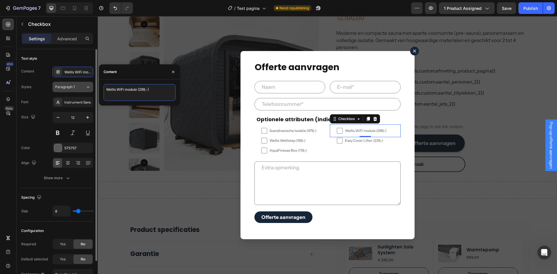
drag, startPoint x: 137, startPoint y: 88, endPoint x: 91, endPoint y: 90, distance: 46.2
click at [91, 90] on div "450 Beta Sections(18) Elements(84) Section Element Hero Section Product Detail …" at bounding box center [49, 145] width 98 height 258
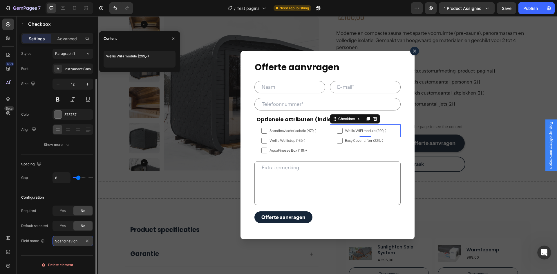
click at [59, 240] on input "Scandinaviche isolatie [Ja]" at bounding box center [73, 241] width 41 height 10
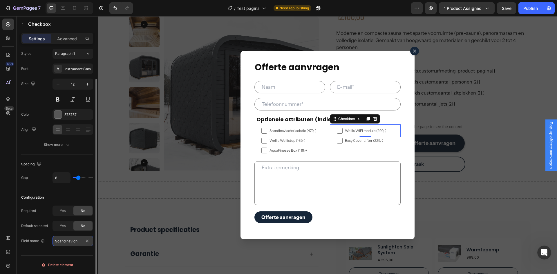
click at [55, 240] on input "Scandinaviche isolatie [Ja]" at bounding box center [73, 241] width 41 height 10
drag, startPoint x: 55, startPoint y: 241, endPoint x: 73, endPoint y: 242, distance: 17.4
click at [73, 242] on input "Scandinaviche isolatie [Ja]" at bounding box center [73, 241] width 41 height 10
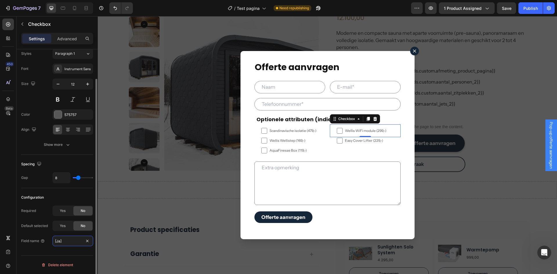
paste input "Wellis WiFi module"
type input "Wellis WiFi module [Ja]"
click at [307, 148] on label "AquaFinesse Box (119,-)" at bounding box center [289, 150] width 71 height 13
click at [267, 148] on input "AquaFinesse Box (119,-)" at bounding box center [264, 151] width 6 height 6
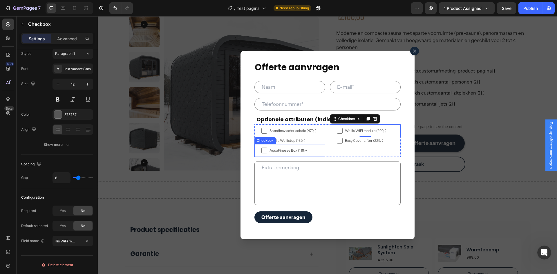
checkbox input "false"
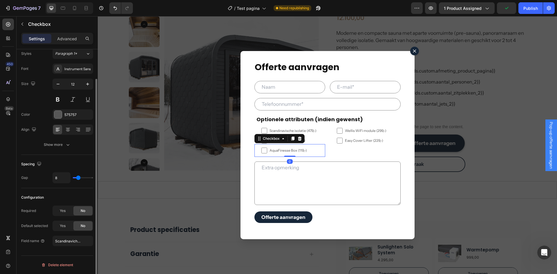
scroll to position [0, 0]
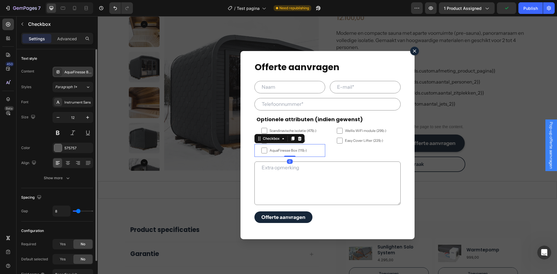
click at [66, 73] on div "AquaFinesse Box (119,-)" at bounding box center [77, 72] width 27 height 5
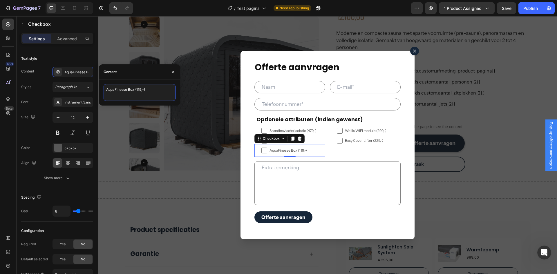
drag, startPoint x: 134, startPoint y: 90, endPoint x: 102, endPoint y: 92, distance: 32.5
click at [102, 92] on div "AquaFinesse Box (119,-)" at bounding box center [139, 92] width 81 height 17
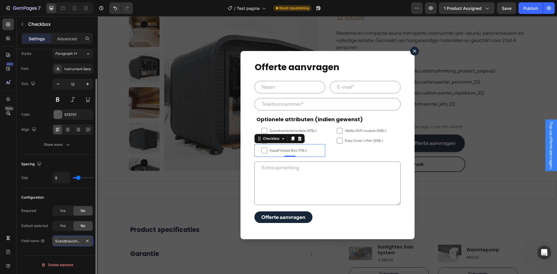
click at [72, 242] on input "Scandinaviche isolatie [Ja]" at bounding box center [73, 241] width 41 height 10
click at [57, 242] on input "Scandinaviche isolatie [Ja]" at bounding box center [73, 241] width 41 height 10
drag, startPoint x: 55, startPoint y: 241, endPoint x: 73, endPoint y: 243, distance: 18.4
click at [73, 243] on input "Scandinaviche isolatie [Ja]" at bounding box center [73, 241] width 41 height 10
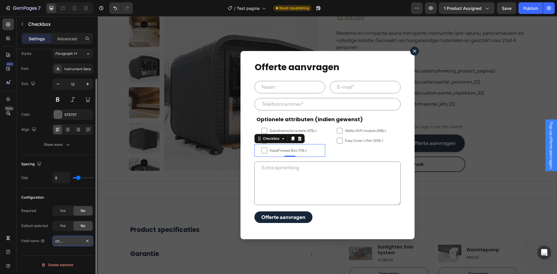
paste input "AquaFinesse Box"
type input "AquaFinesse Box [Ja]"
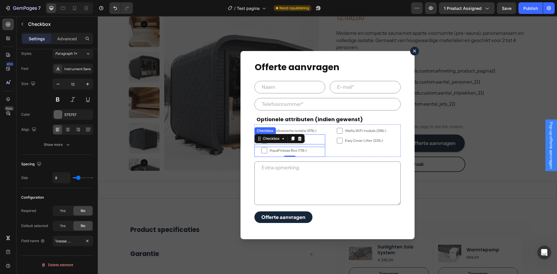
click at [313, 138] on span "Wellis Wellistep (169,-)" at bounding box center [292, 140] width 51 height 5
click at [267, 138] on input "Wellis Wellistep (169,-)" at bounding box center [264, 141] width 6 height 6
checkbox input "false"
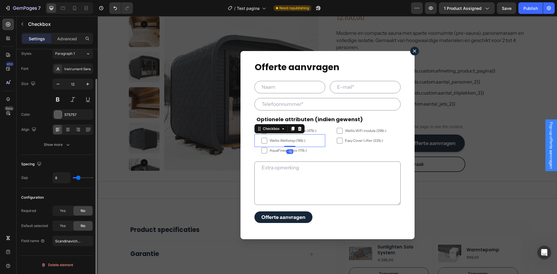
scroll to position [0, 0]
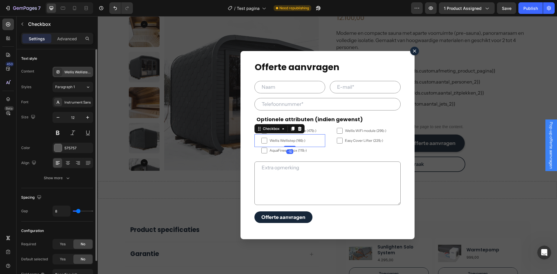
click at [64, 69] on div "Wellis Wellistep (169,-)" at bounding box center [73, 72] width 41 height 10
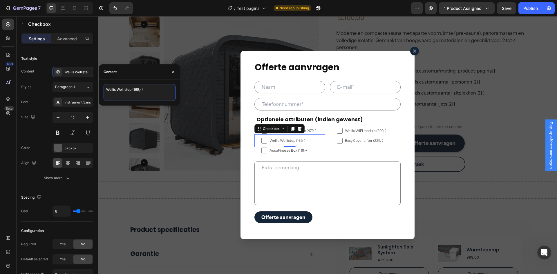
drag, startPoint x: 229, startPoint y: 106, endPoint x: 98, endPoint y: 89, distance: 132.5
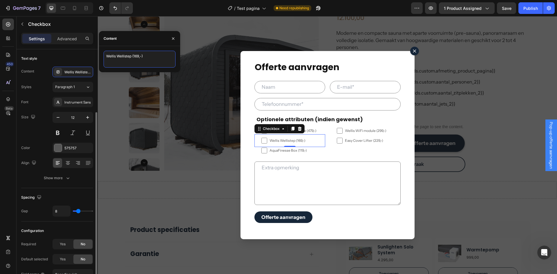
scroll to position [33, 0]
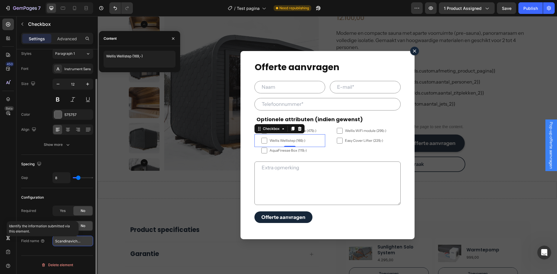
click at [73, 238] on input "Scandinaviche isolatie [Ja]" at bounding box center [73, 241] width 41 height 10
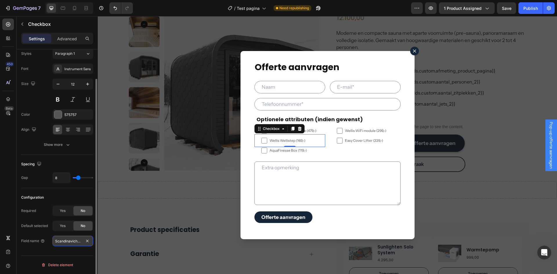
click at [56, 241] on input "Scandinaviche isolatie [Ja]" at bounding box center [73, 241] width 41 height 10
drag, startPoint x: 55, startPoint y: 241, endPoint x: 73, endPoint y: 243, distance: 17.9
click at [73, 243] on input "Scandinaviche isolatie [Ja]" at bounding box center [73, 241] width 41 height 10
paste input "Wellis Wellistep"
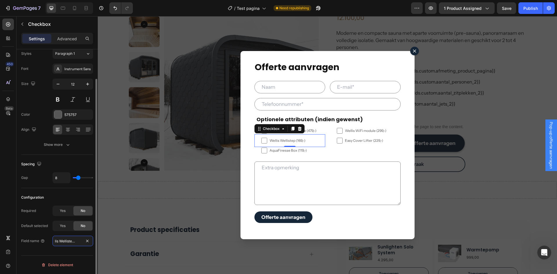
scroll to position [0, 7]
type input "Wellis Wellistep [Ja]"
click at [33, 174] on div "Gap 8" at bounding box center [57, 177] width 72 height 11
click at [524, 9] on div "Publish" at bounding box center [530, 8] width 15 height 6
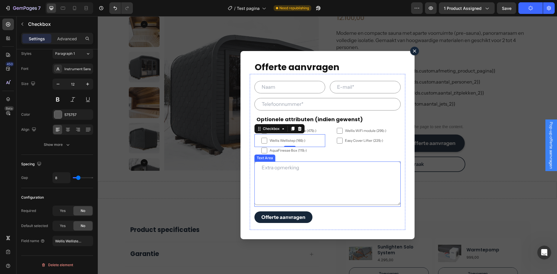
click at [303, 183] on textarea "Dialog body" at bounding box center [327, 184] width 146 height 44
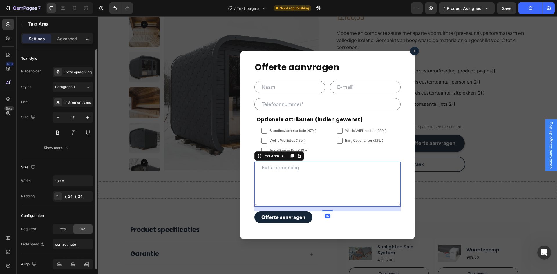
scroll to position [23, 0]
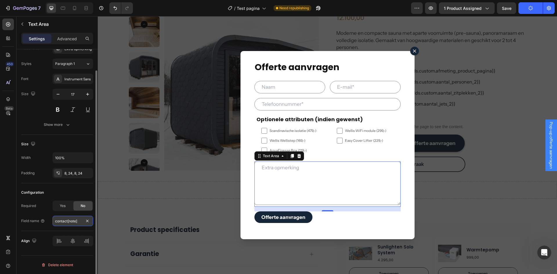
click at [76, 221] on input "contact[note]" at bounding box center [73, 221] width 41 height 10
type input "contact[opmerking]"
click at [292, 104] on input "Dialog body" at bounding box center [327, 104] width 146 height 12
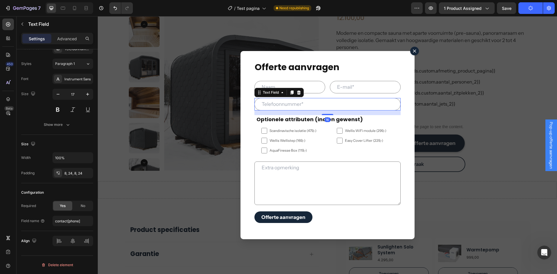
scroll to position [0, 0]
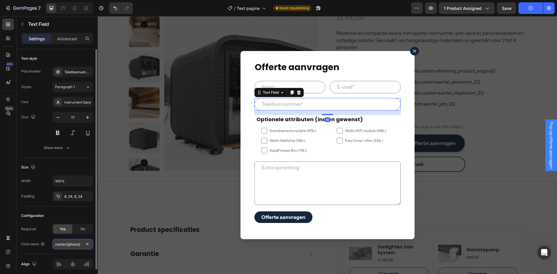
click at [77, 246] on input "contact[phone]" at bounding box center [73, 244] width 41 height 10
click at [79, 243] on input "contact[phone]" at bounding box center [73, 244] width 41 height 10
type input "contact[telefoonnummer]"
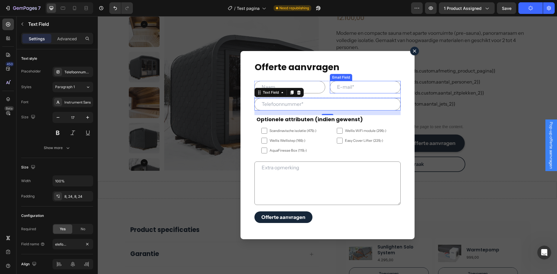
click at [351, 85] on input "Dialog body" at bounding box center [365, 87] width 71 height 12
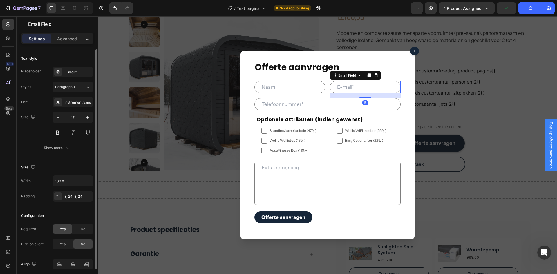
scroll to position [23, 0]
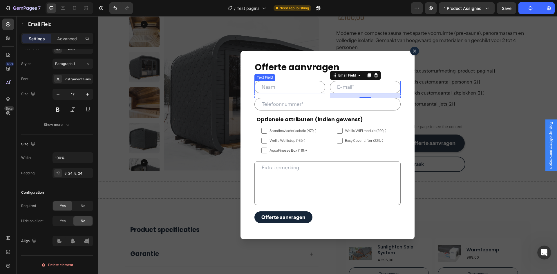
click at [294, 88] on input "Dialog body" at bounding box center [289, 87] width 71 height 12
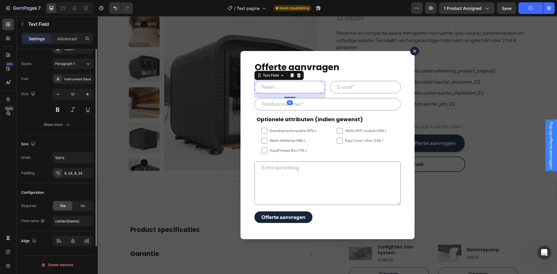
scroll to position [0, 0]
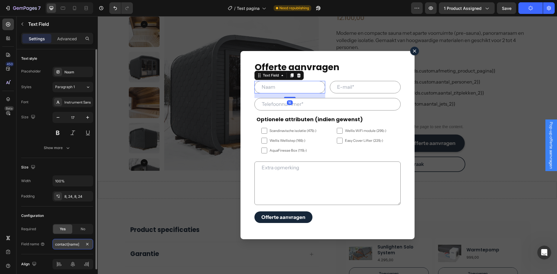
click at [77, 246] on input "contact[name]" at bounding box center [73, 244] width 41 height 10
type input "contact[naam]"
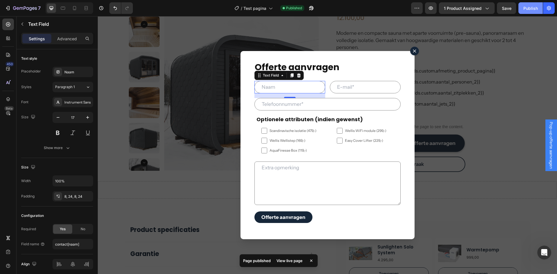
click at [528, 10] on div "Publish" at bounding box center [530, 8] width 15 height 6
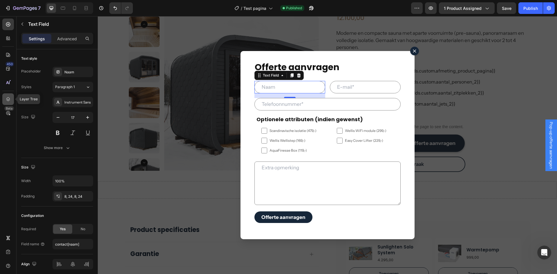
click at [4, 95] on div at bounding box center [8, 99] width 12 height 12
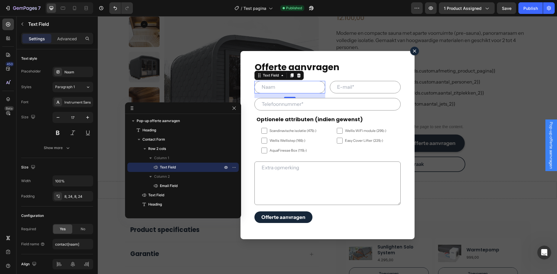
drag, startPoint x: 376, startPoint y: 121, endPoint x: 178, endPoint y: 111, distance: 197.5
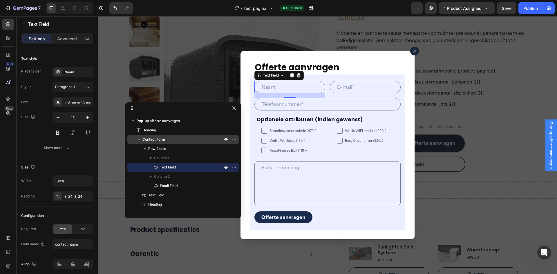
click at [143, 140] on span "Contact Form" at bounding box center [153, 140] width 23 height 6
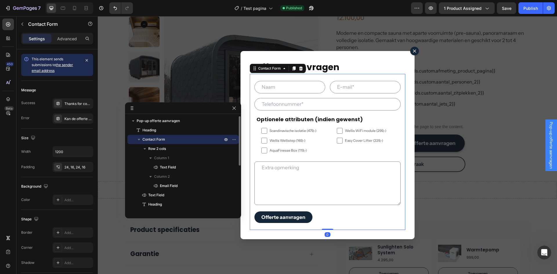
click at [140, 140] on icon "button" at bounding box center [139, 140] width 6 height 6
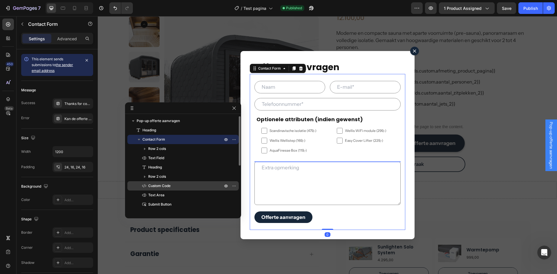
click at [158, 185] on span "Custom Code" at bounding box center [159, 186] width 22 height 6
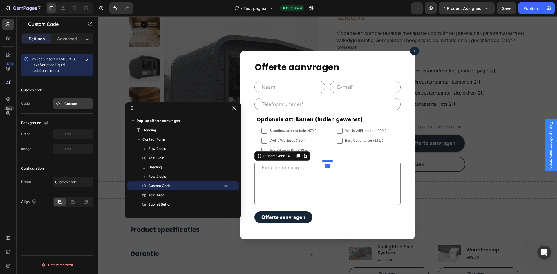
click at [72, 104] on div "Custom" at bounding box center [77, 103] width 27 height 5
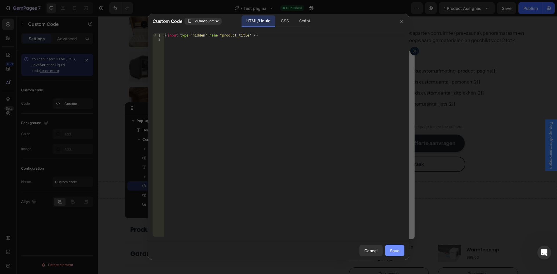
click at [397, 250] on div "Save" at bounding box center [395, 251] width 10 height 6
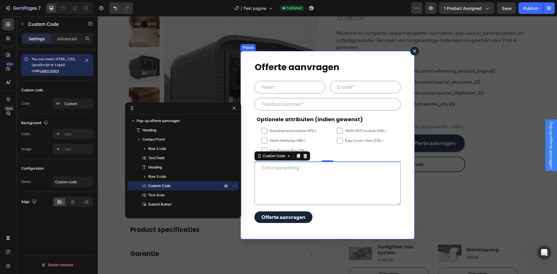
click at [415, 53] on button "Dialog content" at bounding box center [414, 51] width 9 height 9
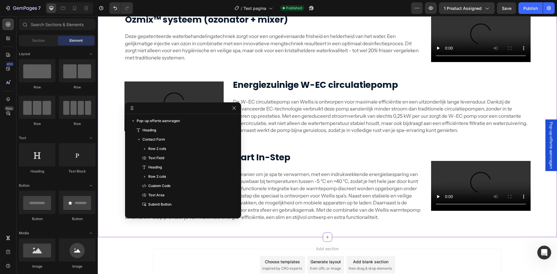
scroll to position [1711, 0]
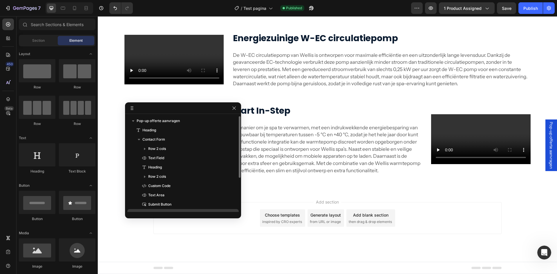
click at [171, 187] on p "Custom Code" at bounding box center [178, 186] width 75 height 6
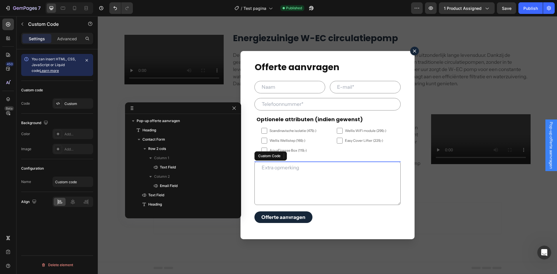
scroll to position [129, 0]
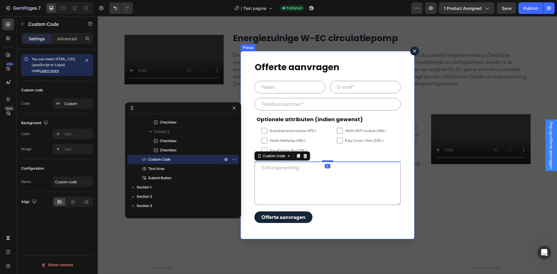
click at [413, 51] on icon "Dialog content" at bounding box center [414, 50] width 3 height 3
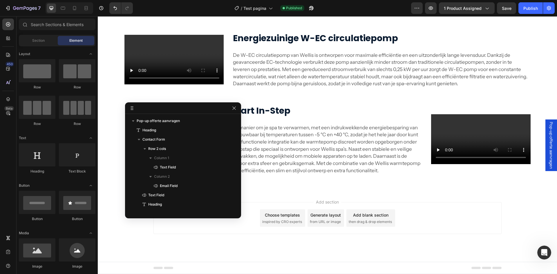
scroll to position [155, 0]
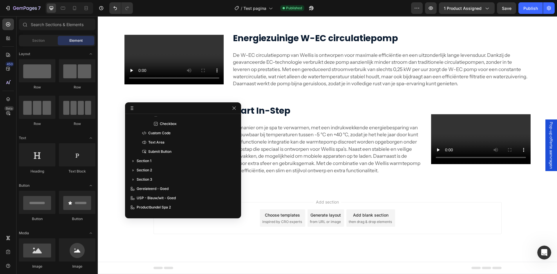
click at [291, 193] on div "Add section Choose templates inspired by CRO experts Generate layout from URL o…" at bounding box center [327, 226] width 459 height 71
click at [155, 182] on p "Section 3" at bounding box center [180, 180] width 87 height 6
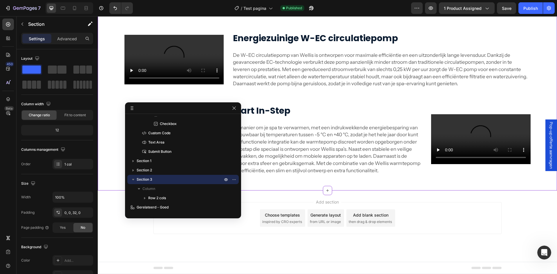
scroll to position [1711, 0]
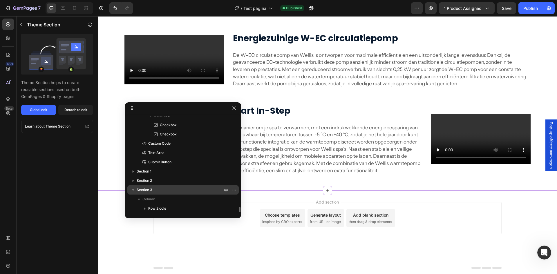
scroll to position [173, 0]
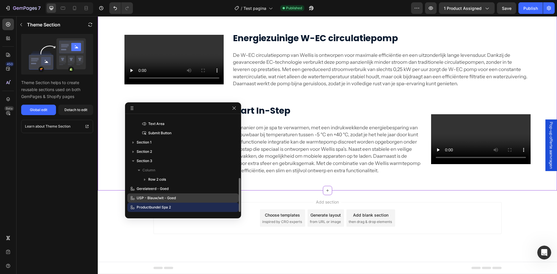
click at [163, 199] on span "USP - Blauw/wit - Goed" at bounding box center [156, 198] width 39 height 6
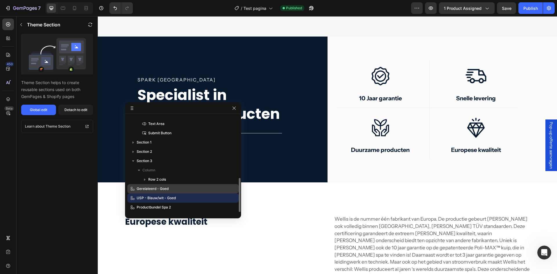
click at [162, 192] on div "Gerelateerd - Goed" at bounding box center [183, 188] width 107 height 9
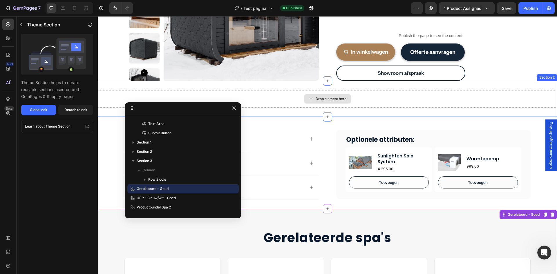
scroll to position [147, 0]
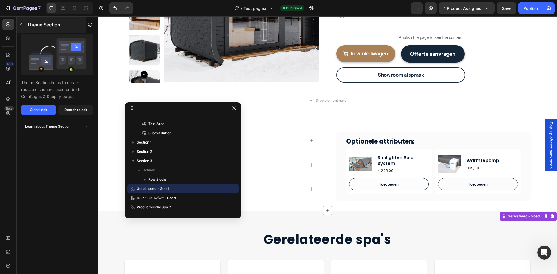
click at [29, 27] on p "Theme Section" at bounding box center [43, 24] width 33 height 7
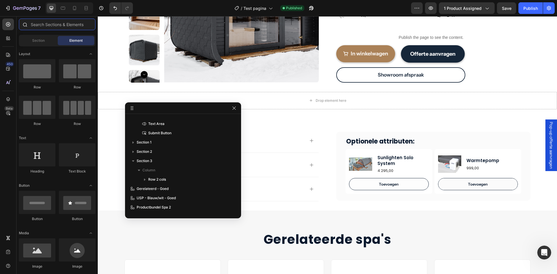
click at [51, 28] on input "text" at bounding box center [57, 25] width 77 height 12
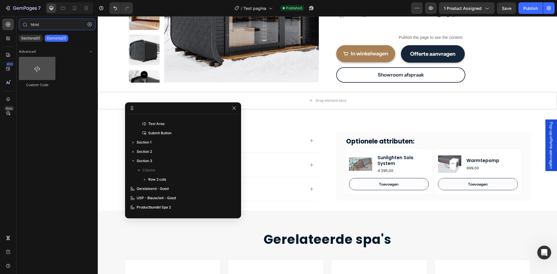
type input "html"
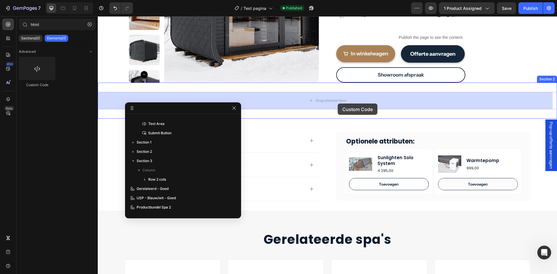
drag, startPoint x: 133, startPoint y: 84, endPoint x: 338, endPoint y: 103, distance: 205.7
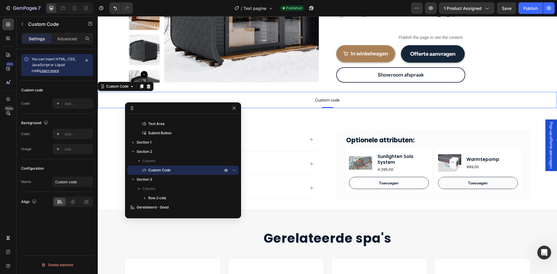
click at [350, 101] on span "Custom code" at bounding box center [327, 100] width 459 height 7
click at [287, 97] on span "Custom code" at bounding box center [327, 100] width 459 height 7
click at [76, 102] on div "Add..." at bounding box center [77, 103] width 27 height 5
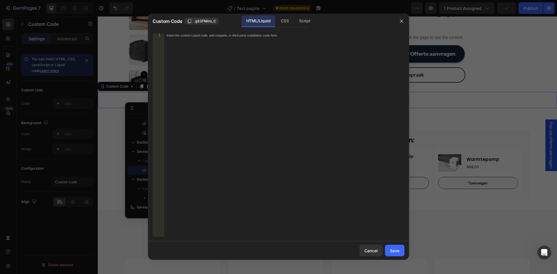
click at [245, 34] on div "Insert the custom Liquid code, add snippets, or third-party installation code h…" at bounding box center [272, 36] width 211 height 4
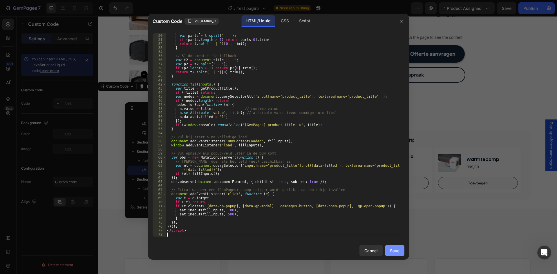
click at [390, 250] on div "Save" at bounding box center [395, 251] width 10 height 6
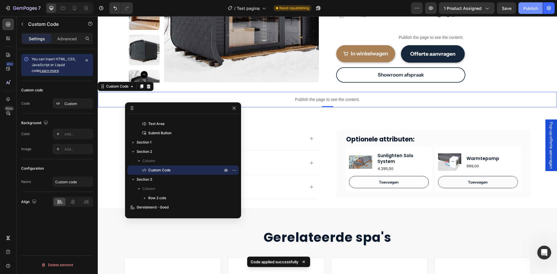
click at [526, 12] on button "Publish" at bounding box center [530, 8] width 24 height 12
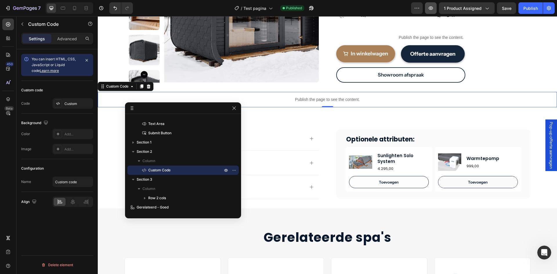
click at [436, 11] on button "button" at bounding box center [431, 8] width 12 height 12
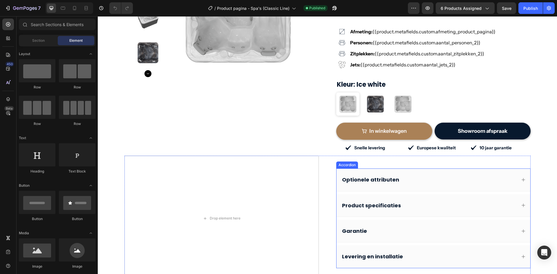
scroll to position [116, 0]
drag, startPoint x: 465, startPoint y: 182, endPoint x: 409, endPoint y: 180, distance: 55.7
click at [465, 182] on div "Optionele attributen" at bounding box center [434, 179] width 194 height 22
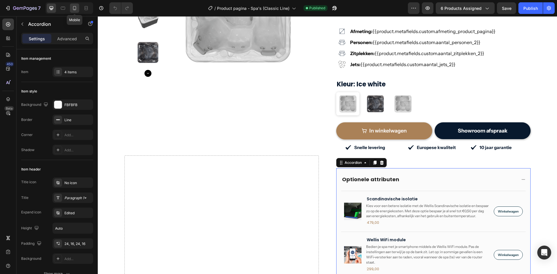
click at [76, 9] on icon at bounding box center [75, 8] width 6 height 6
type input "0"
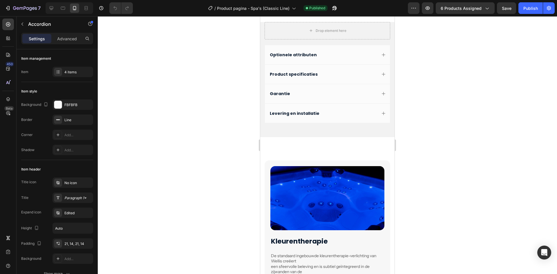
scroll to position [434, 0]
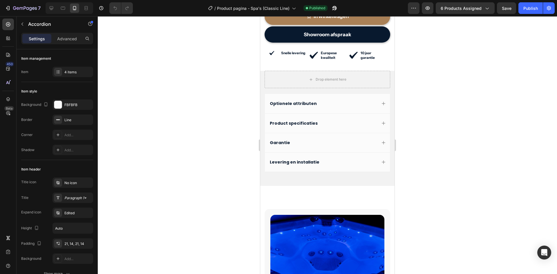
click at [328, 107] on div "Optionele attributen" at bounding box center [323, 103] width 108 height 7
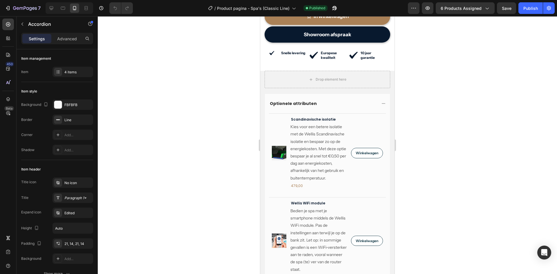
click at [327, 107] on div "Optionele attributen" at bounding box center [323, 103] width 108 height 7
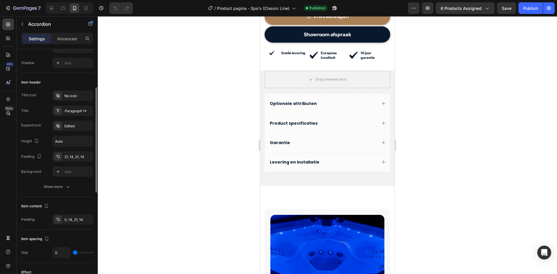
scroll to position [145, 0]
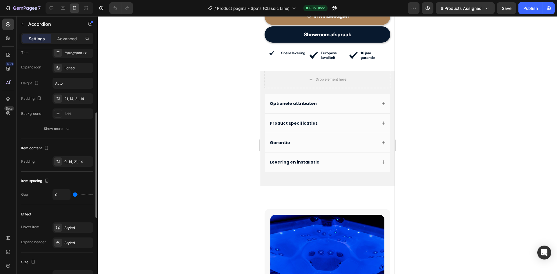
type input "2"
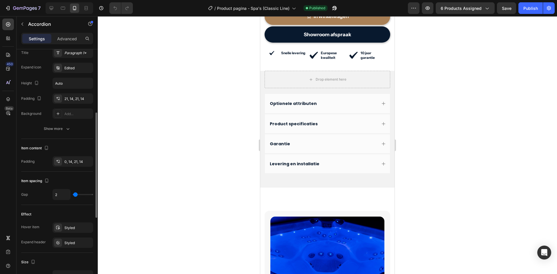
type input "4"
type input "6"
type input "7"
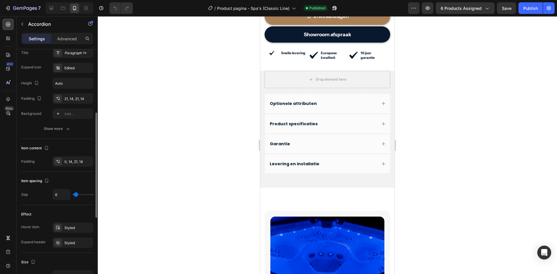
type input "7"
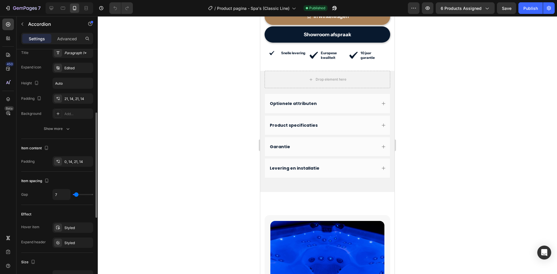
type input "9"
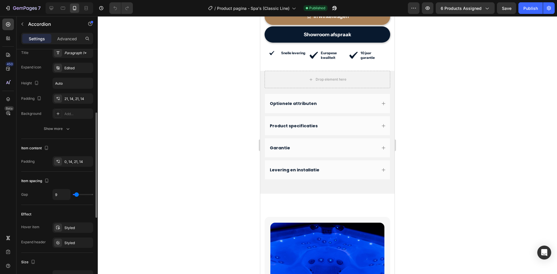
type input "7"
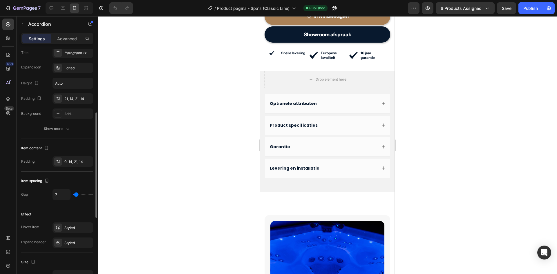
type input "6"
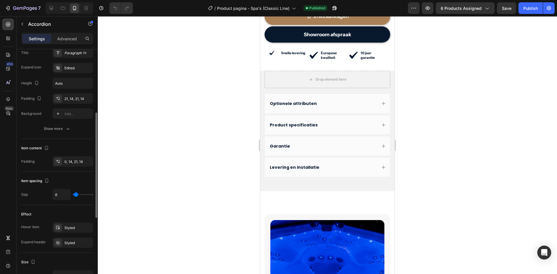
type input "6"
click at [76, 195] on input "range" at bounding box center [83, 194] width 20 height 1
click at [64, 196] on input "6" at bounding box center [61, 194] width 17 height 10
type input "8"
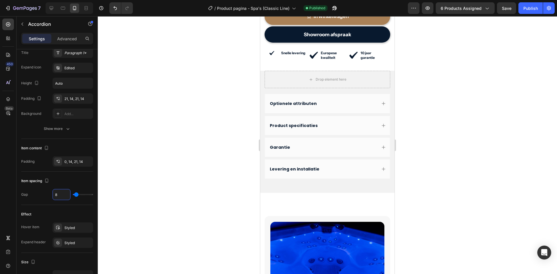
type input "8"
click at [363, 107] on div "Optionele attributen" at bounding box center [323, 103] width 108 height 7
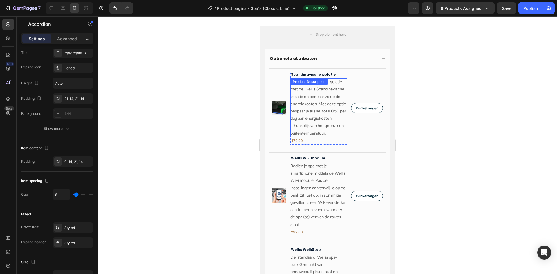
scroll to position [492, 0]
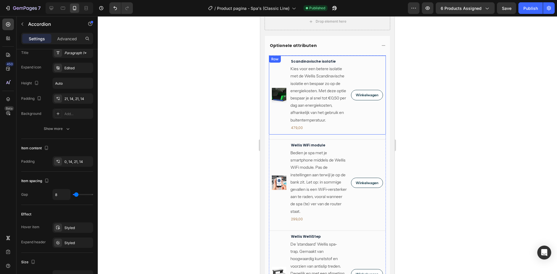
click at [280, 82] on div "Product Images" at bounding box center [279, 95] width 15 height 73
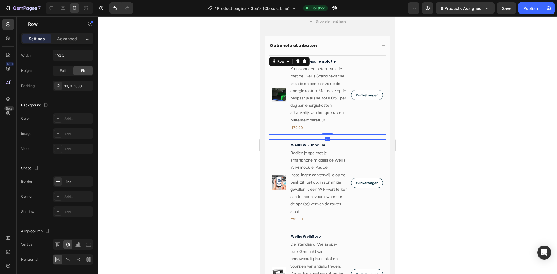
scroll to position [0, 0]
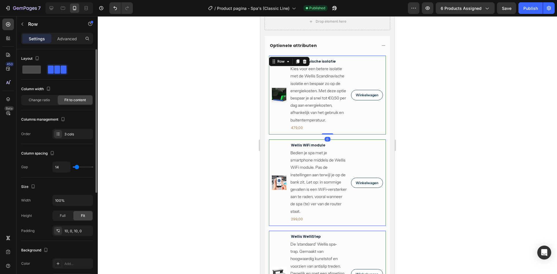
click at [28, 70] on span at bounding box center [31, 70] width 19 height 8
type input "0"
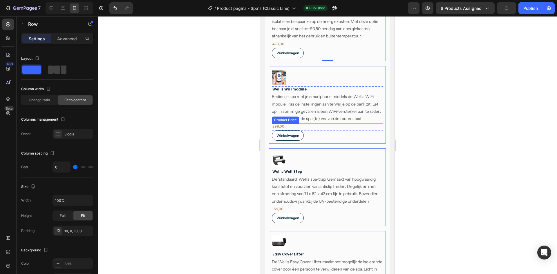
scroll to position [579, 0]
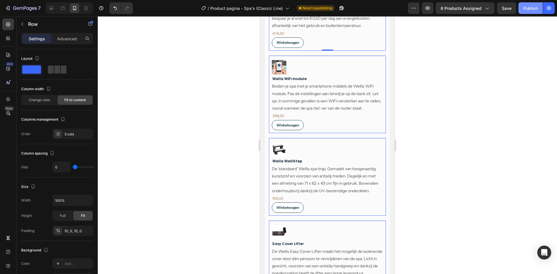
click at [528, 11] on button "Publish" at bounding box center [530, 8] width 24 height 12
click at [281, 74] on img at bounding box center [279, 67] width 15 height 15
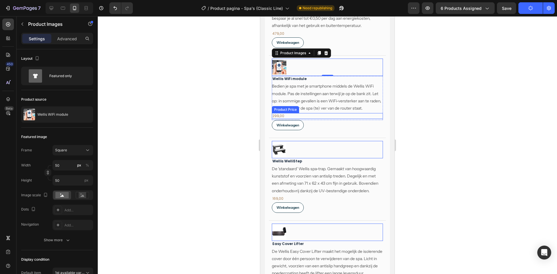
click at [319, 37] on div "299,00" at bounding box center [327, 34] width 111 height 6
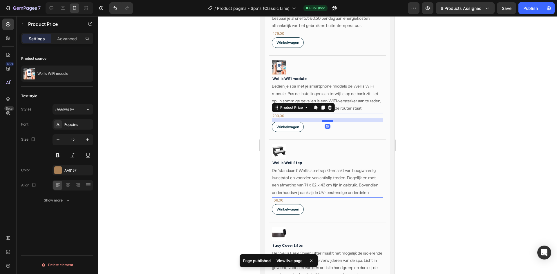
click at [260, 16] on div at bounding box center [260, 16] width 0 height 0
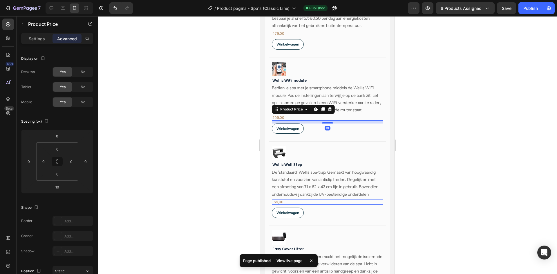
click at [320, 37] on div "479,00" at bounding box center [327, 34] width 111 height 6
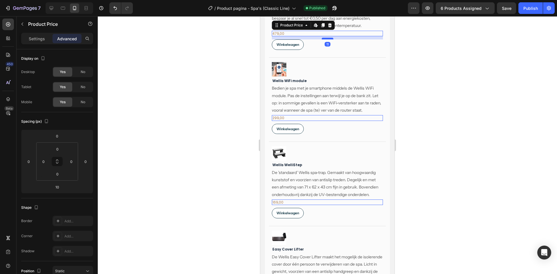
click at [324, 39] on div at bounding box center [328, 39] width 12 height 2
type input "11"
click at [527, 12] on button "Publish" at bounding box center [530, 8] width 24 height 12
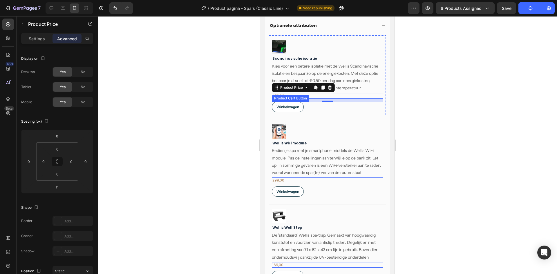
scroll to position [492, 0]
